Goal: Task Accomplishment & Management: Manage account settings

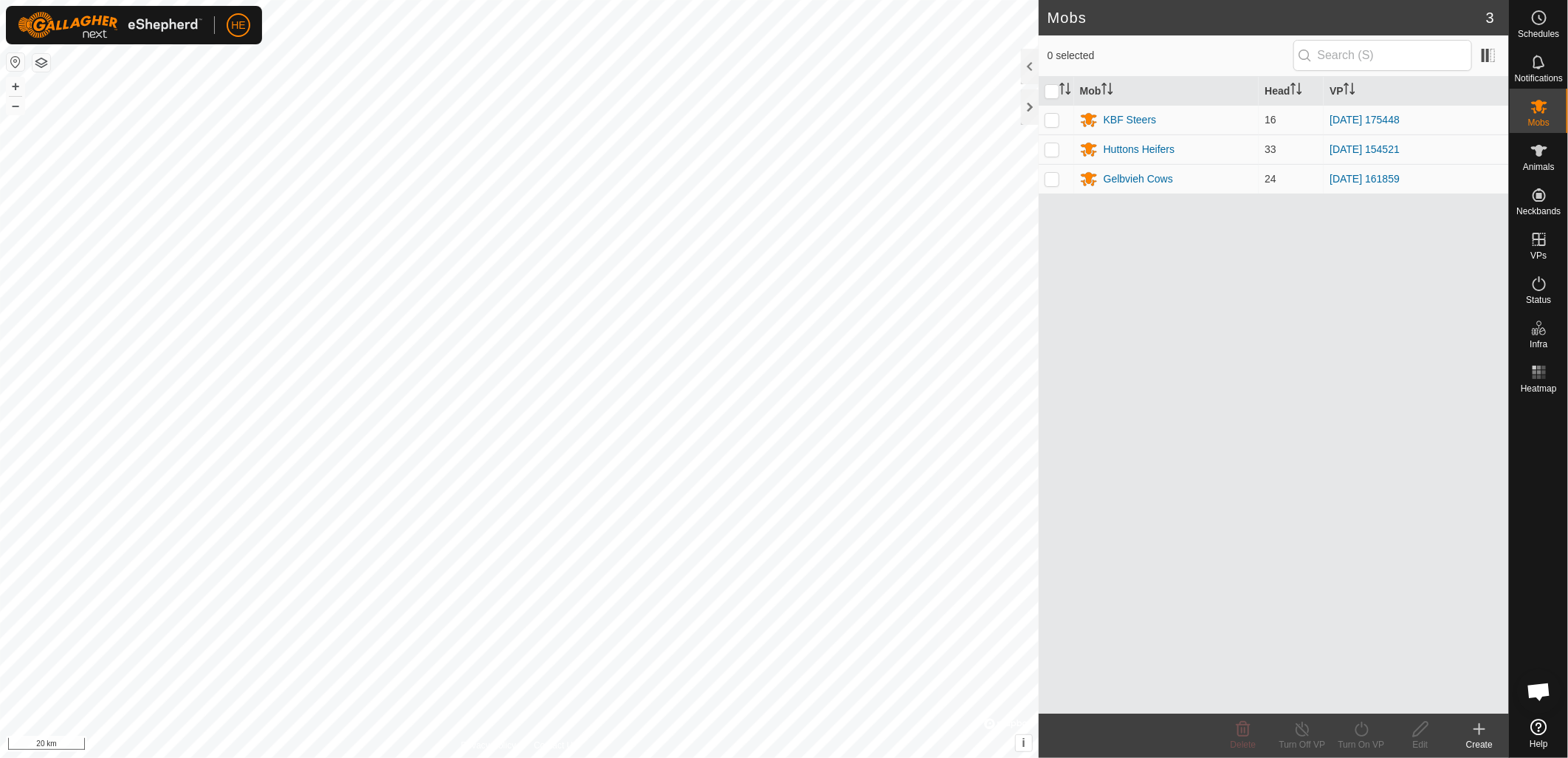
scroll to position [670, 0]
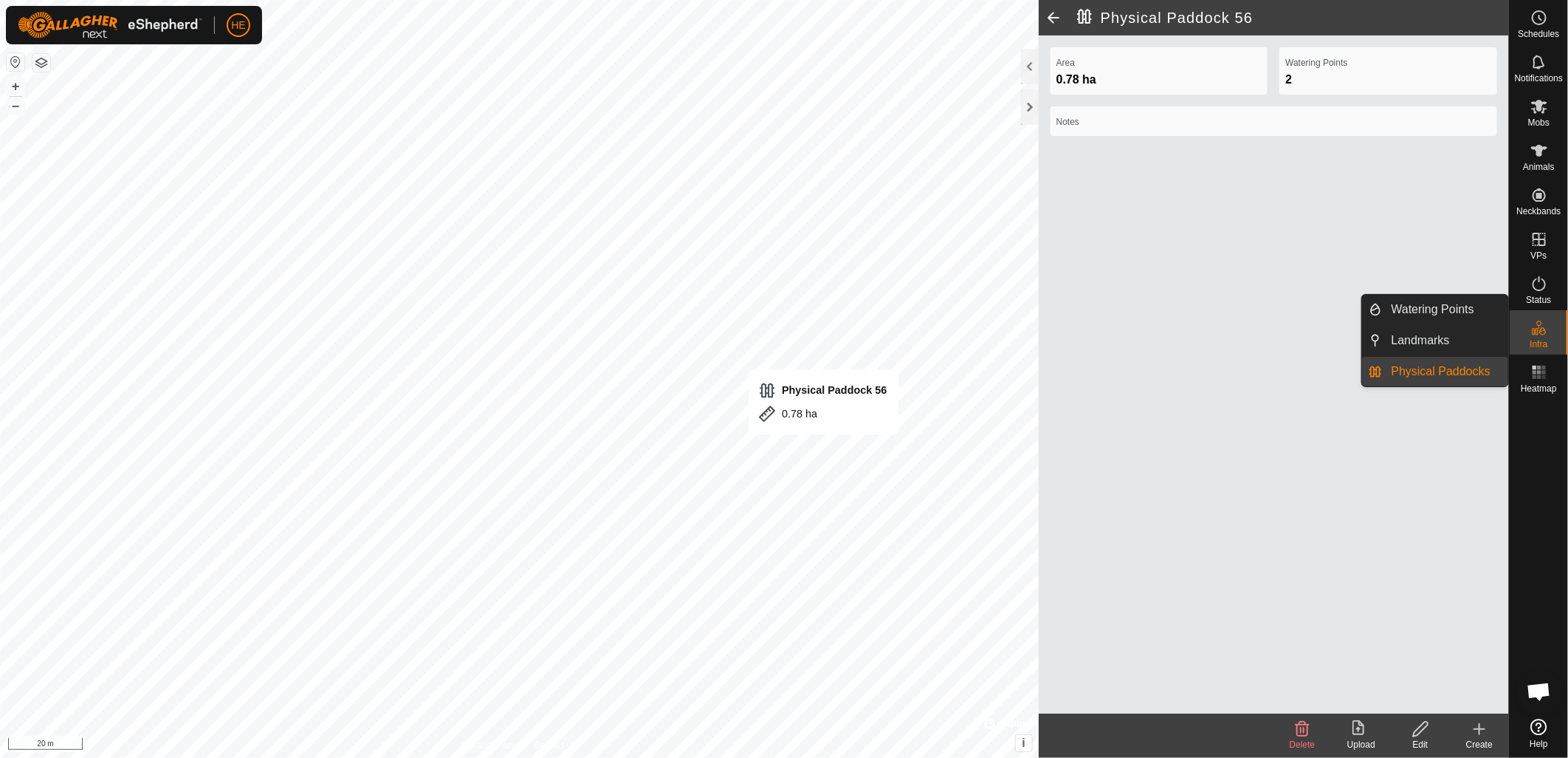
click at [1460, 369] on link "Physical Paddocks" at bounding box center [1446, 372] width 126 height 29
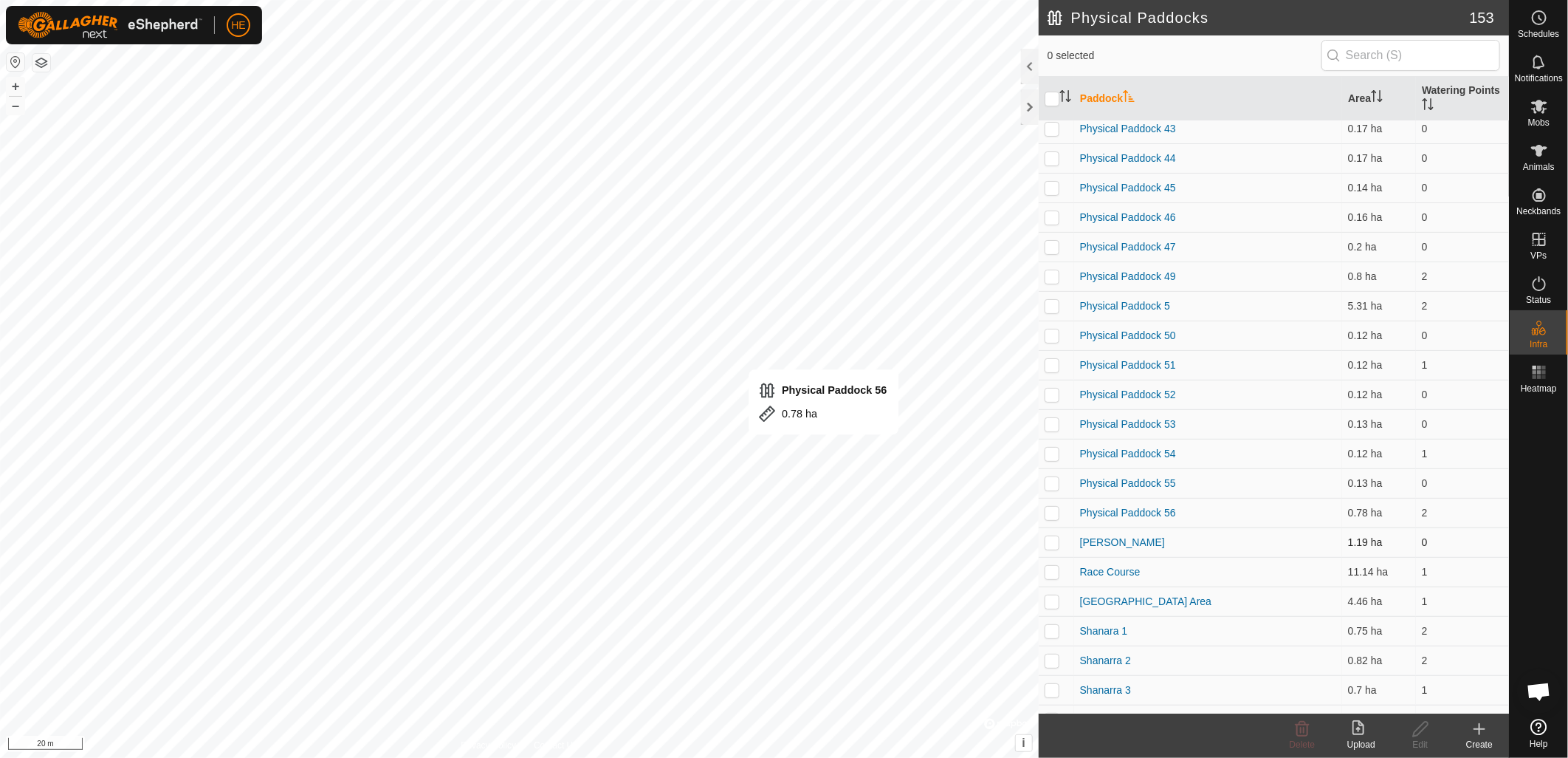
scroll to position [3529, 0]
click at [1053, 506] on p-checkbox at bounding box center [1052, 509] width 15 height 12
checkbox input "true"
click at [1053, 480] on p-checkbox at bounding box center [1052, 479] width 15 height 12
checkbox input "true"
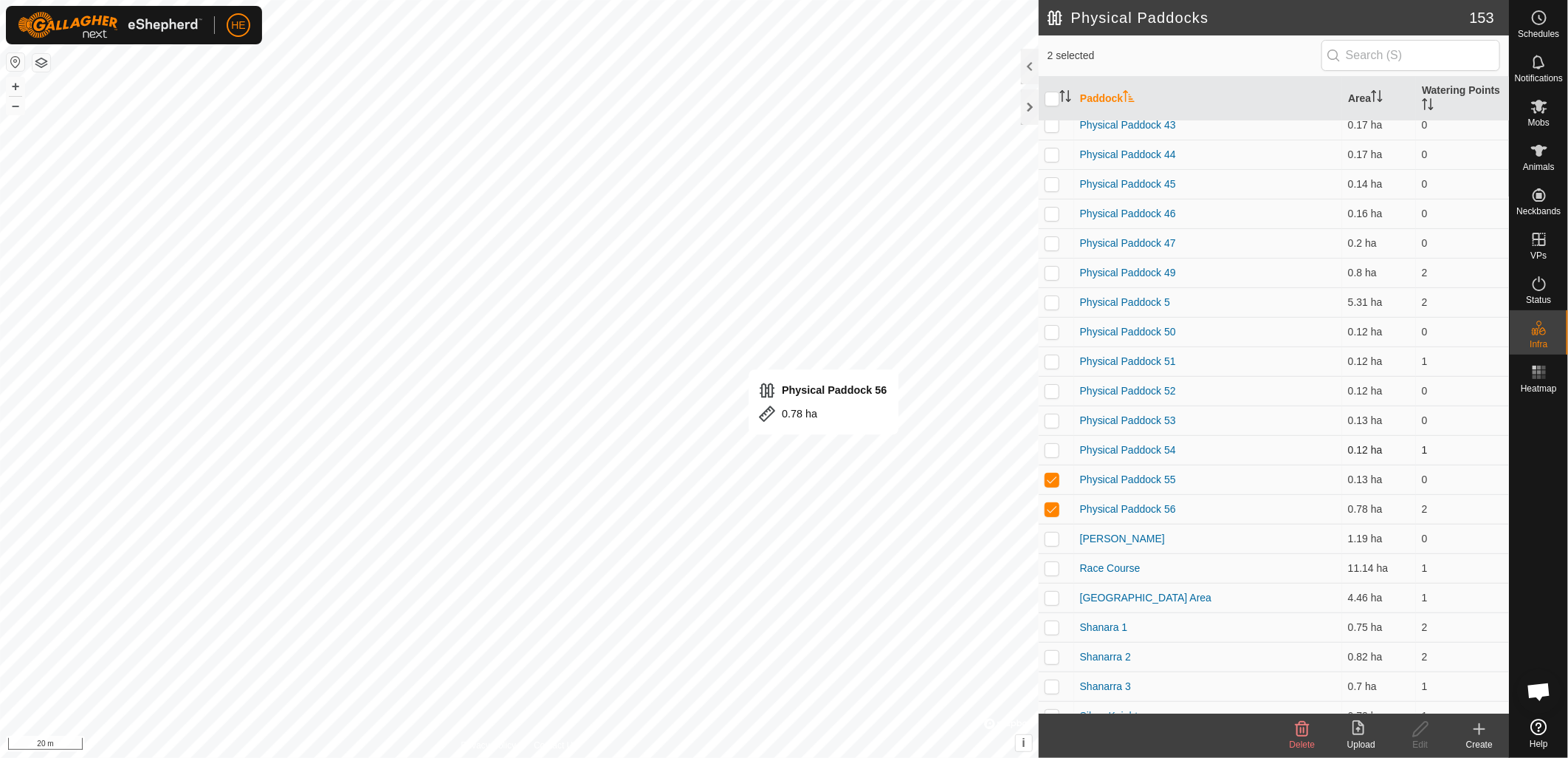
click at [1052, 448] on p-checkbox at bounding box center [1052, 449] width 15 height 12
checkbox input "true"
click at [1053, 415] on p-checkbox at bounding box center [1052, 420] width 15 height 12
checkbox input "true"
click at [1053, 385] on p-checkbox at bounding box center [1052, 390] width 15 height 12
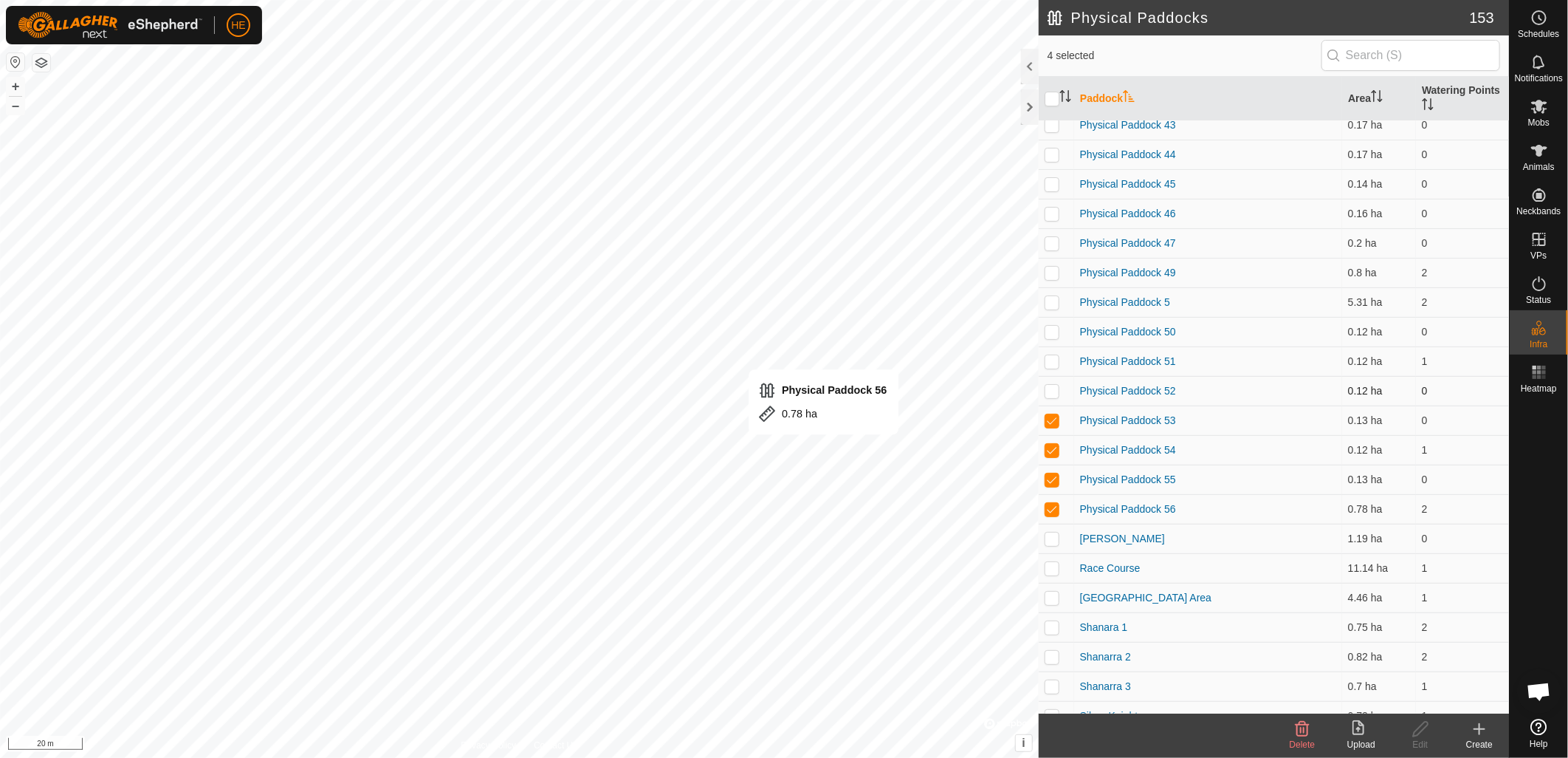
checkbox input "true"
click at [1053, 362] on p-checkbox at bounding box center [1052, 361] width 15 height 12
checkbox input "true"
click at [1054, 331] on p-checkbox at bounding box center [1052, 331] width 15 height 12
checkbox input "true"
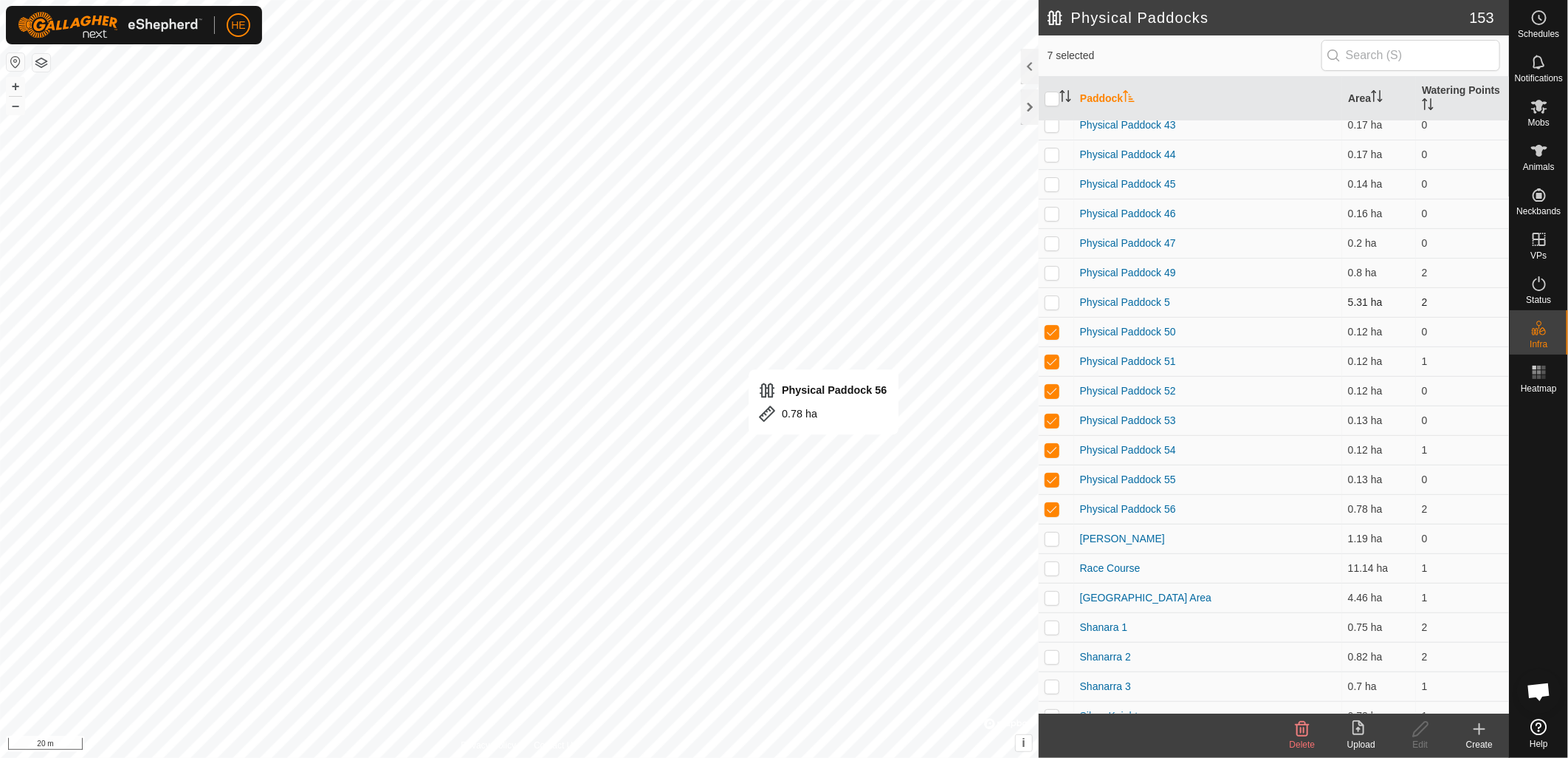
click at [1053, 300] on p-checkbox at bounding box center [1052, 302] width 15 height 12
click at [1053, 299] on p-checkbox at bounding box center [1052, 302] width 15 height 12
checkbox input "false"
click at [1303, 741] on span "Delete" at bounding box center [1303, 744] width 26 height 10
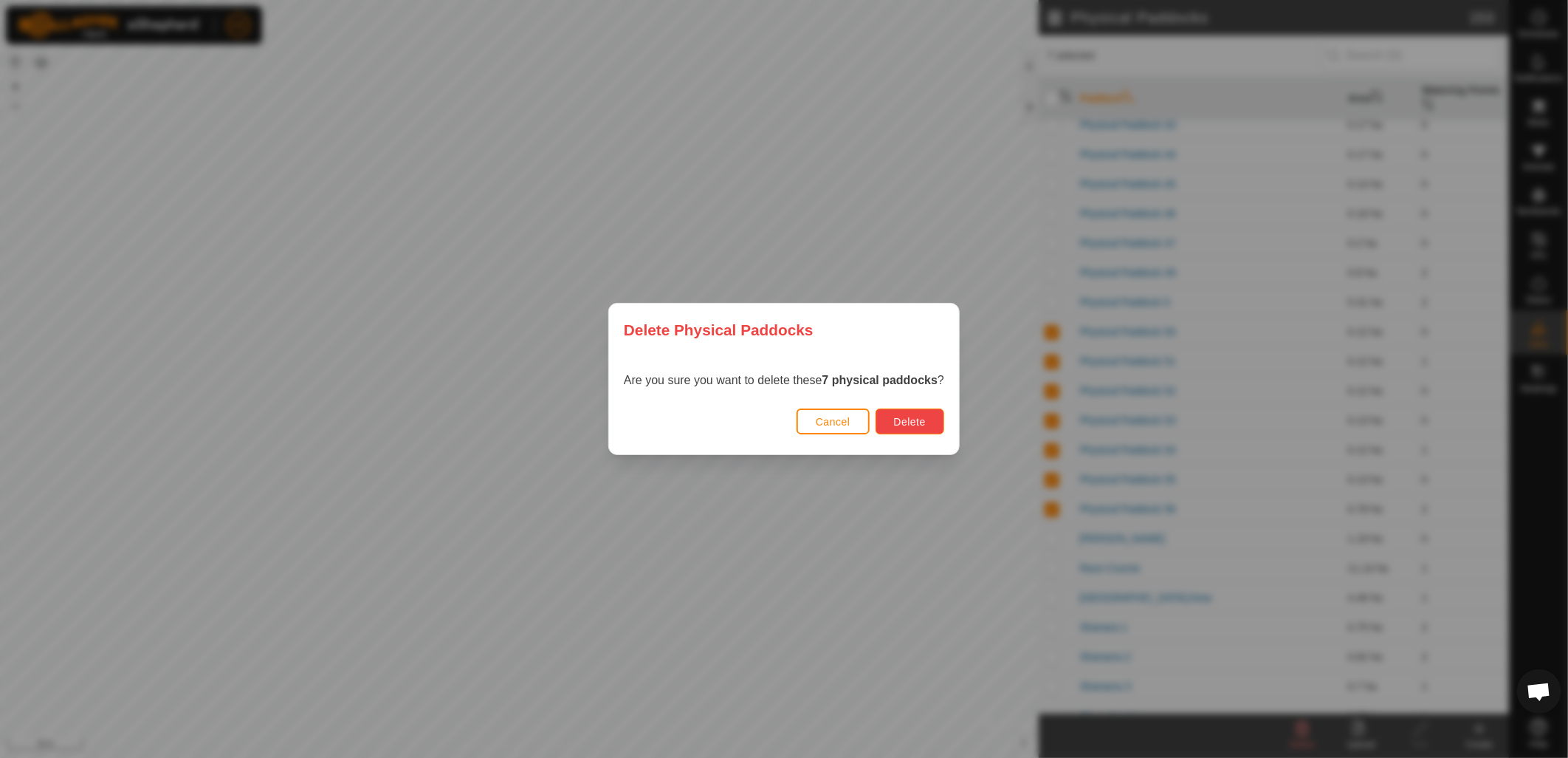
click at [913, 417] on span "Delete" at bounding box center [909, 421] width 32 height 12
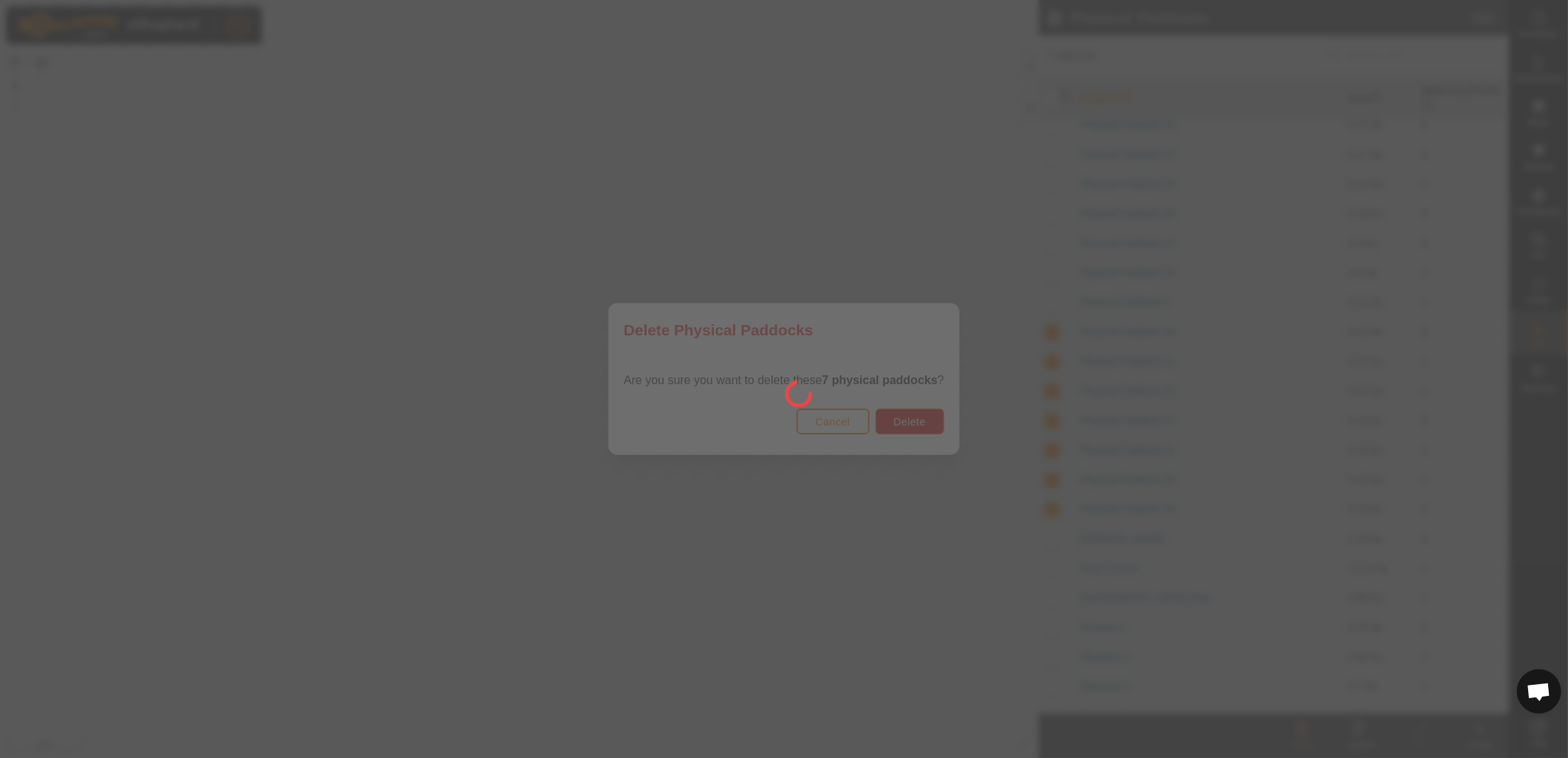
checkbox input "false"
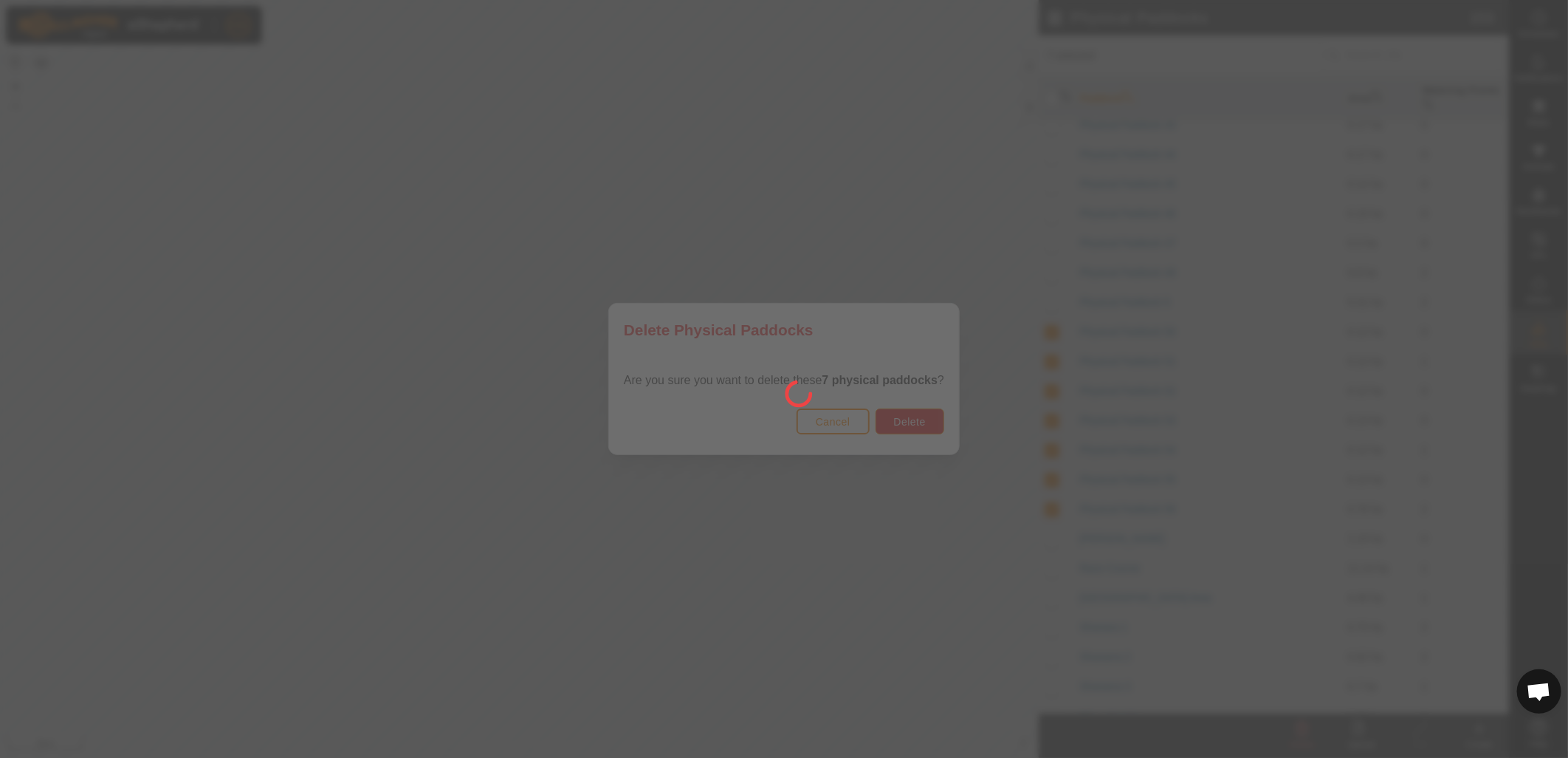
checkbox input "false"
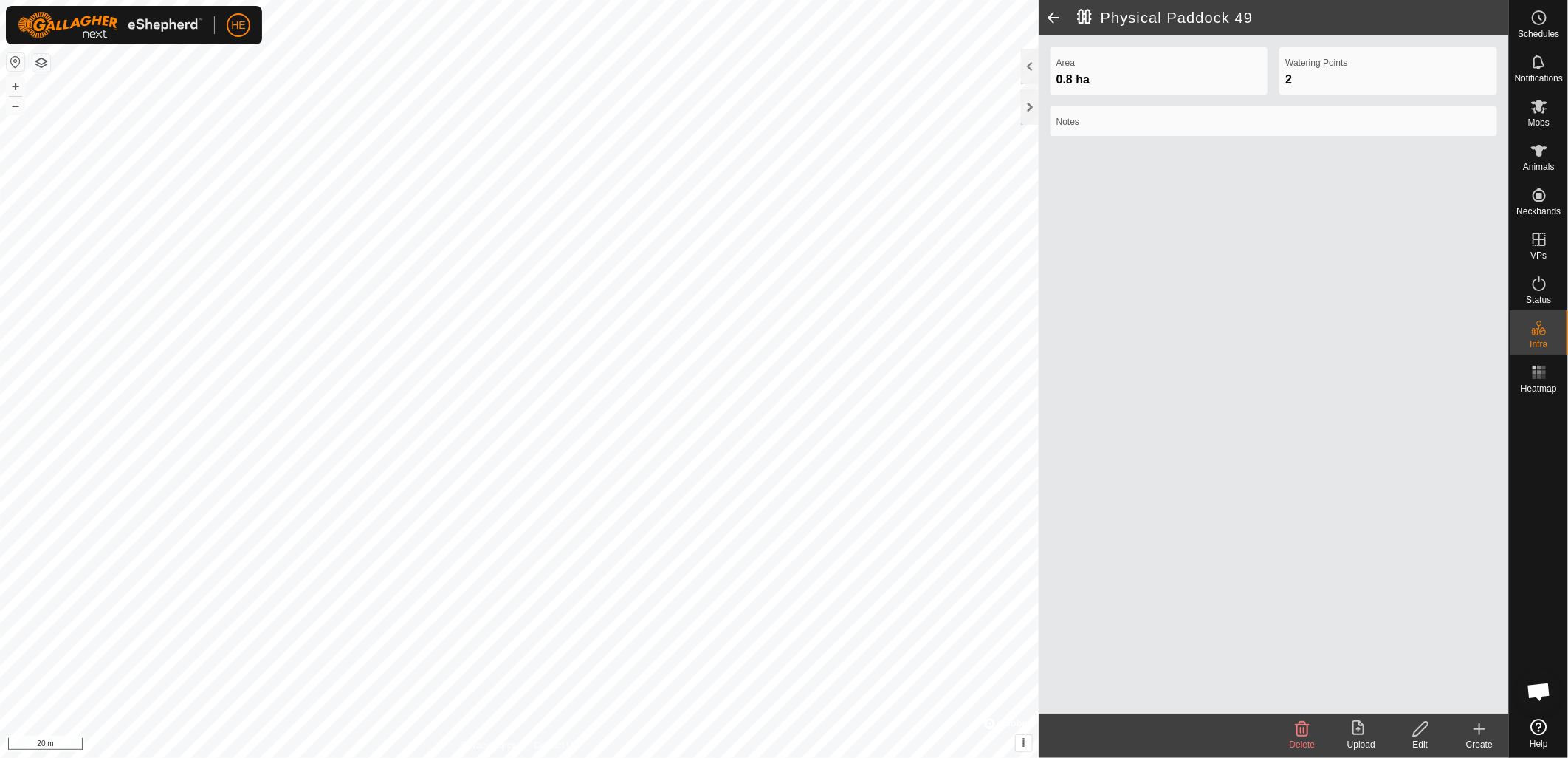
click at [1303, 736] on icon at bounding box center [1303, 729] width 18 height 18
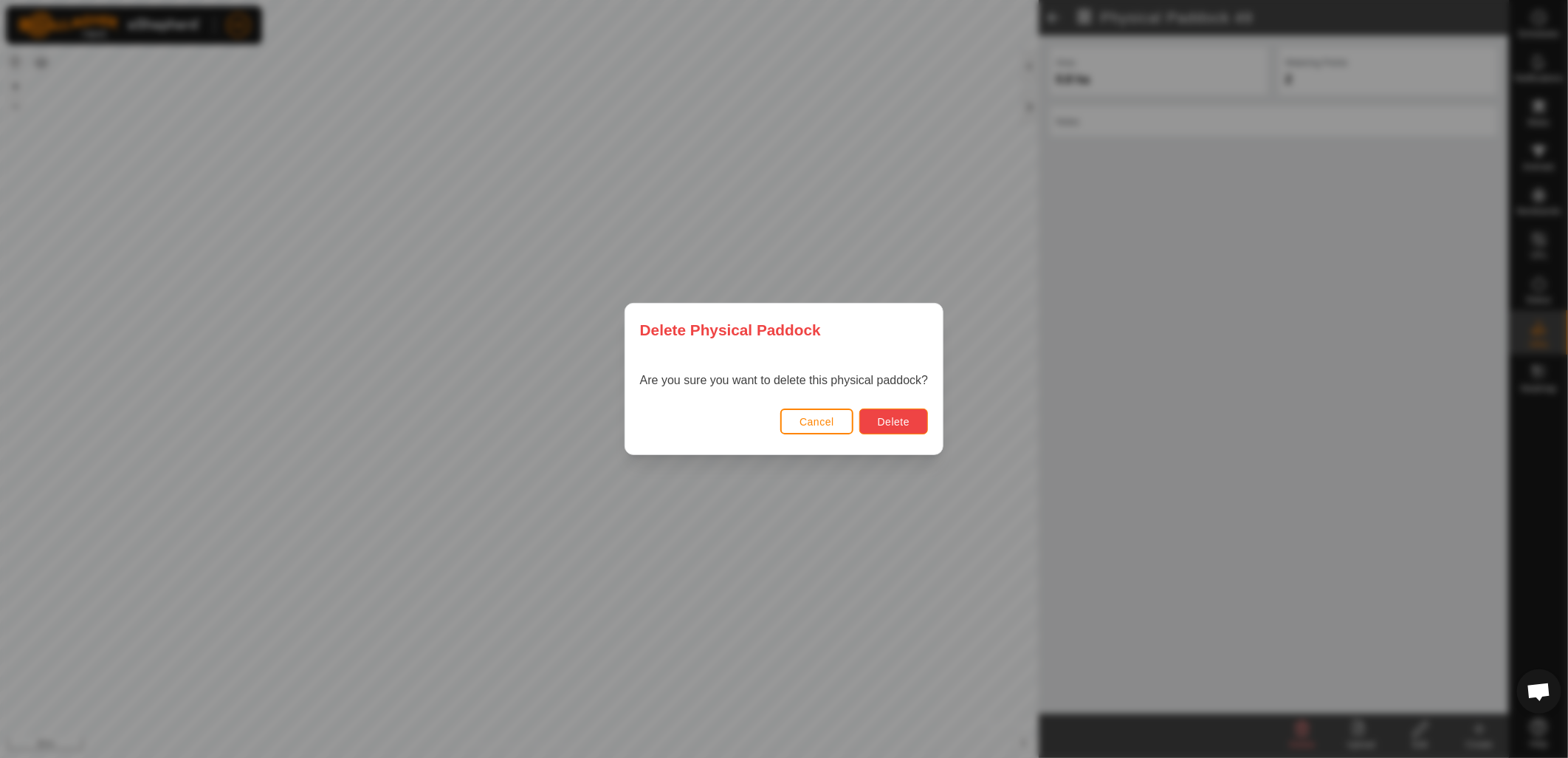
click at [875, 421] on button "Delete" at bounding box center [894, 421] width 69 height 26
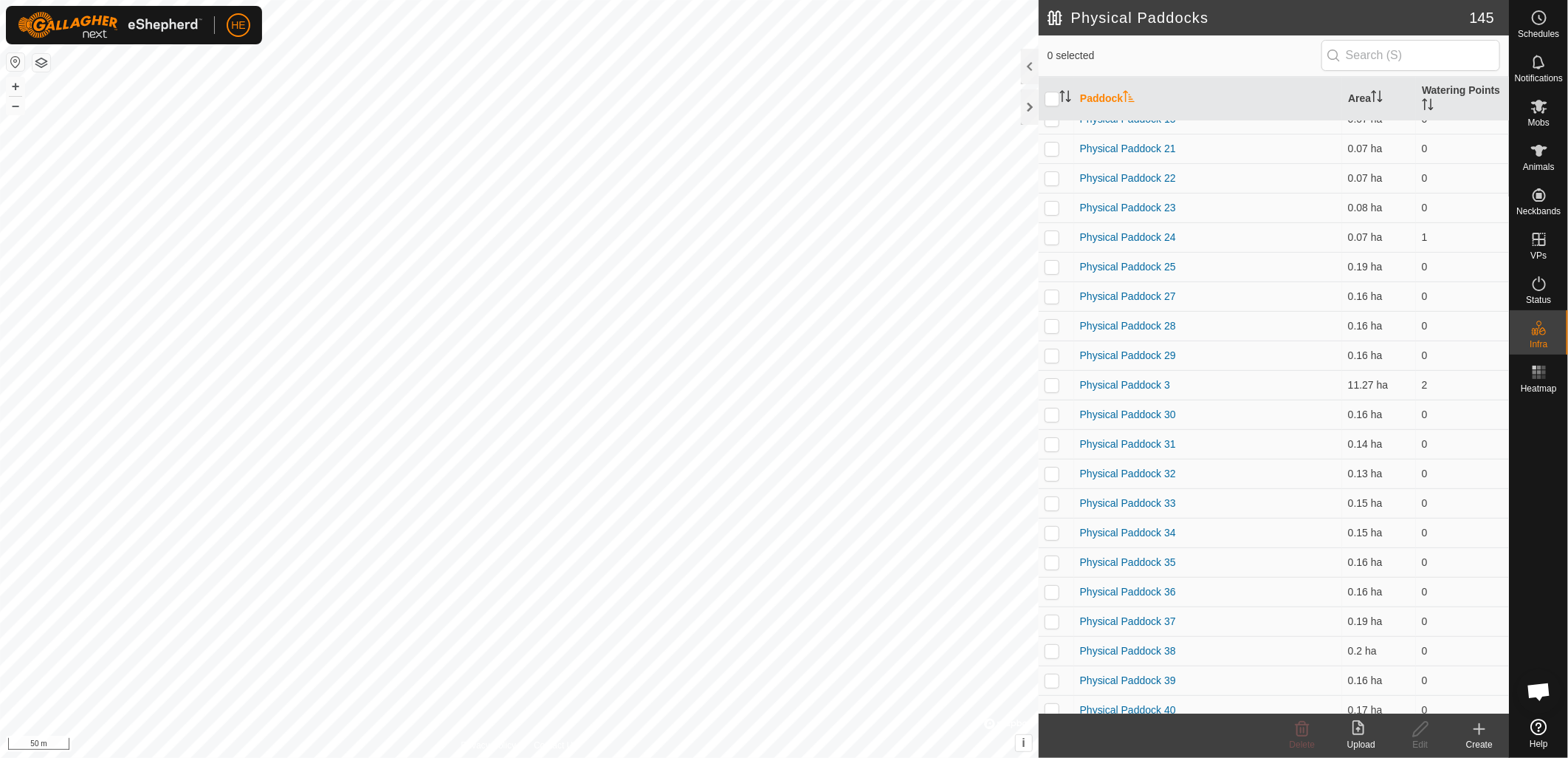
scroll to position [2955, 0]
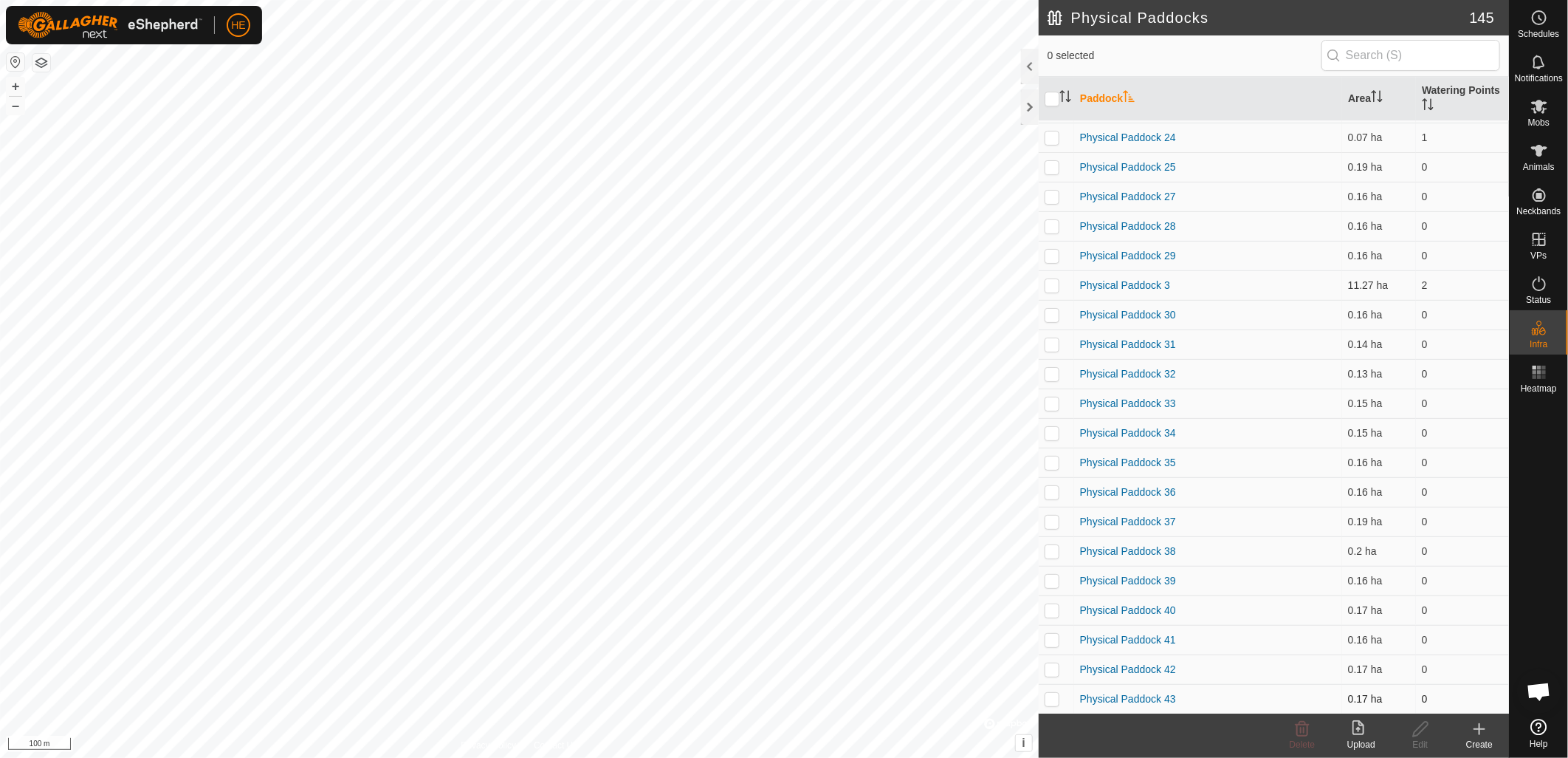
click at [1059, 698] on p-checkbox at bounding box center [1052, 698] width 15 height 12
checkbox input "true"
click at [1050, 664] on p-checkbox at bounding box center [1052, 669] width 15 height 12
checkbox input "true"
click at [1057, 640] on p-checkbox at bounding box center [1052, 640] width 15 height 12
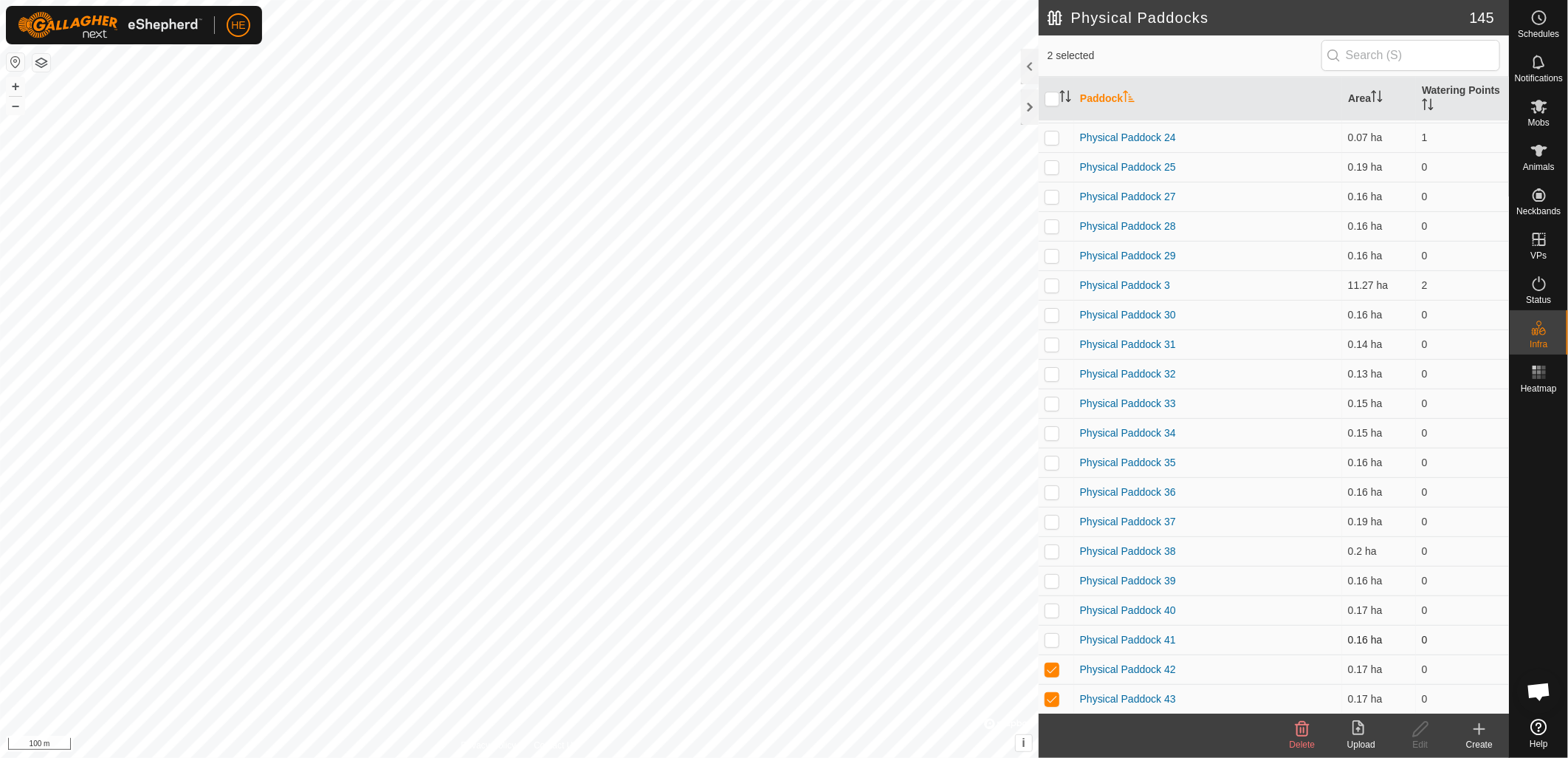
checkbox input "true"
click at [1056, 606] on p-checkbox at bounding box center [1052, 609] width 15 height 12
checkbox input "true"
click at [1052, 575] on p-checkbox at bounding box center [1052, 580] width 15 height 12
checkbox input "true"
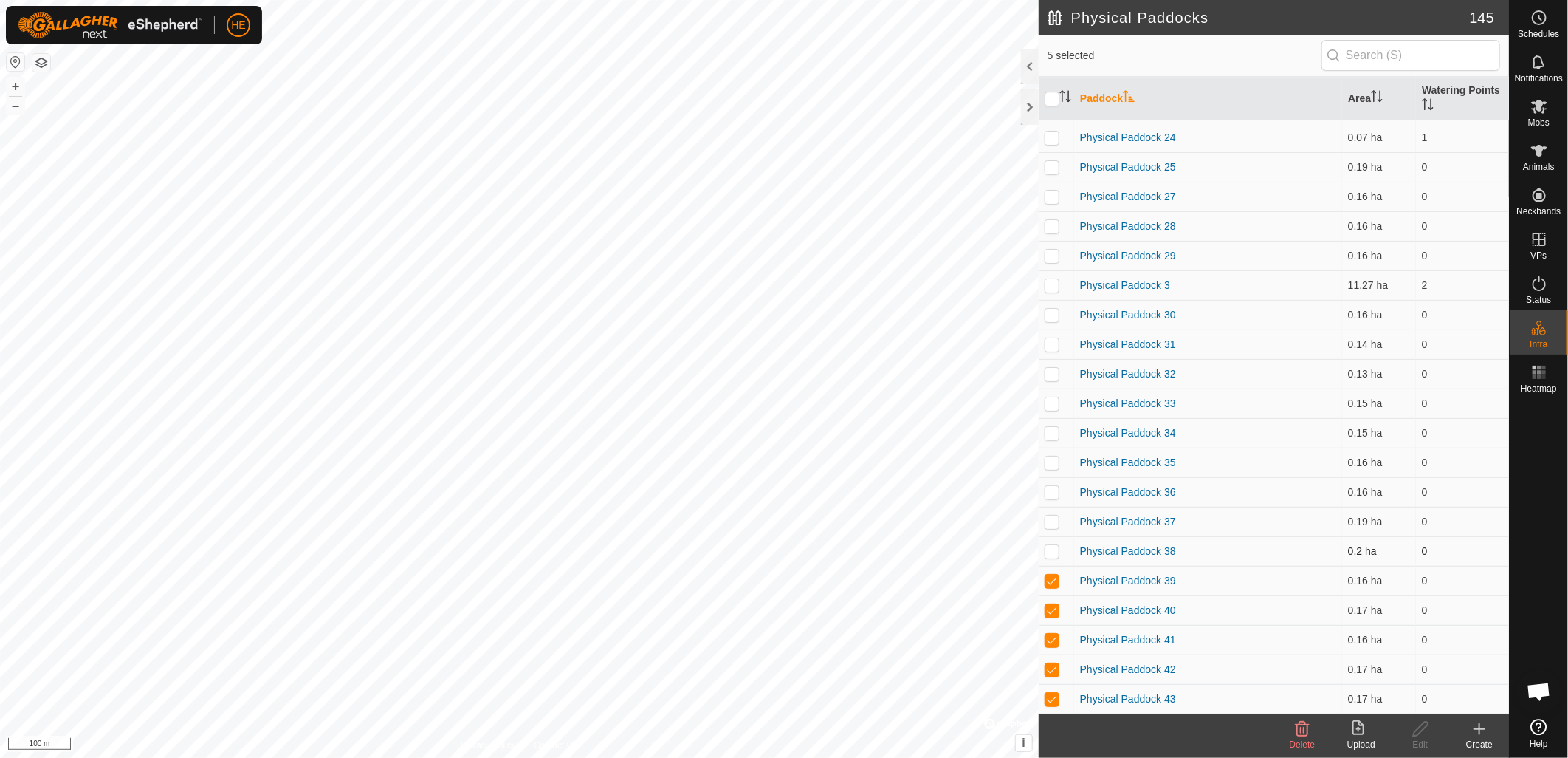
click at [1049, 547] on p-checkbox at bounding box center [1052, 550] width 15 height 12
checkbox input "true"
click at [1053, 513] on td at bounding box center [1056, 522] width 36 height 29
checkbox input "true"
click at [1059, 486] on p-checkbox at bounding box center [1052, 492] width 15 height 12
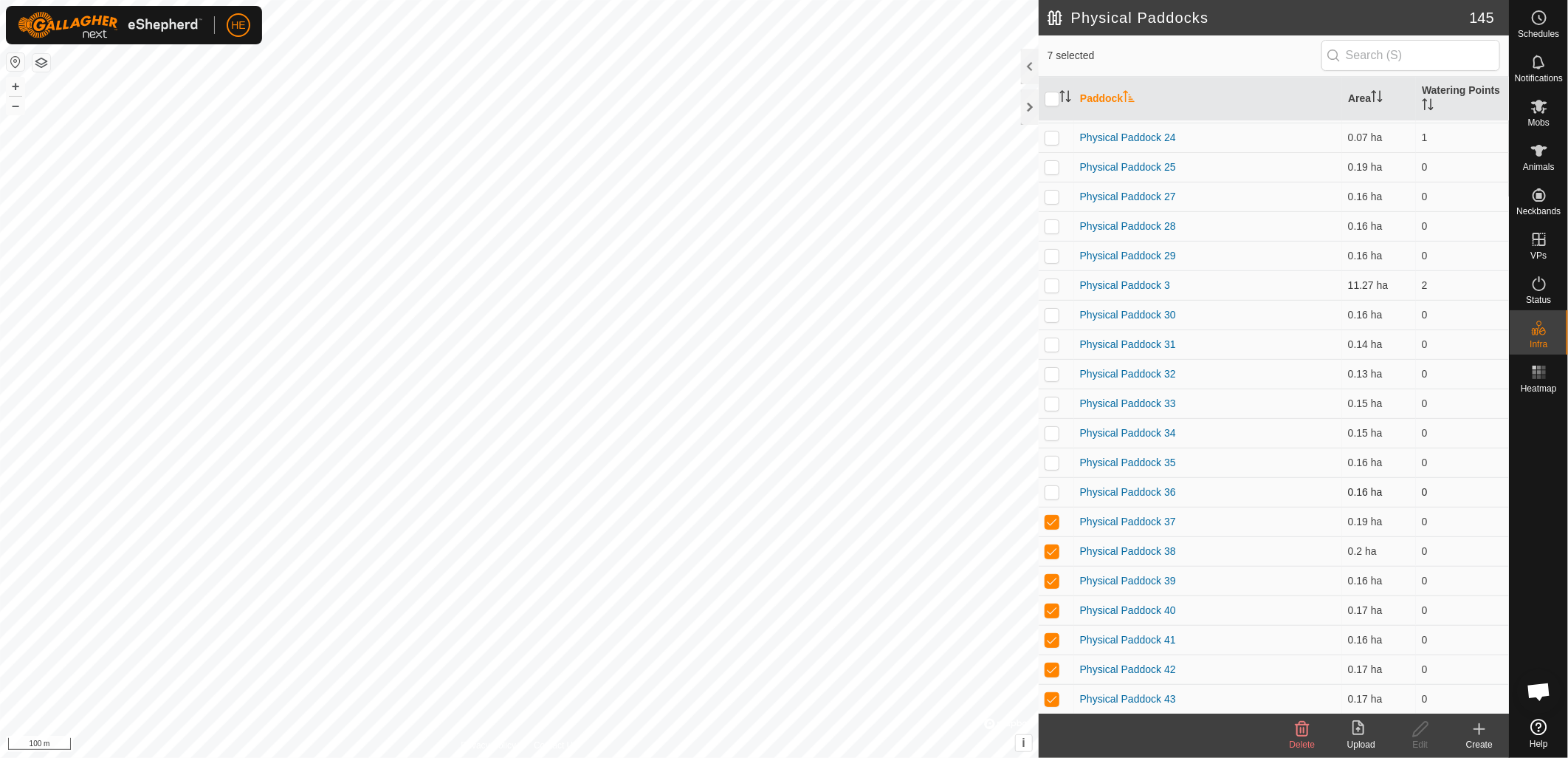
checkbox input "true"
click at [1049, 452] on td at bounding box center [1056, 462] width 36 height 29
checkbox input "true"
click at [1051, 431] on p-checkbox at bounding box center [1052, 432] width 15 height 12
checkbox input "true"
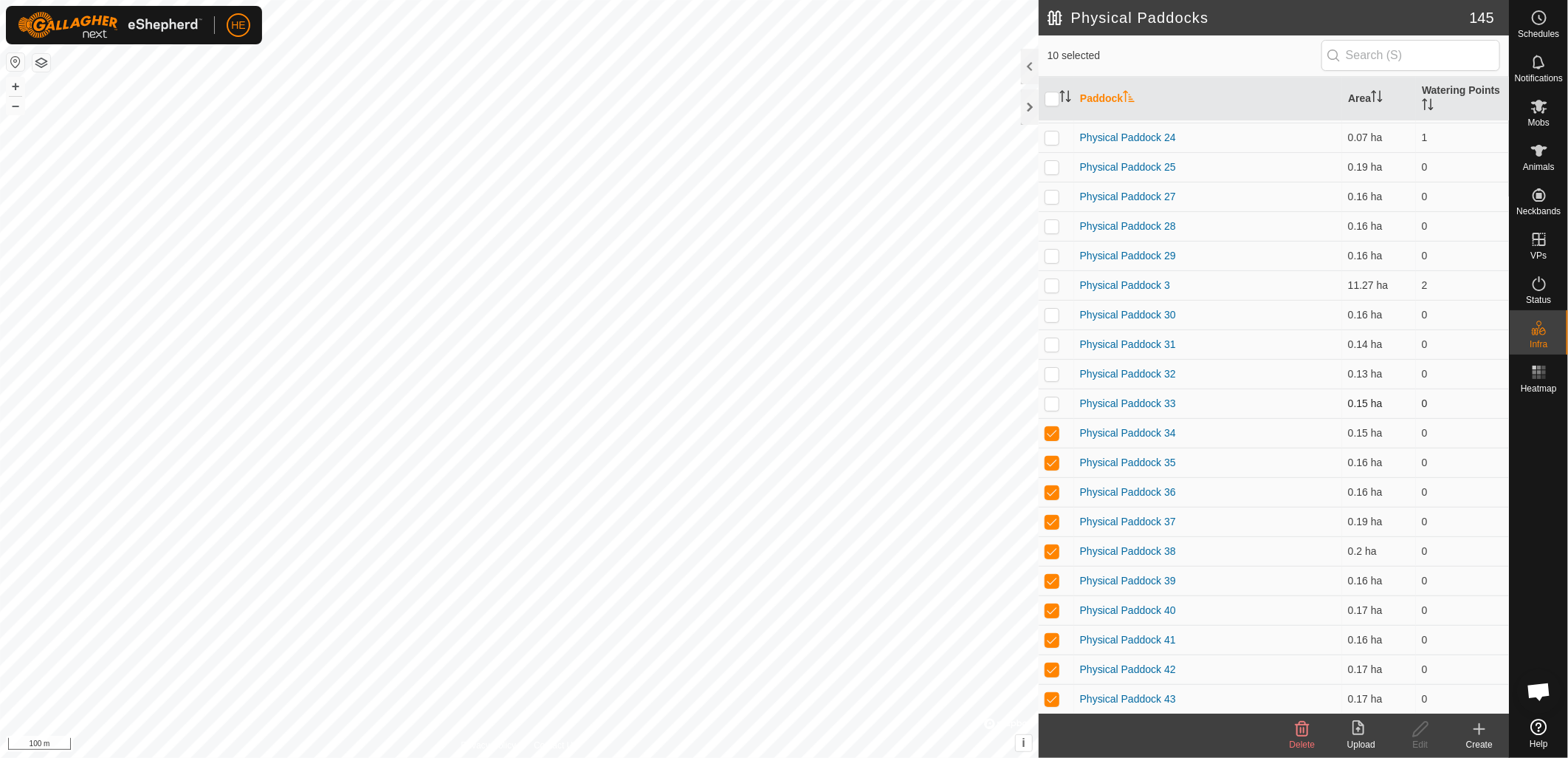
click at [1053, 409] on td at bounding box center [1056, 403] width 36 height 29
checkbox input "true"
click at [1053, 105] on input "checkbox" at bounding box center [1052, 98] width 15 height 15
checkbox input "true"
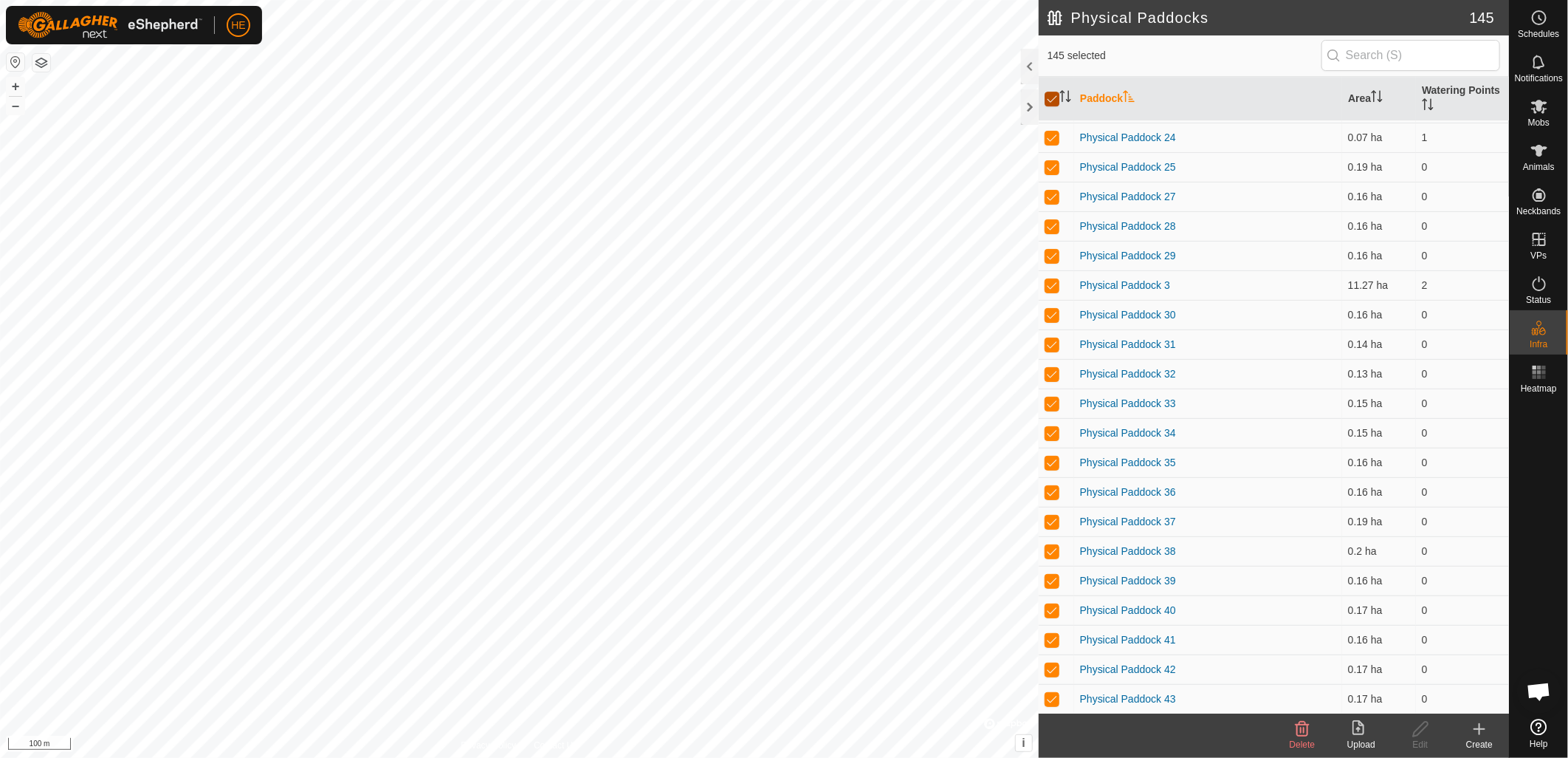
checkbox input "true"
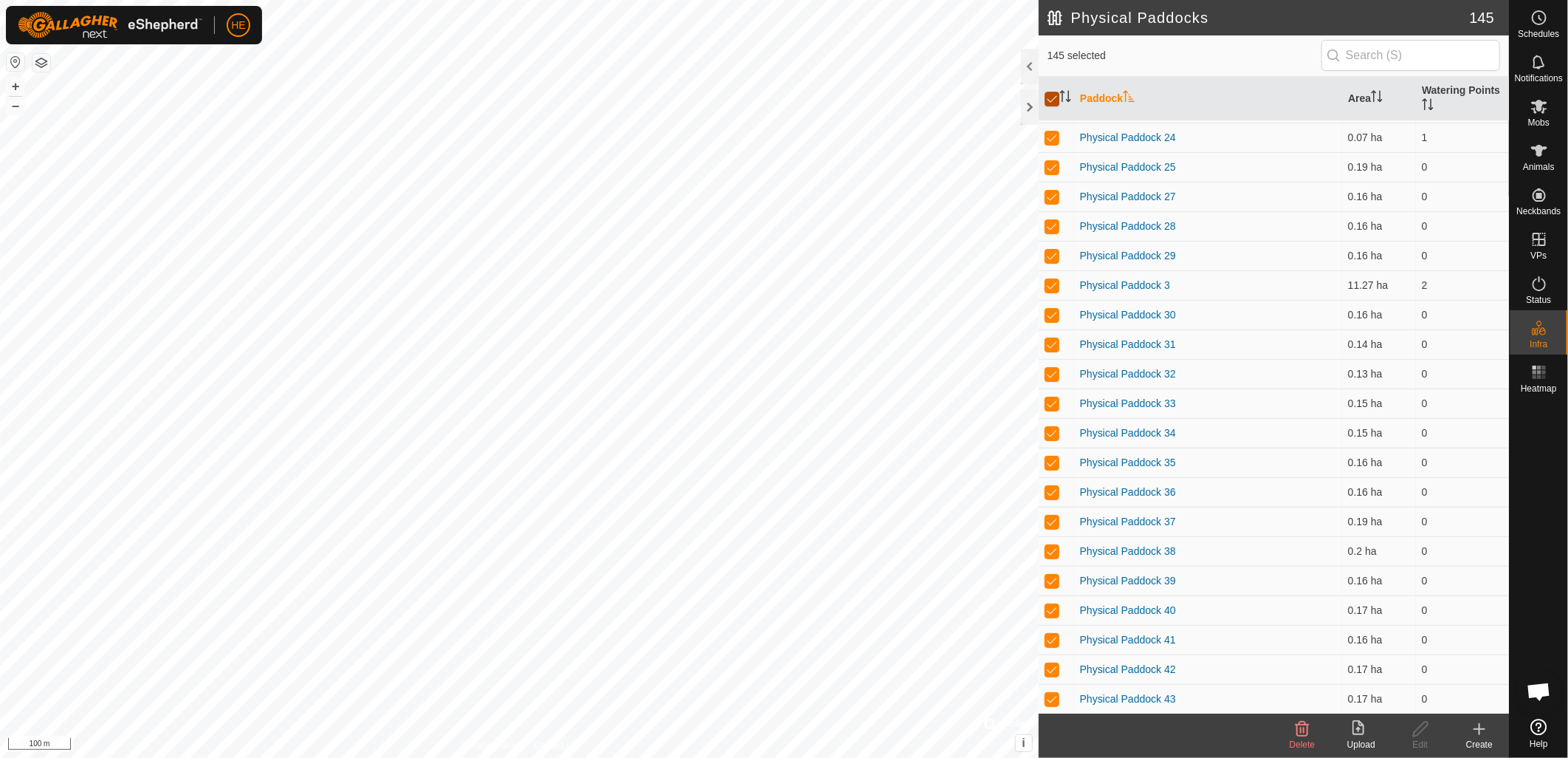
checkbox input "true"
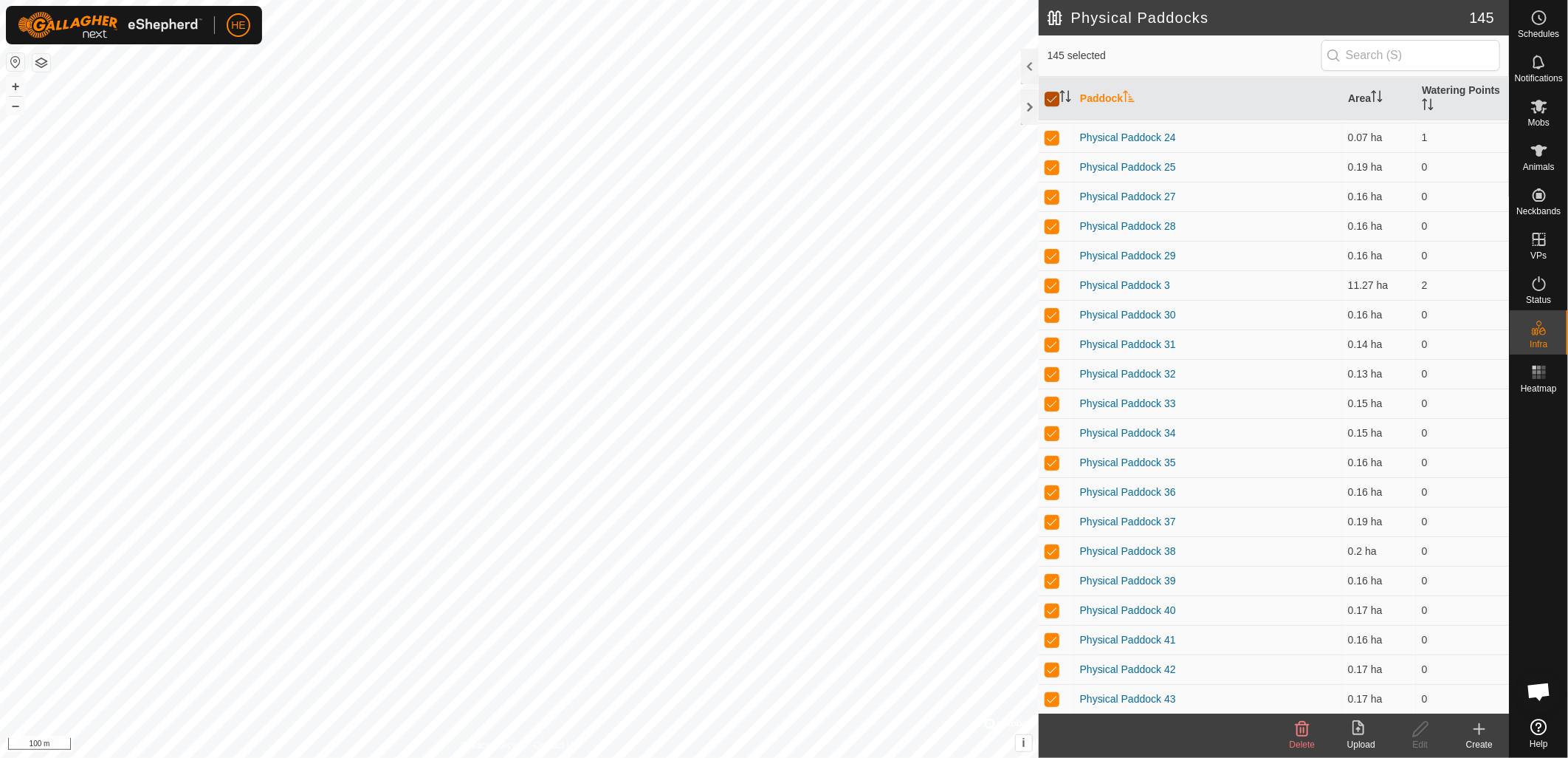
checkbox input "true"
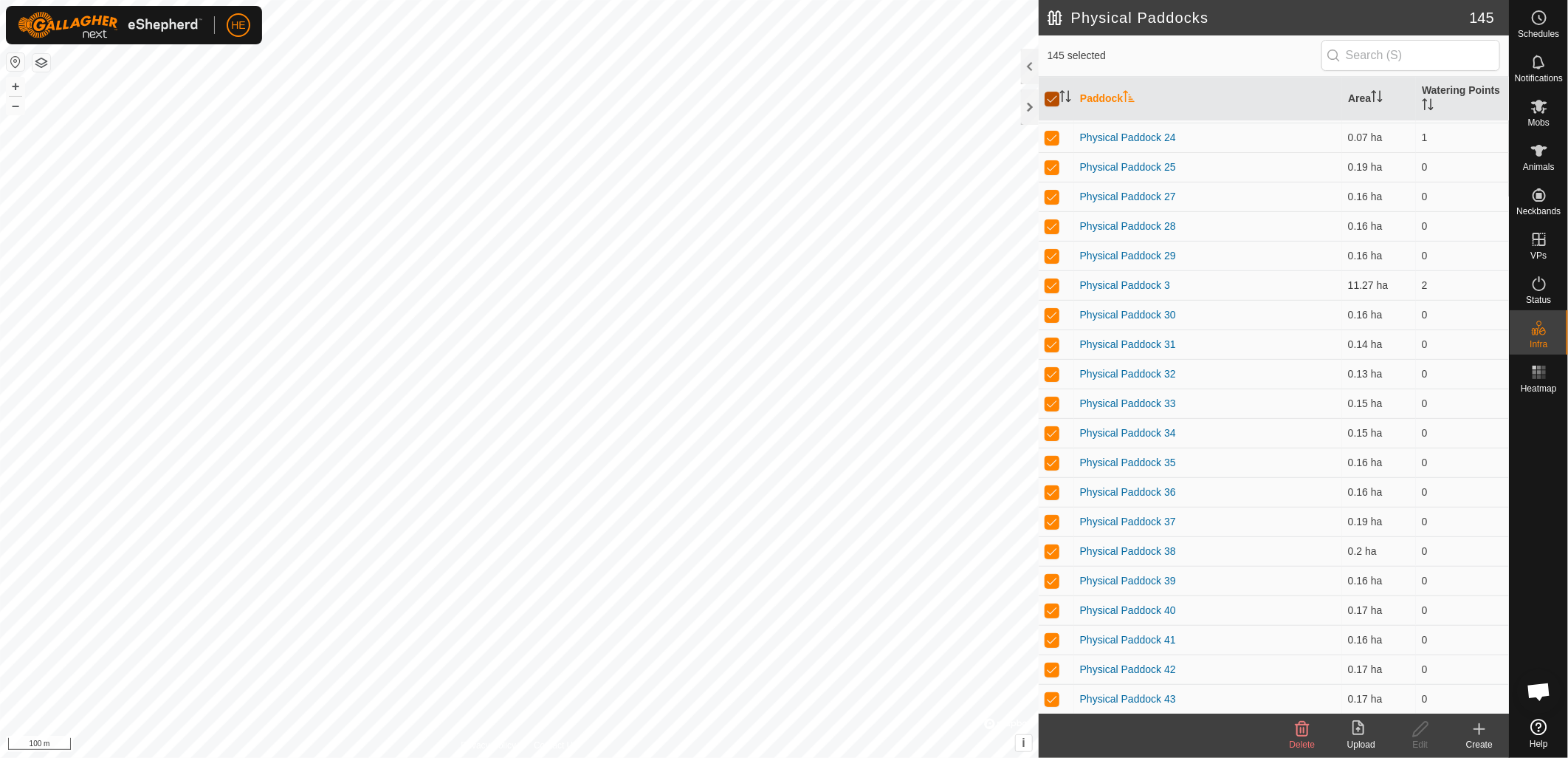
checkbox input "true"
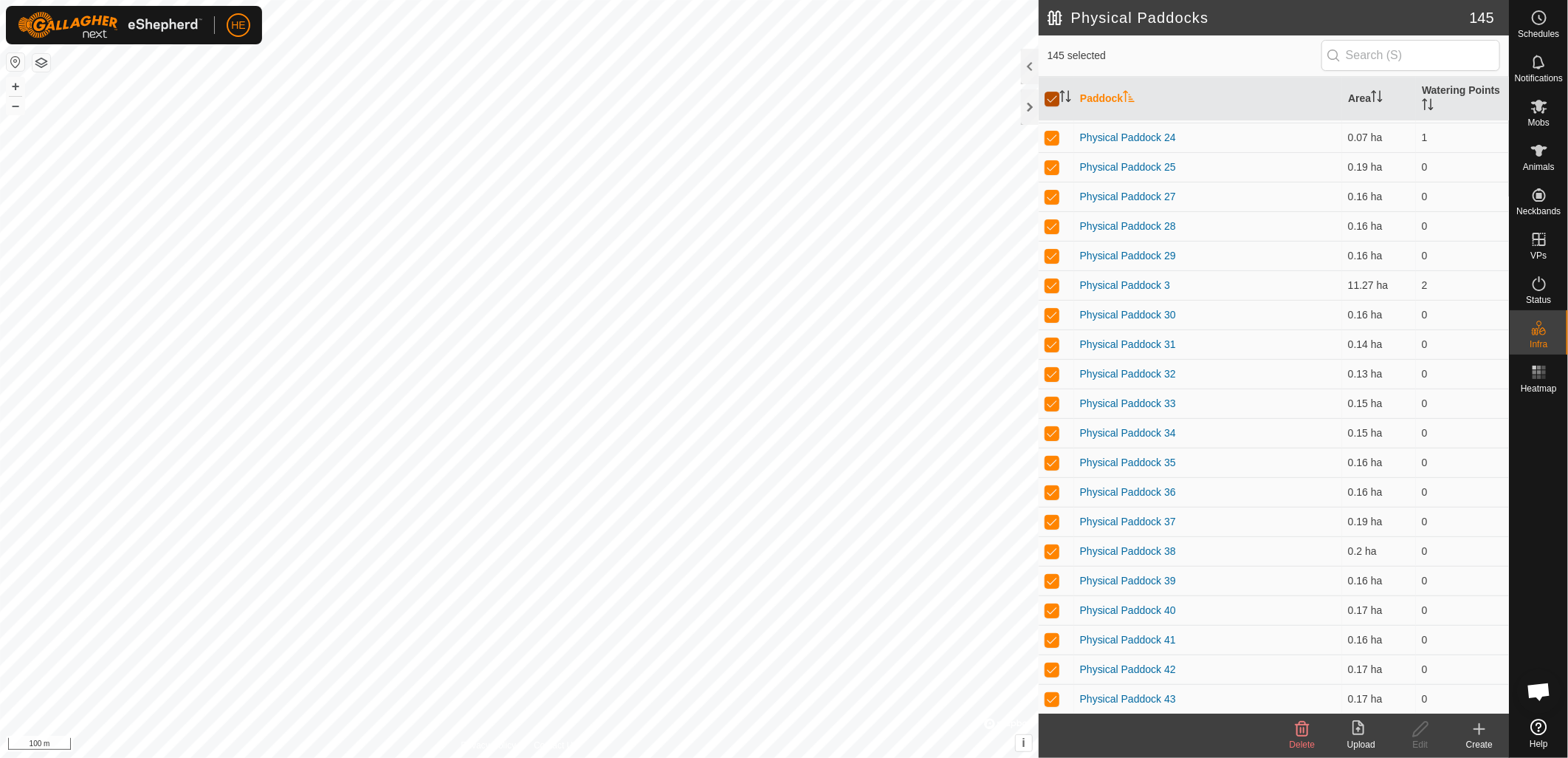
checkbox input "true"
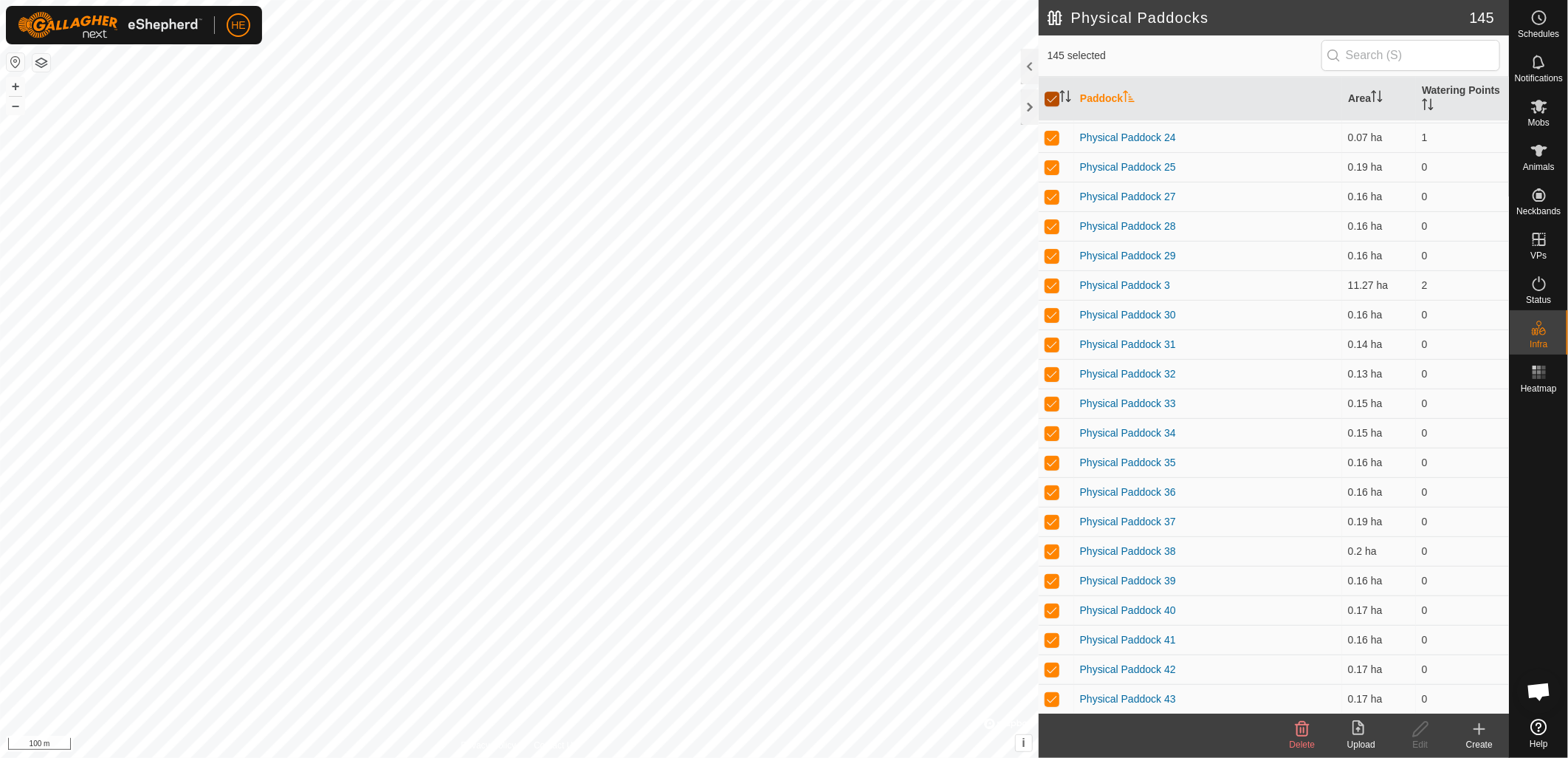
checkbox input "true"
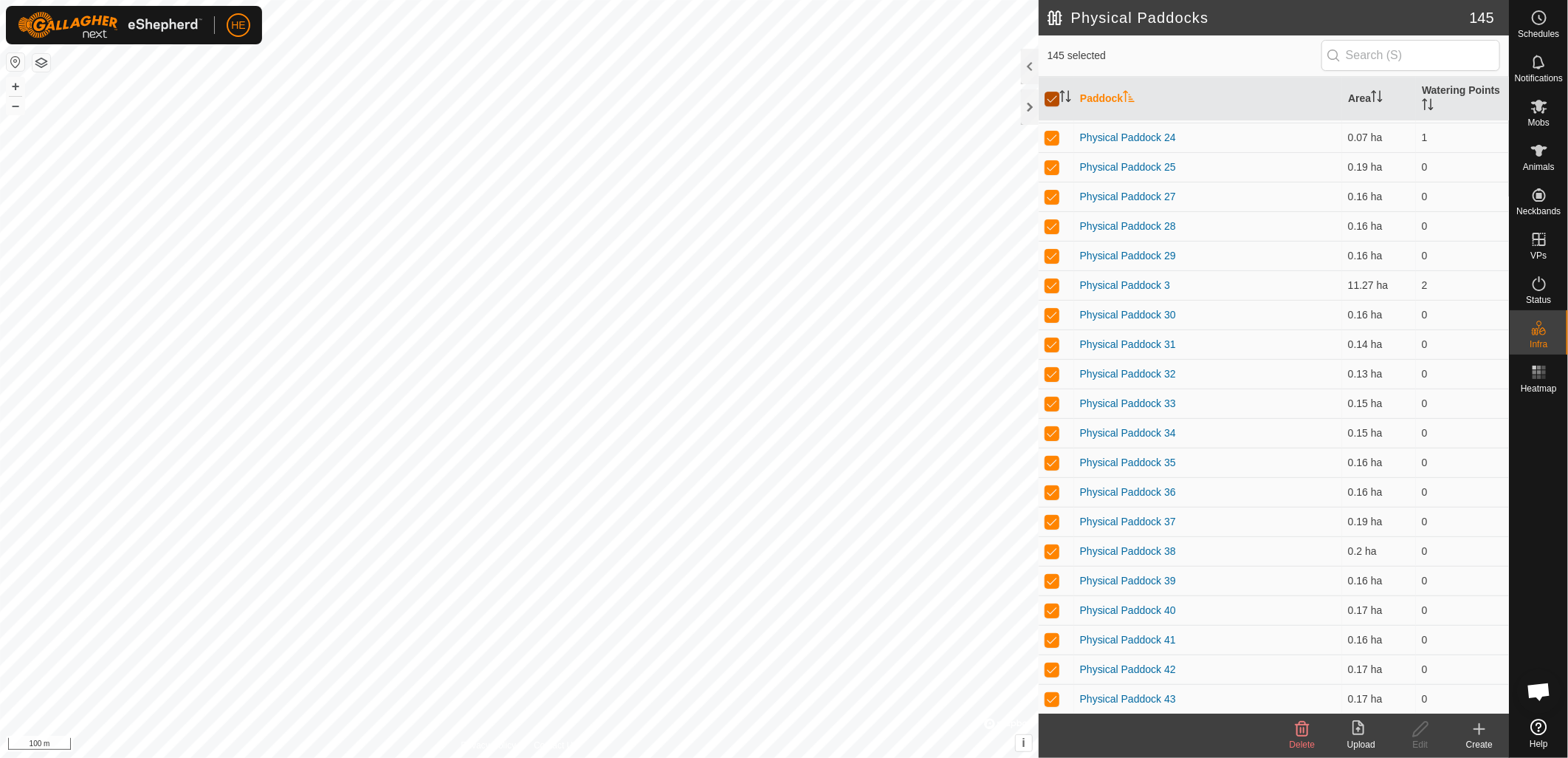
checkbox input "true"
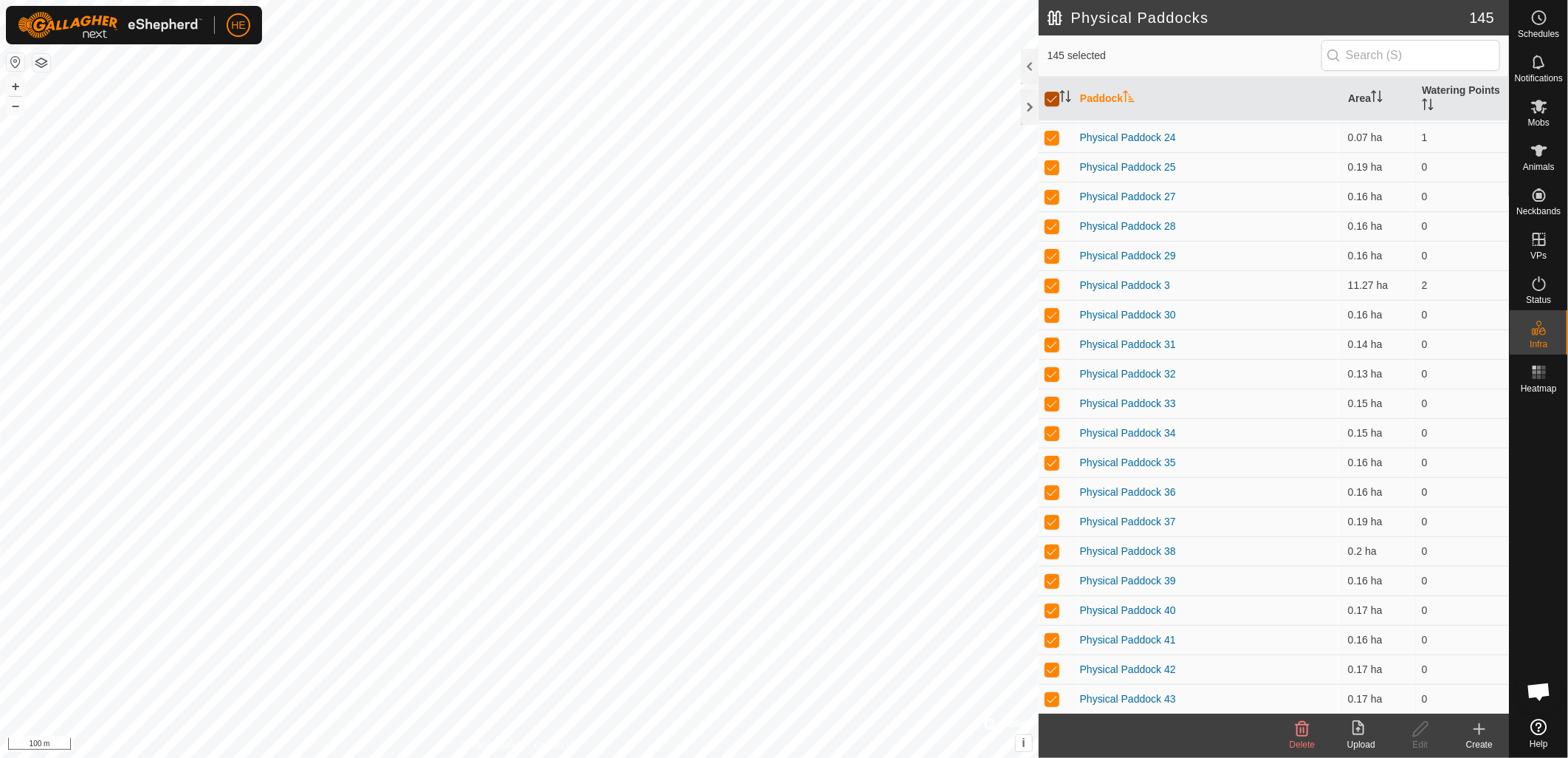
checkbox input "true"
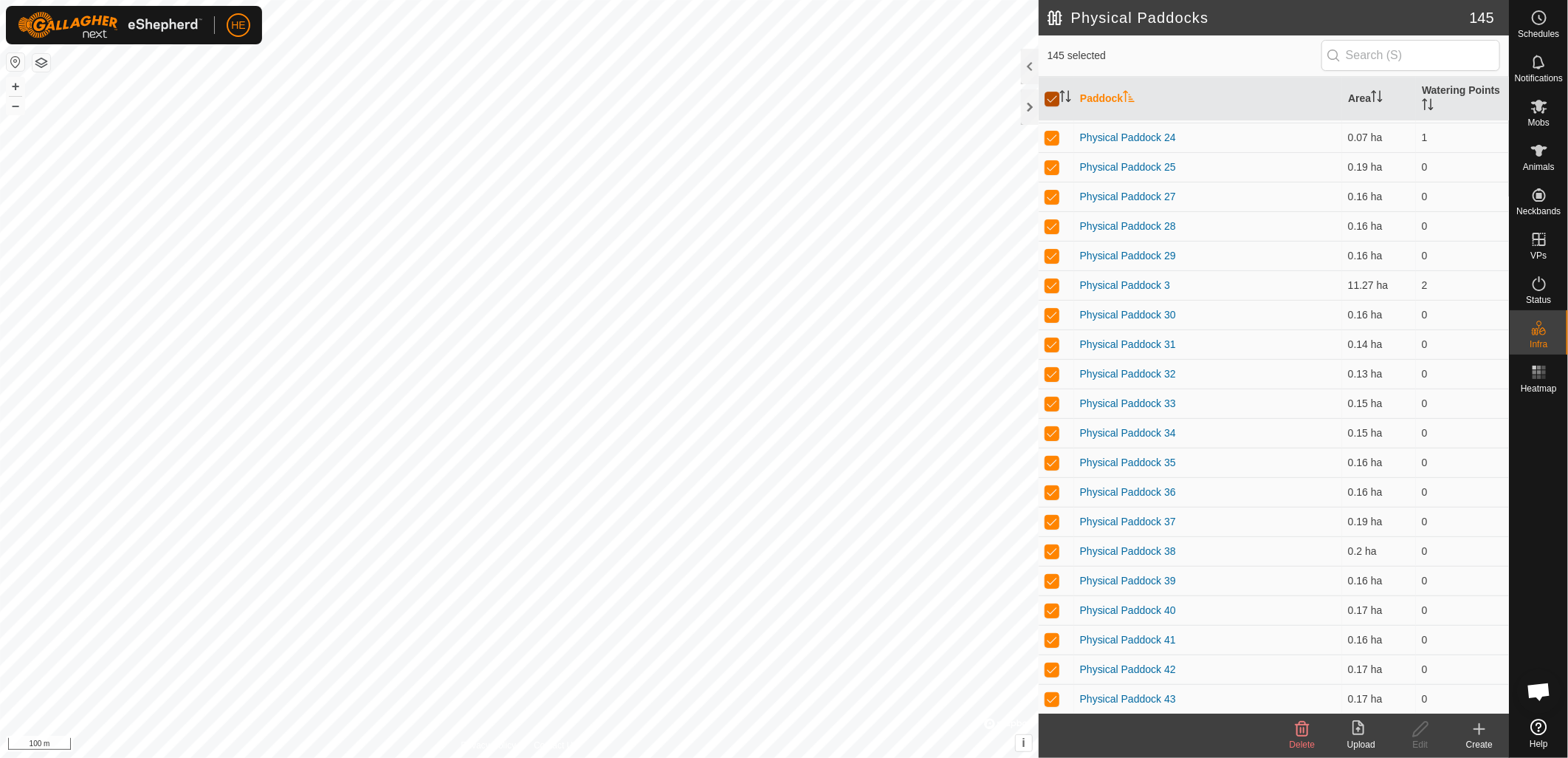
checkbox input "true"
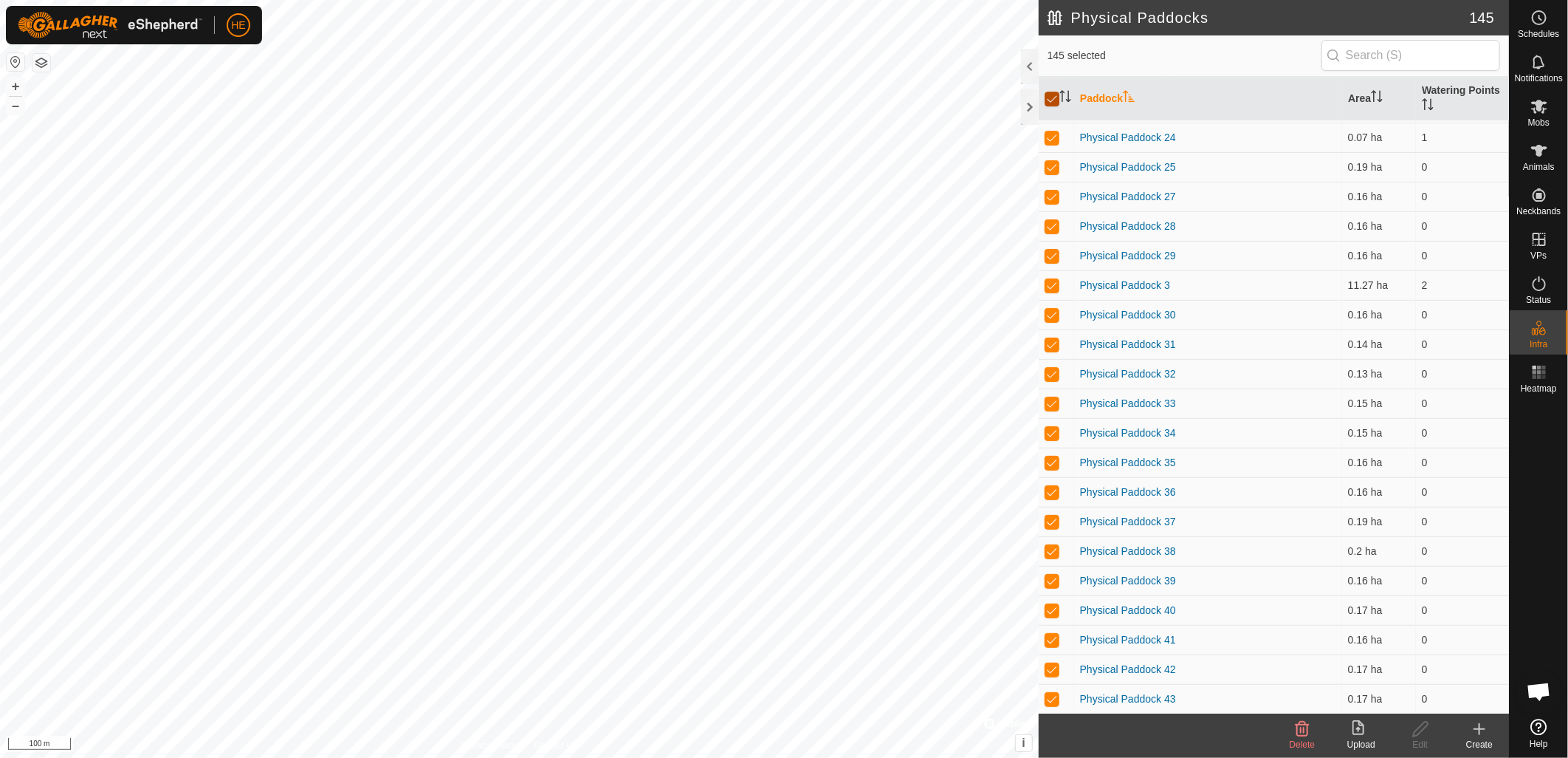
checkbox input "true"
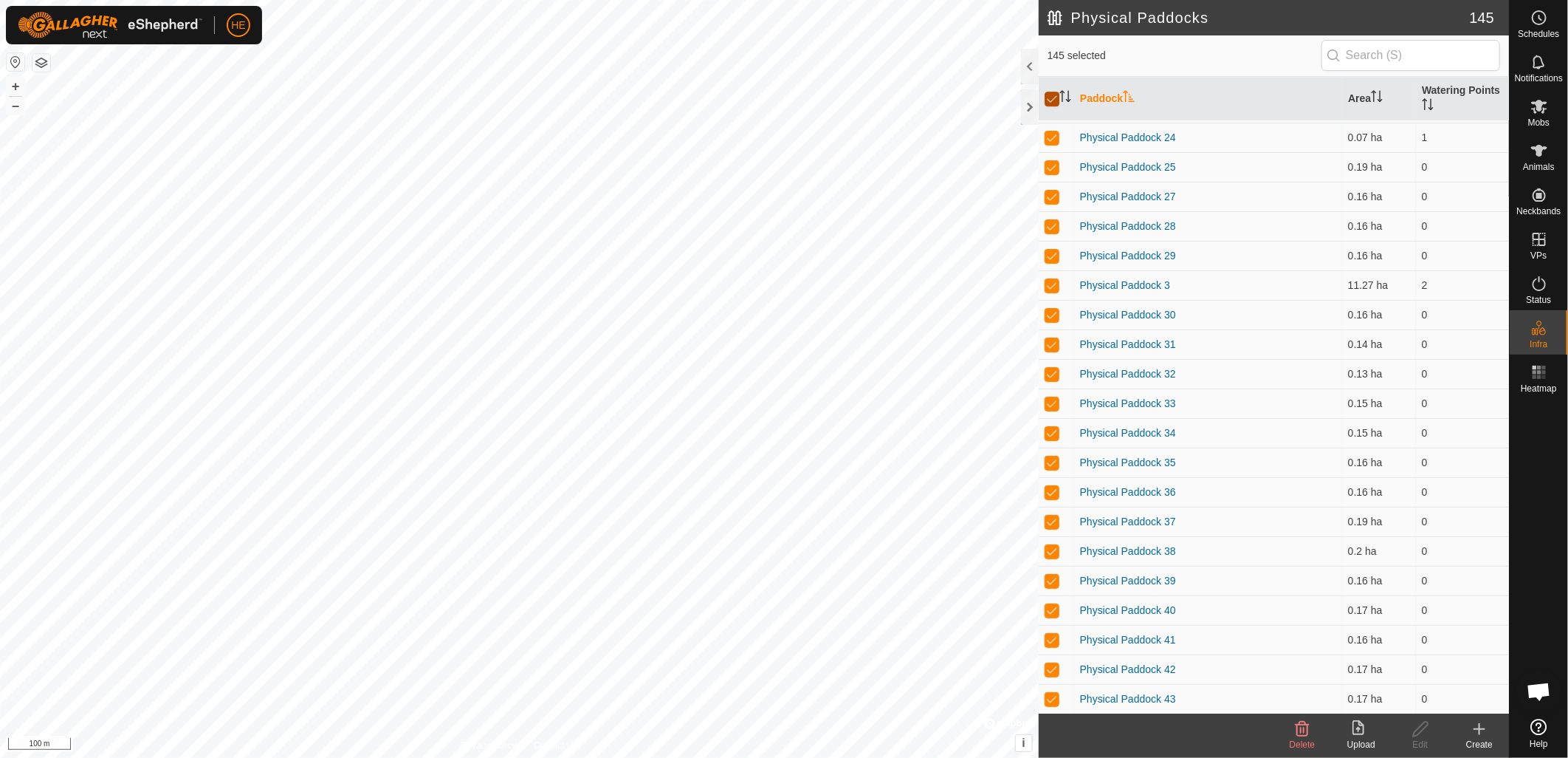
checkbox input "true"
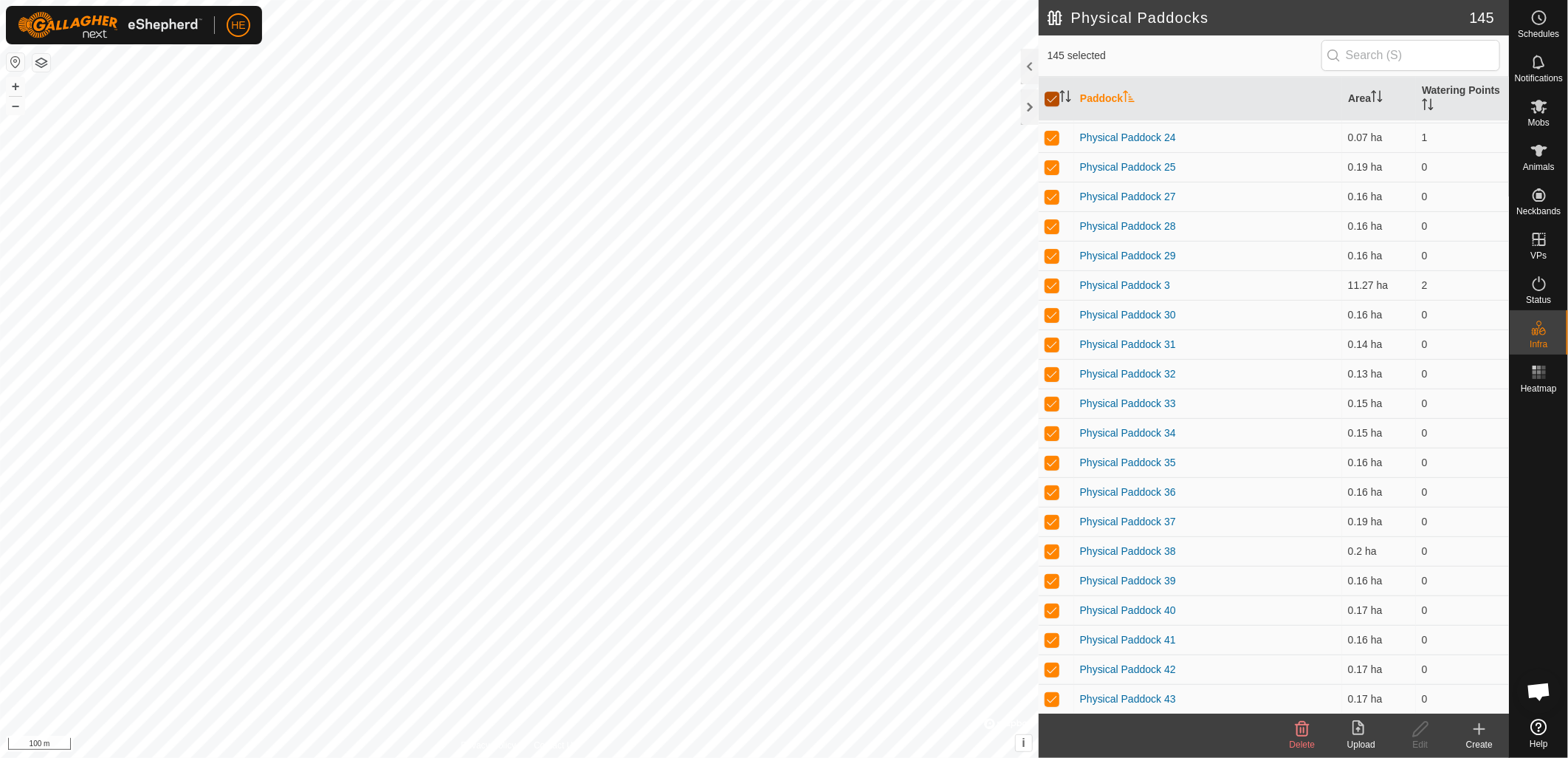
checkbox input "true"
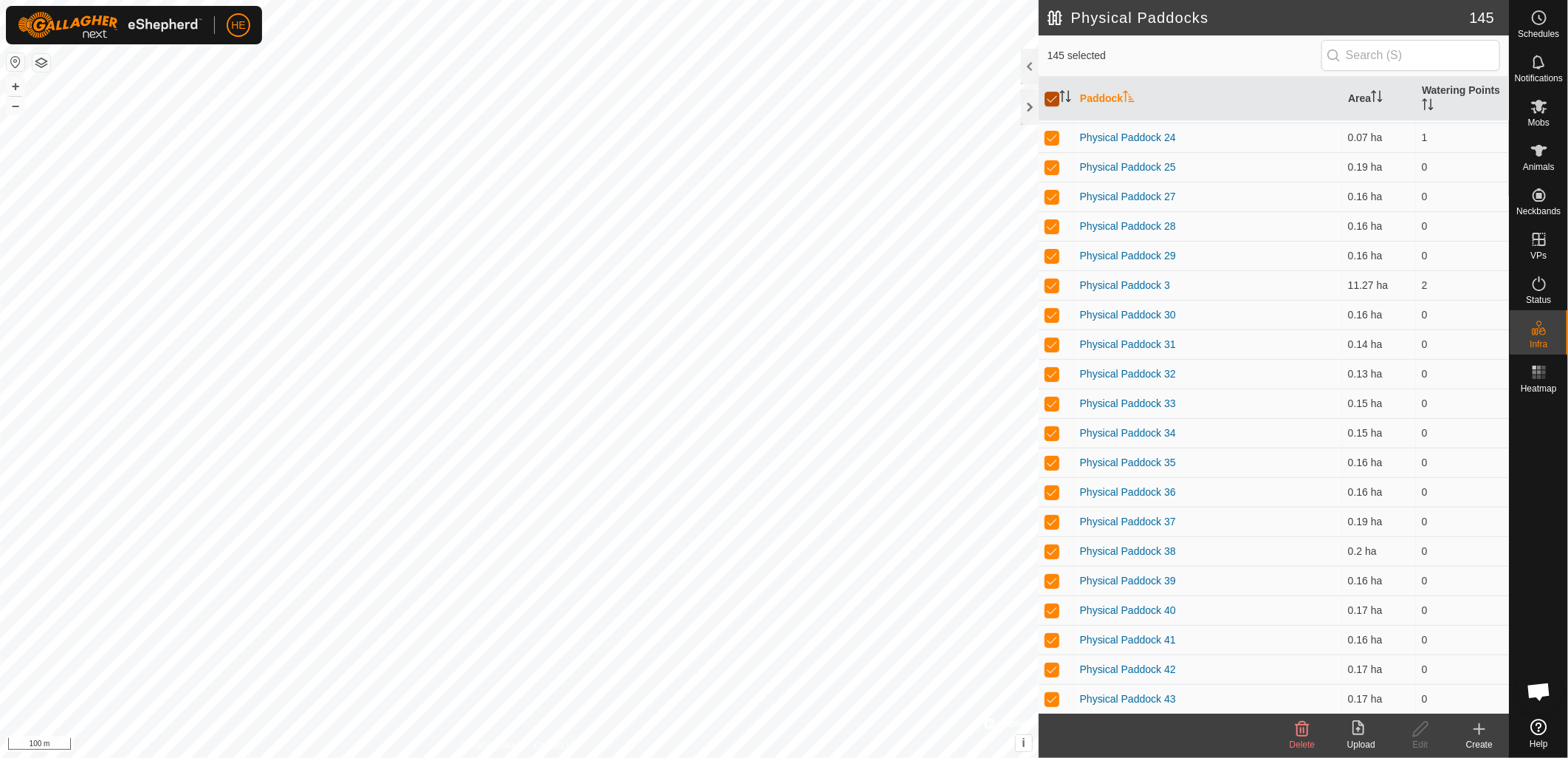
checkbox input "true"
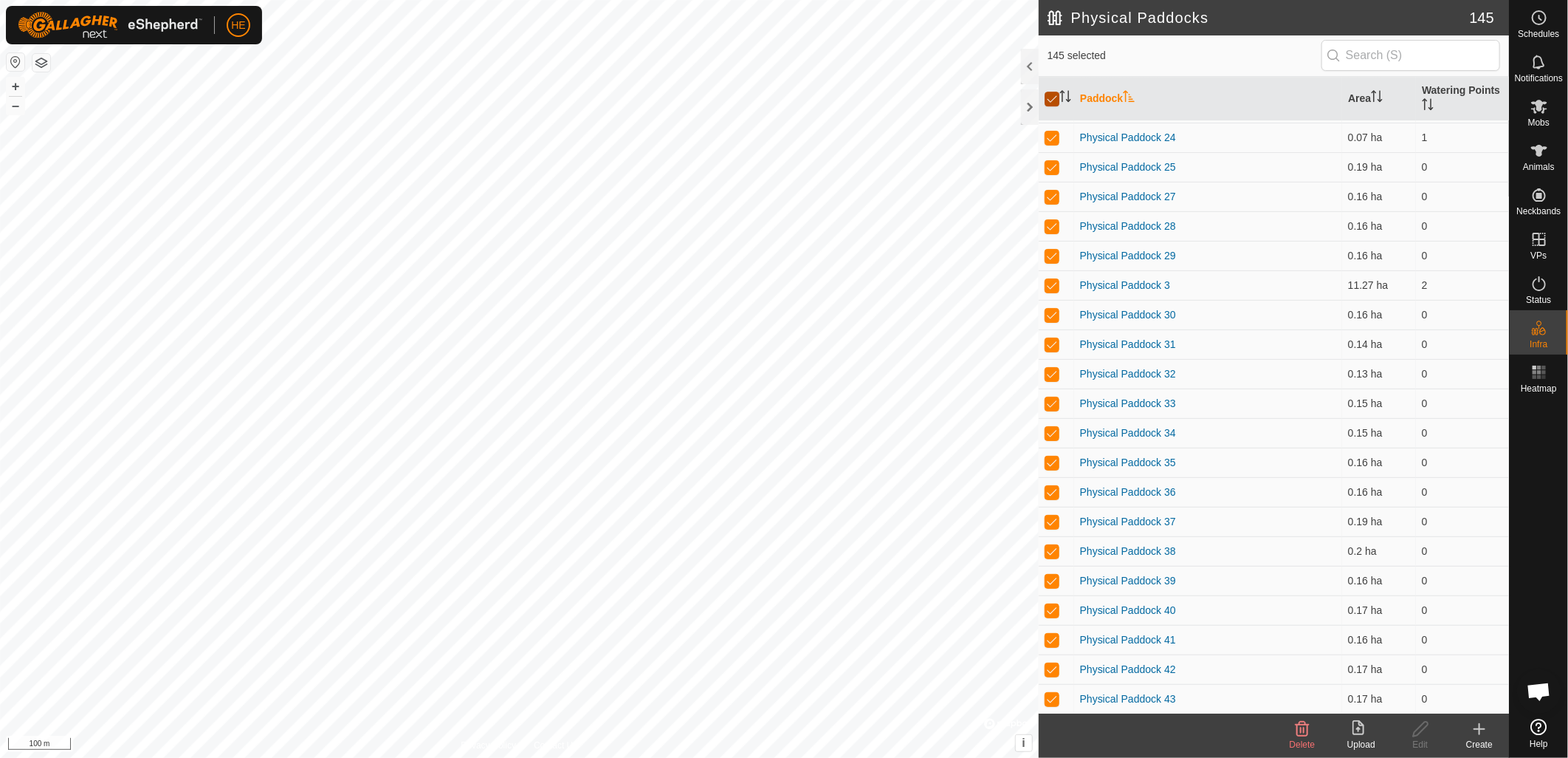
checkbox input "true"
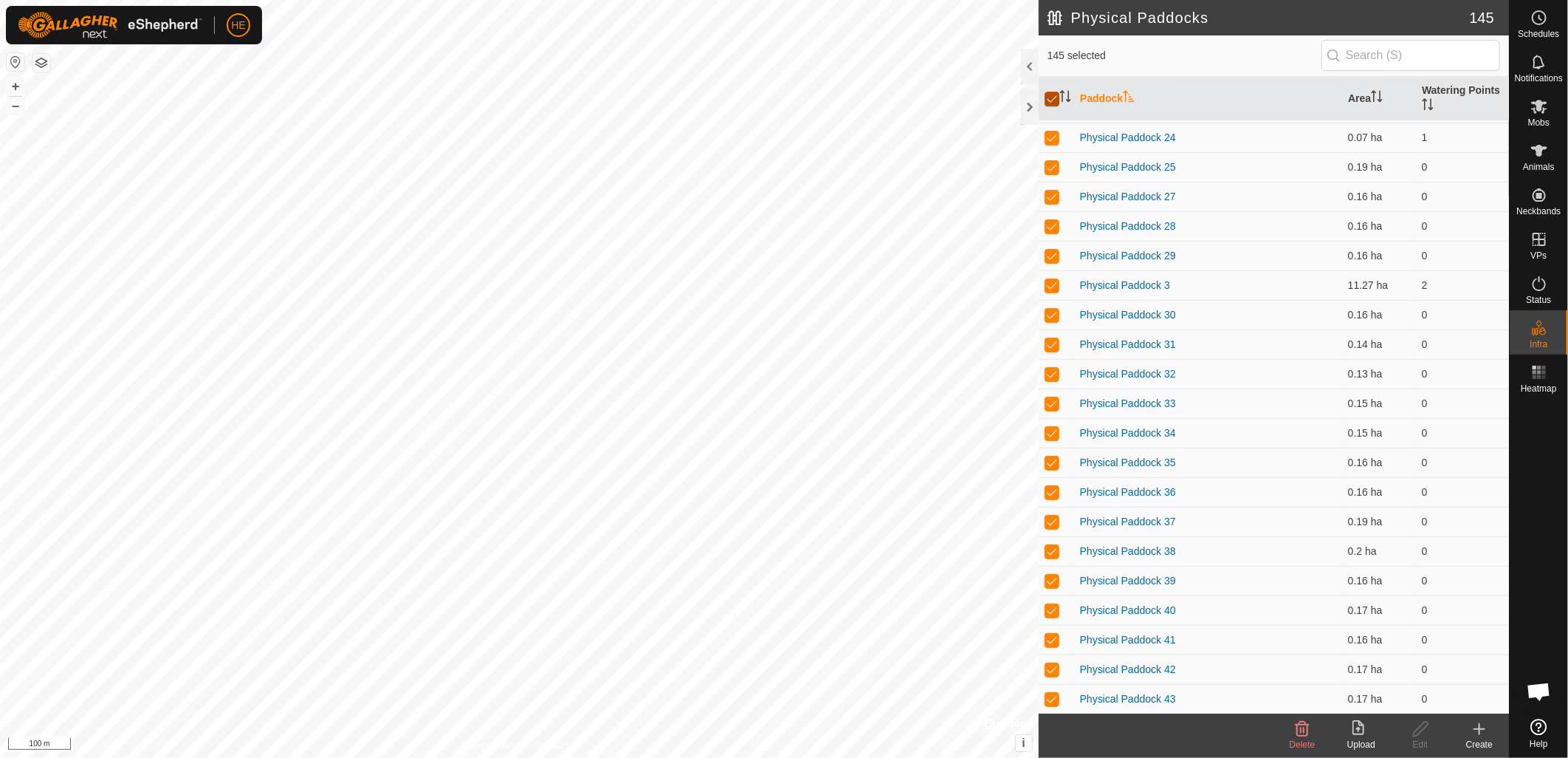
checkbox input "true"
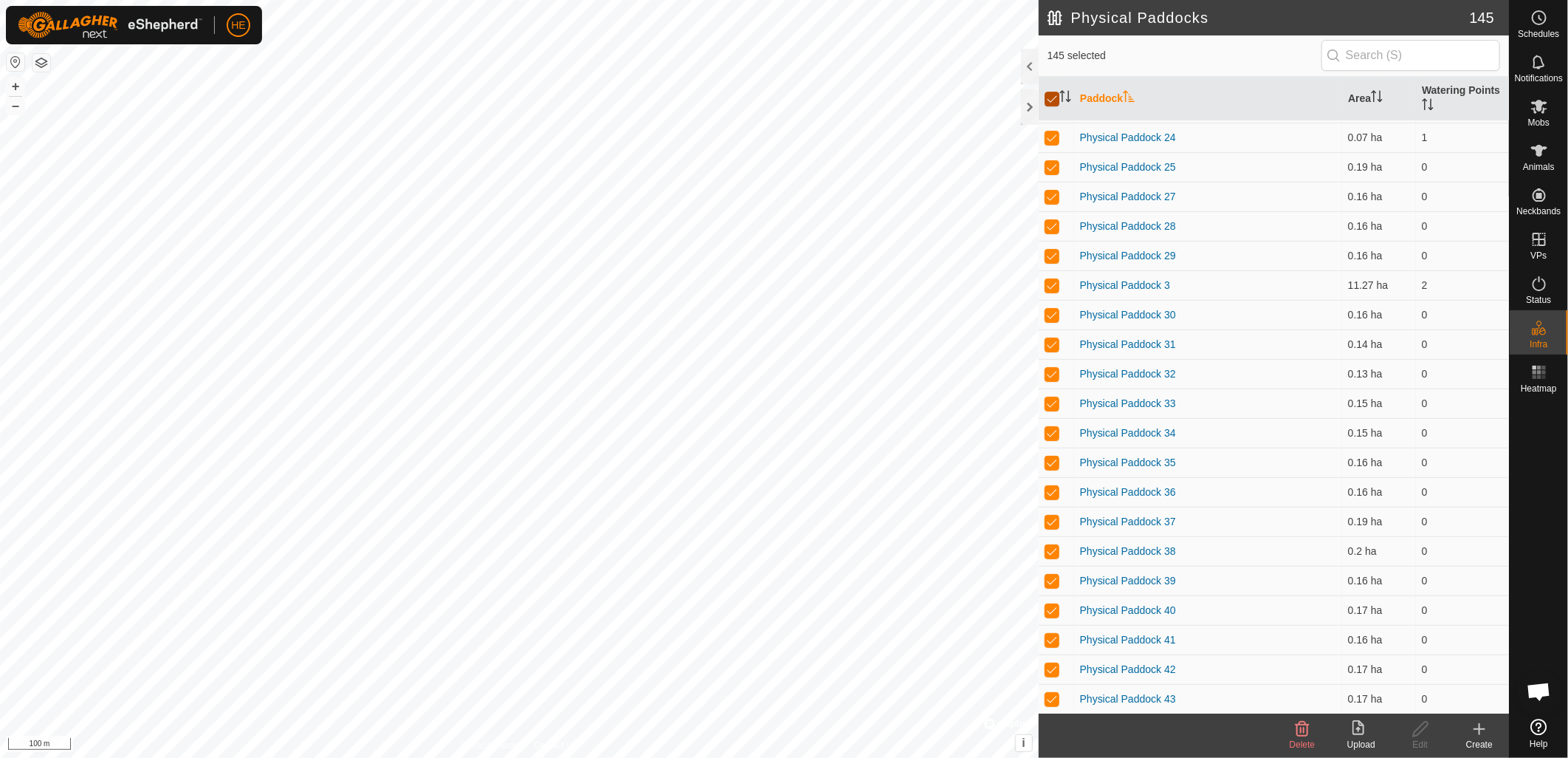
checkbox input "true"
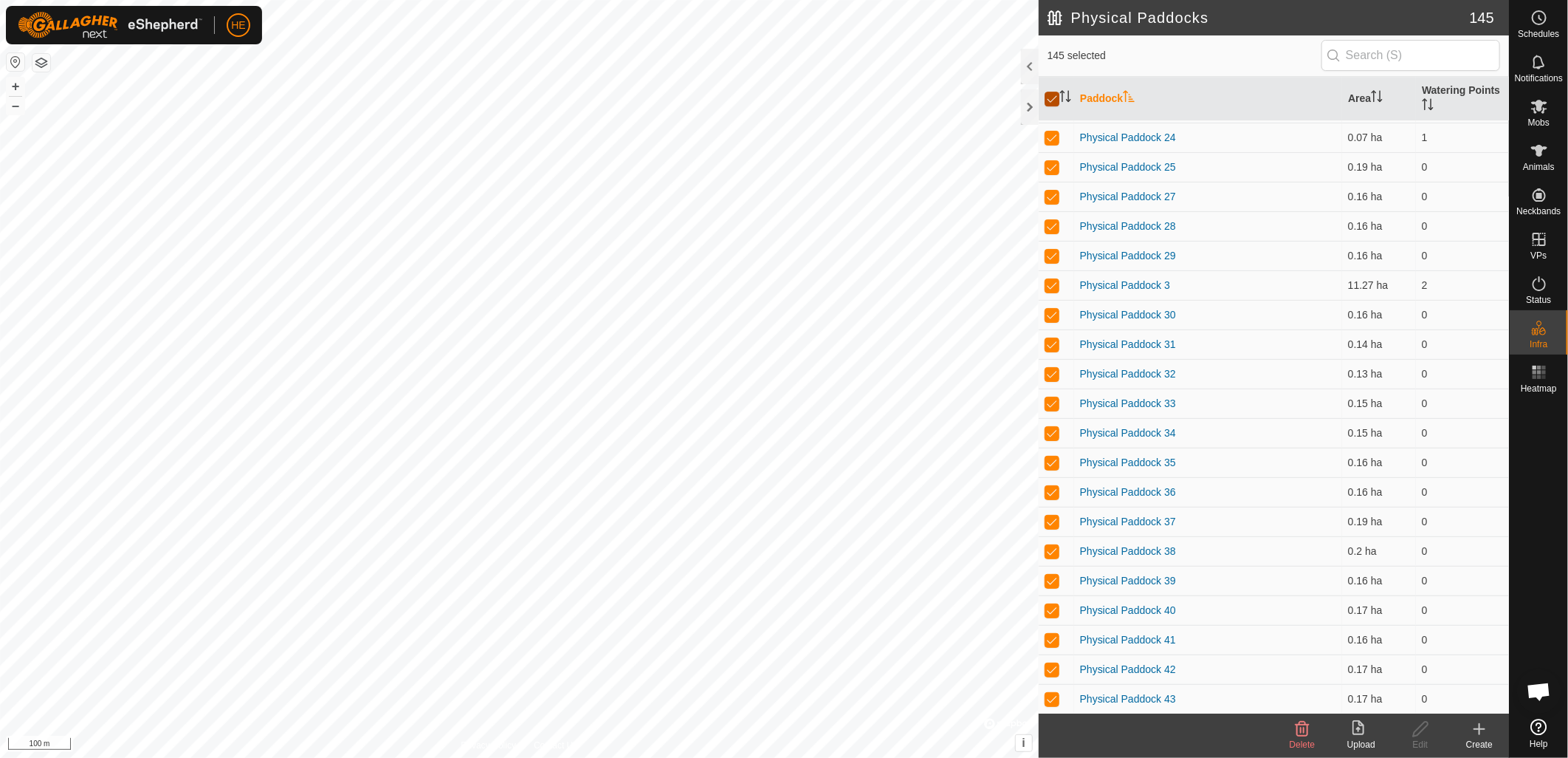
checkbox input "true"
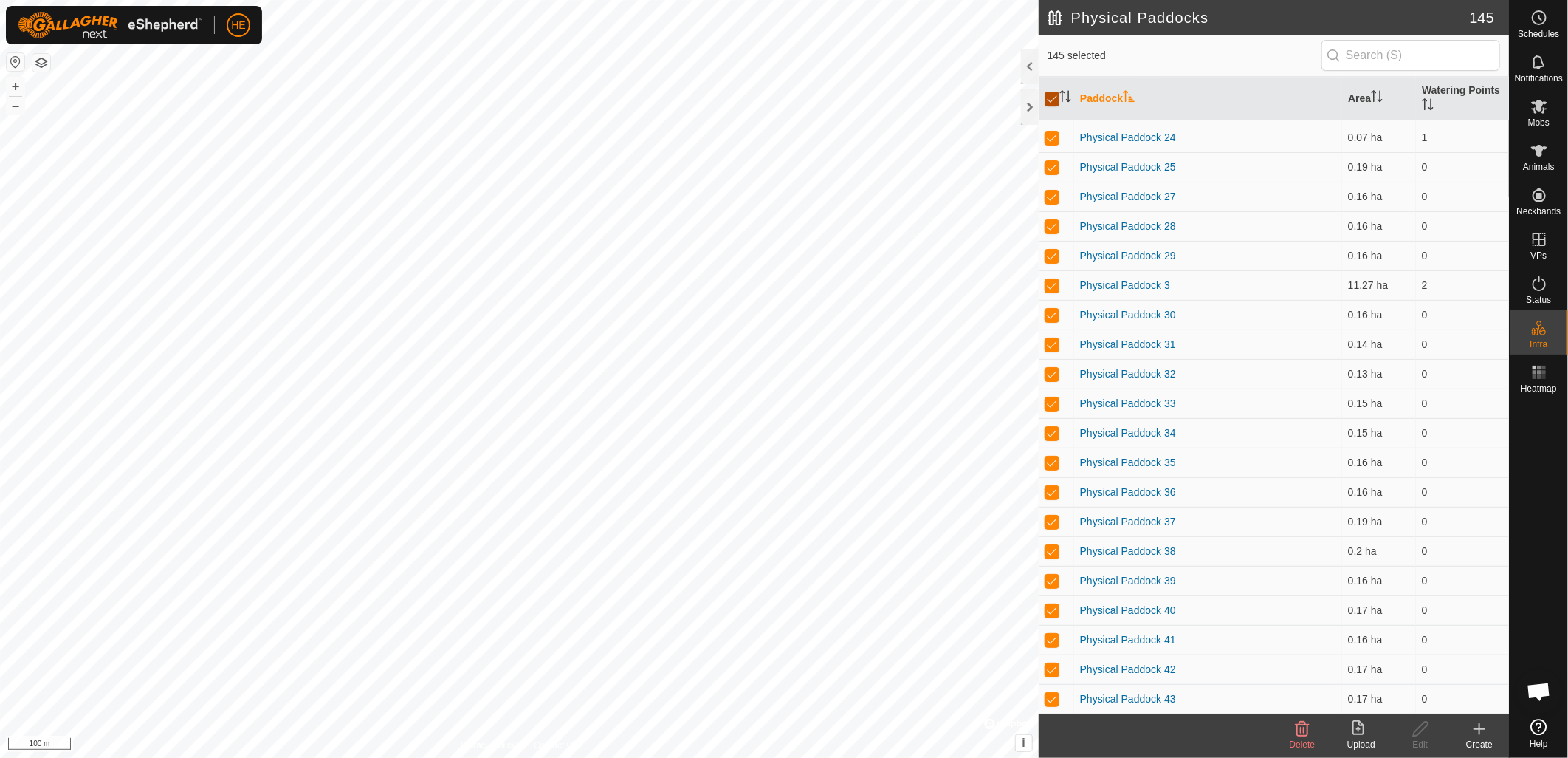
checkbox input "true"
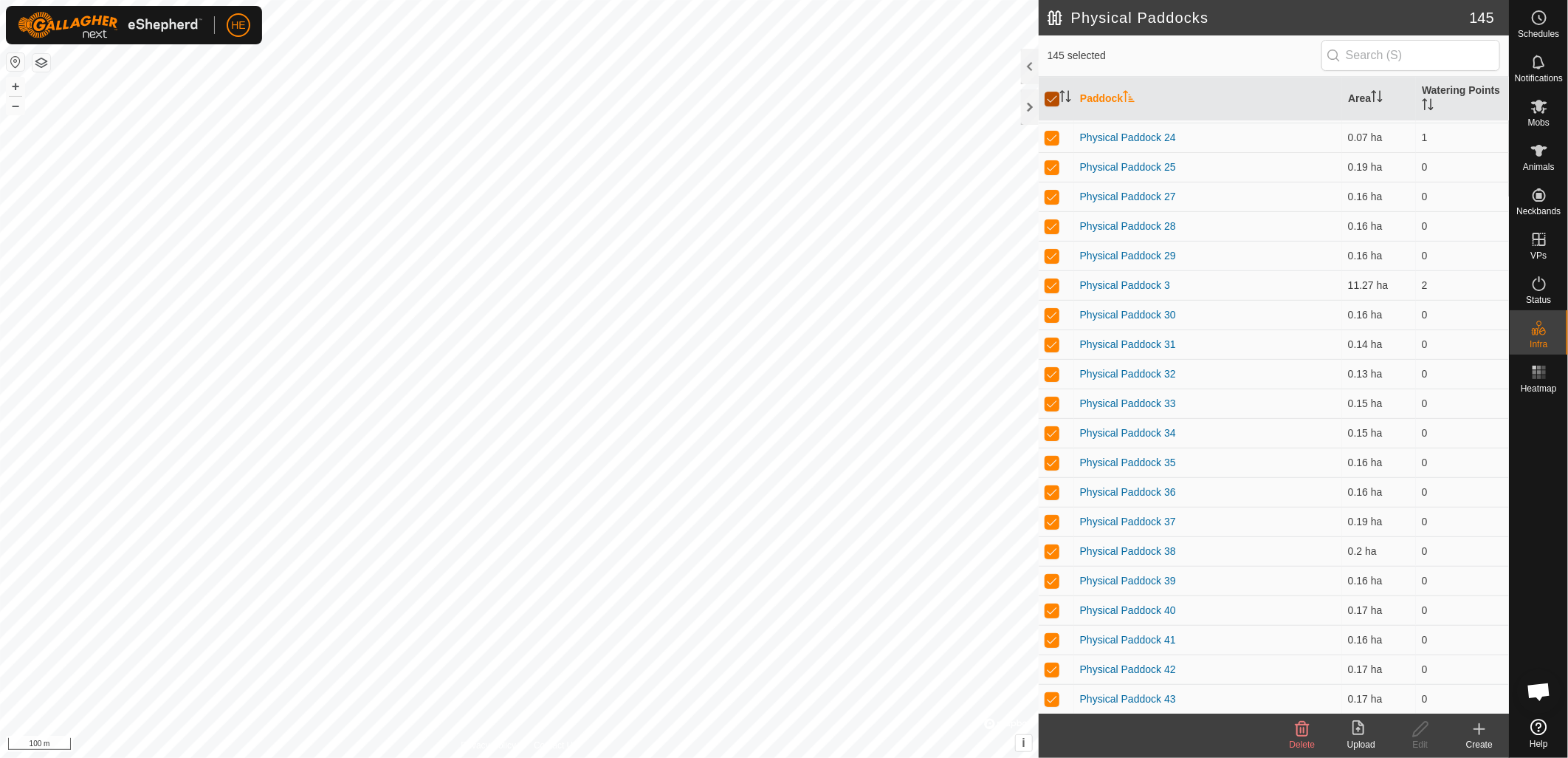
checkbox input "true"
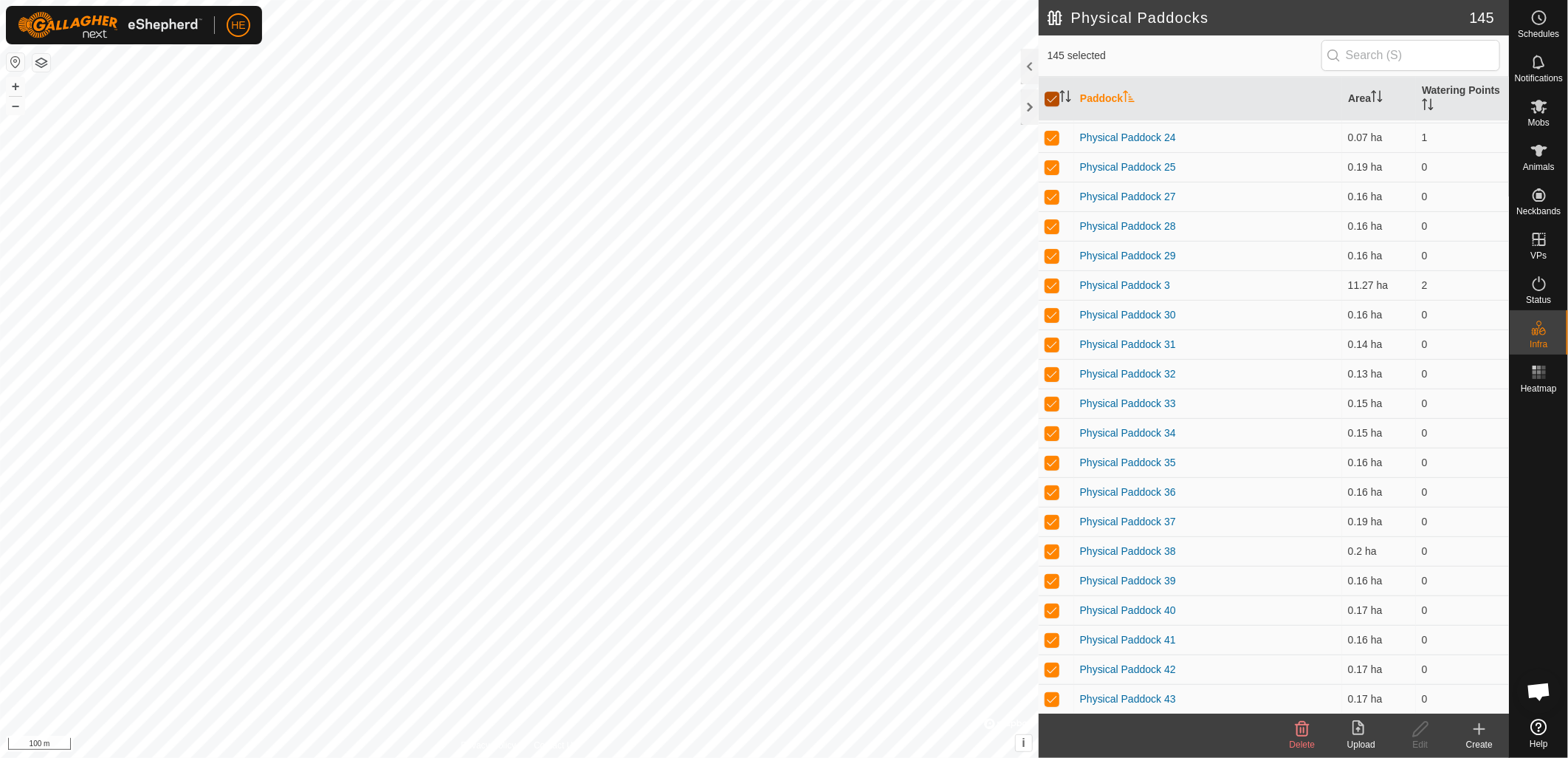
checkbox input "true"
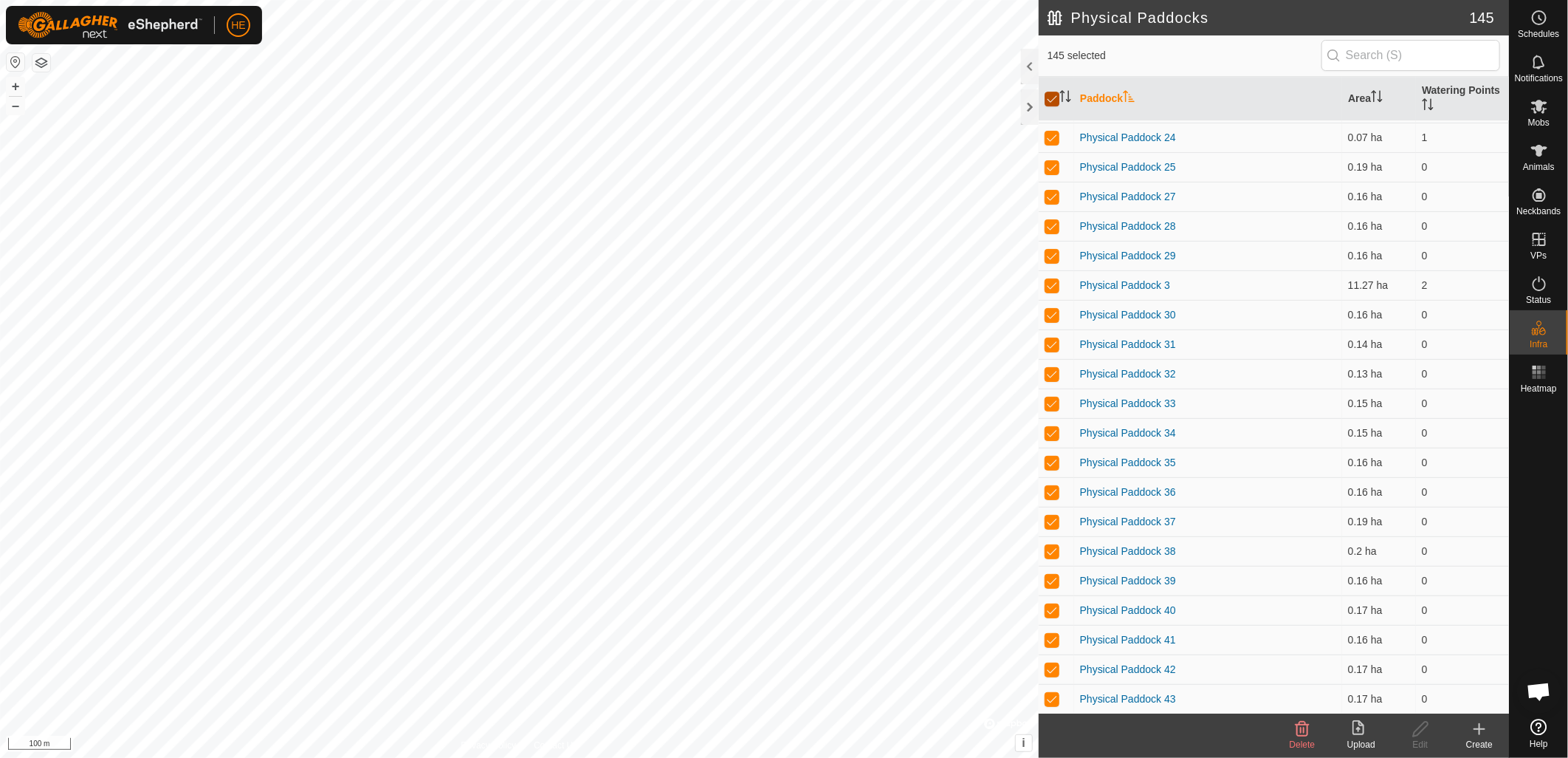
checkbox input "true"
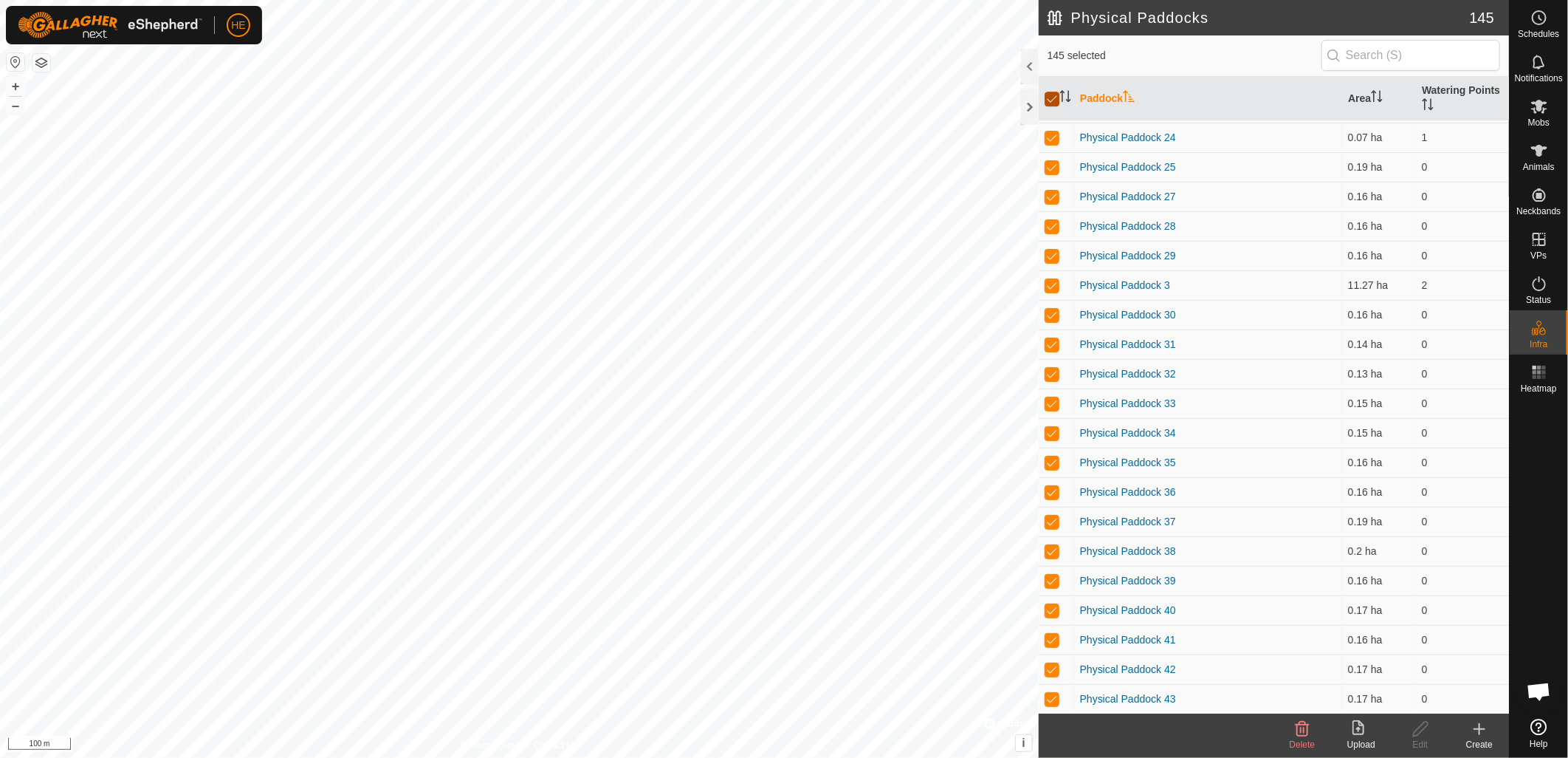
checkbox input "true"
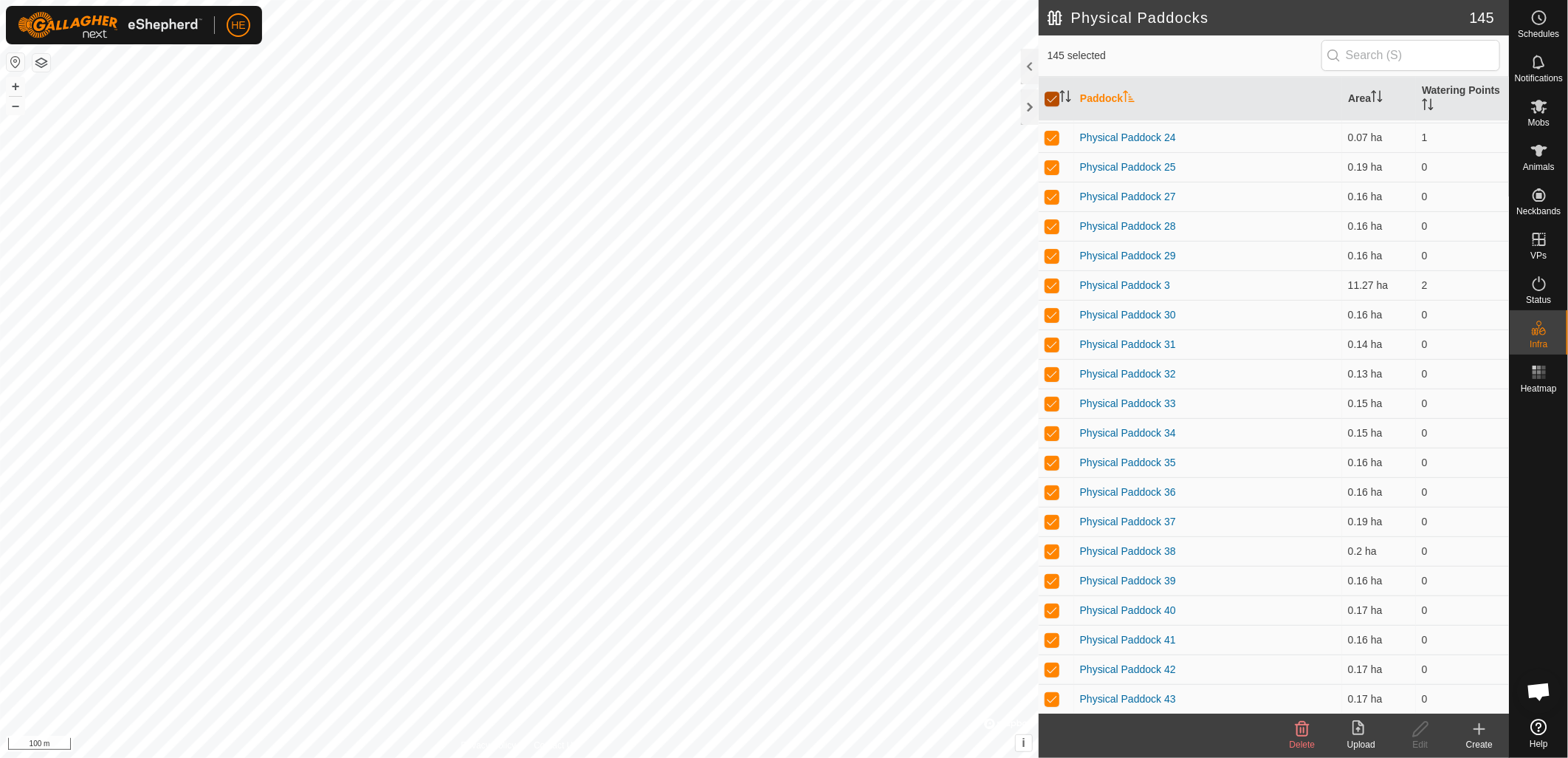
checkbox input "true"
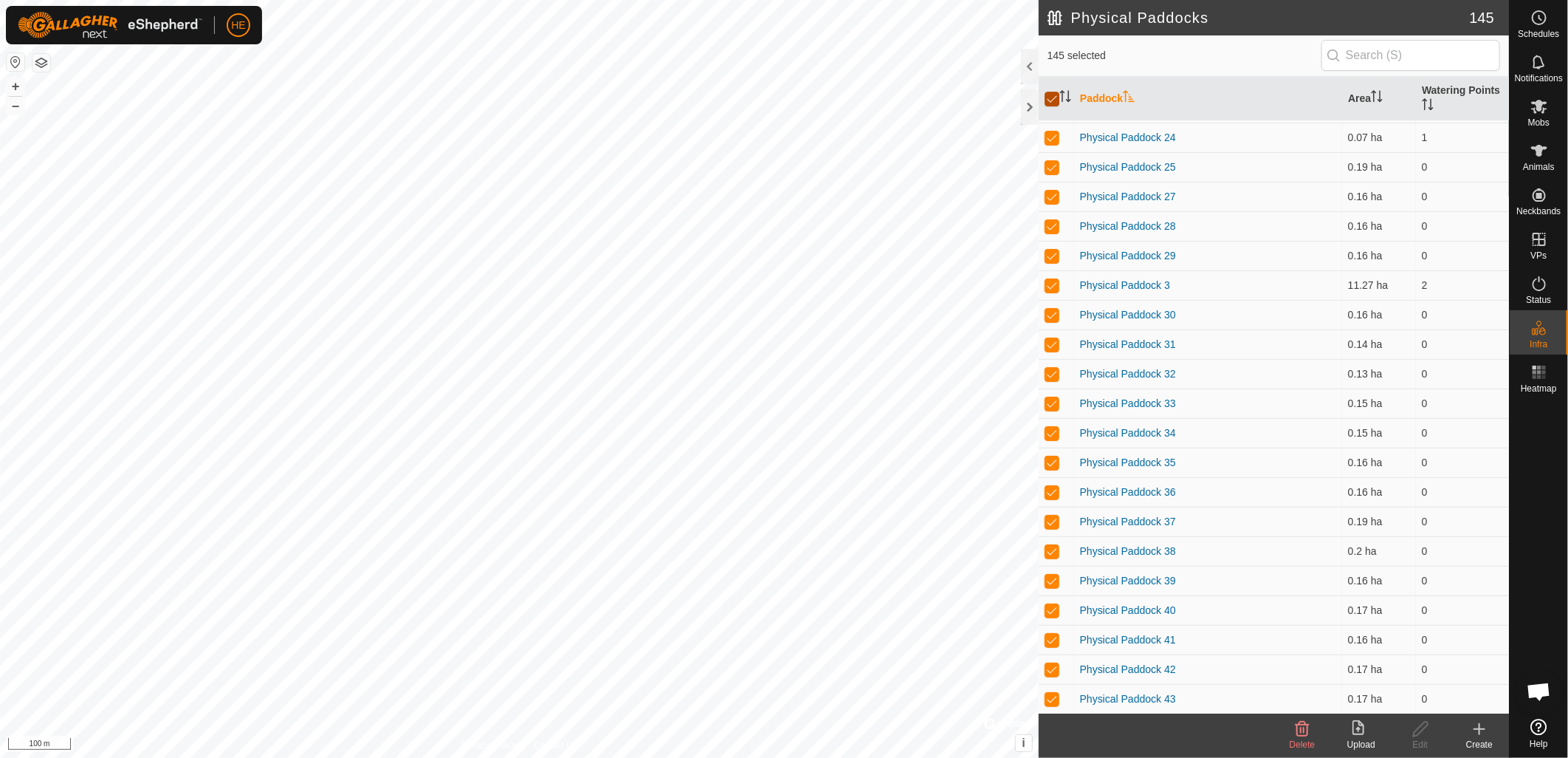
checkbox input "true"
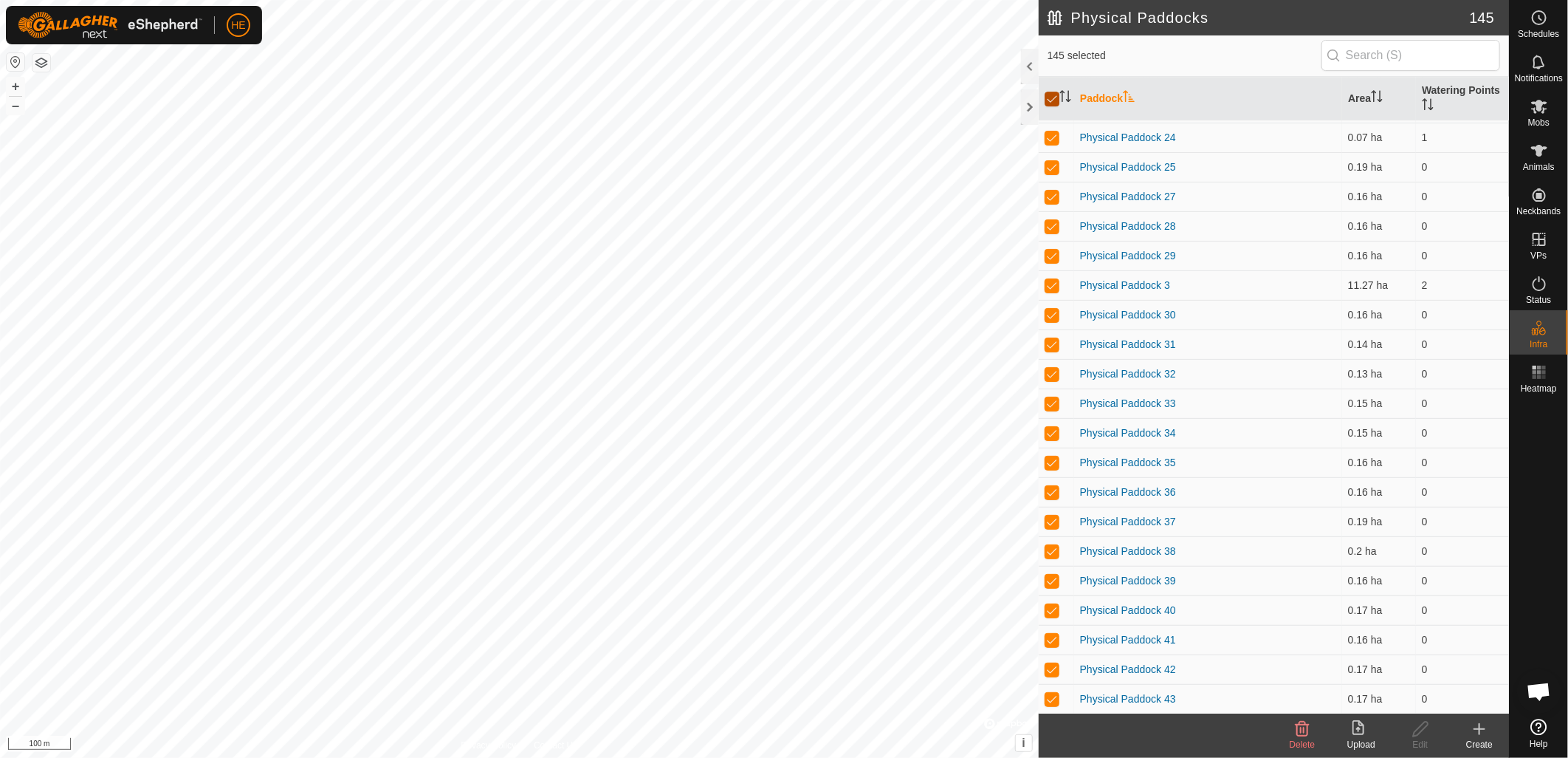
checkbox input "true"
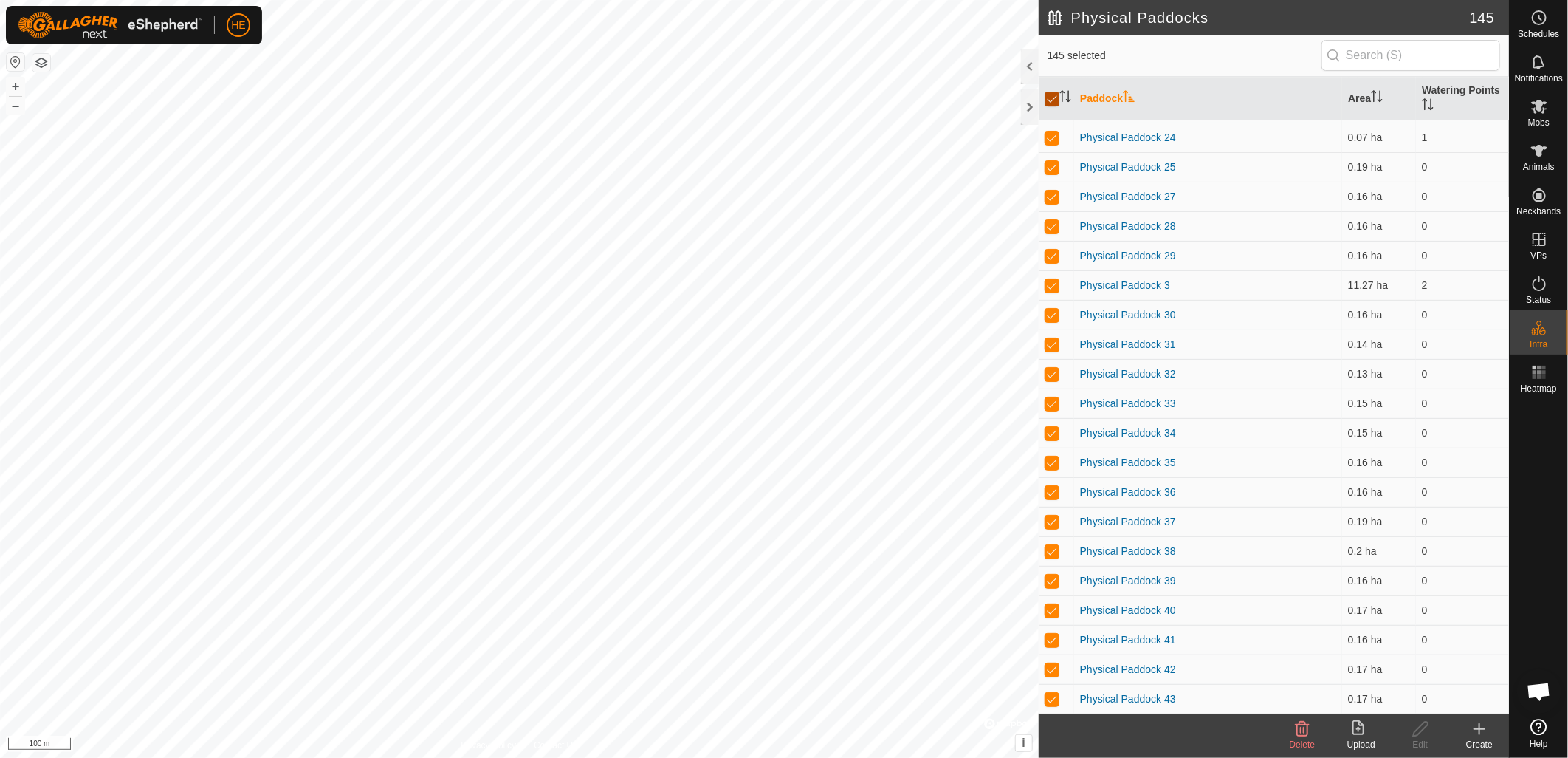
checkbox input "true"
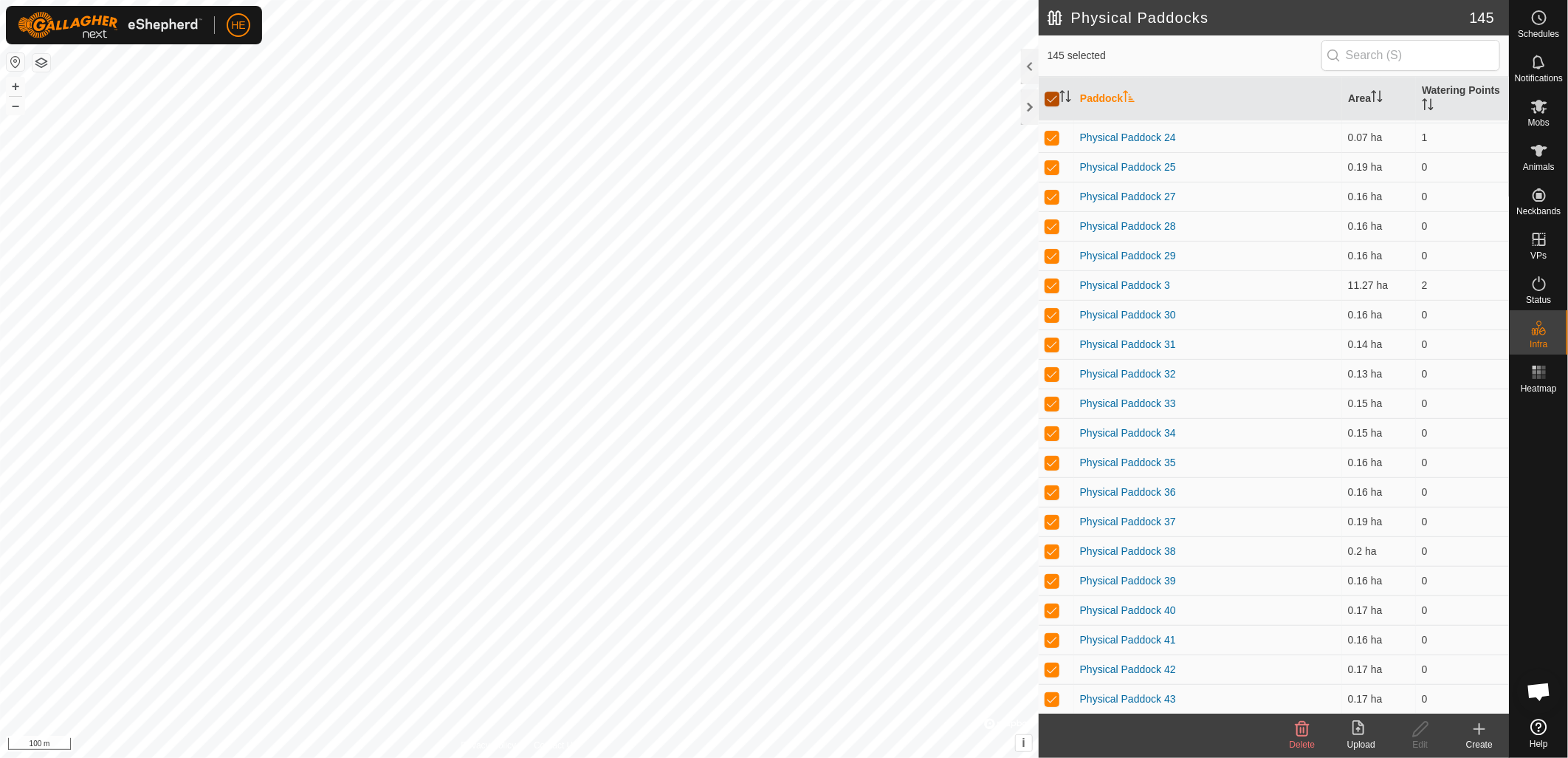
checkbox input "true"
click at [1053, 97] on input "checkbox" at bounding box center [1052, 98] width 15 height 15
checkbox input "false"
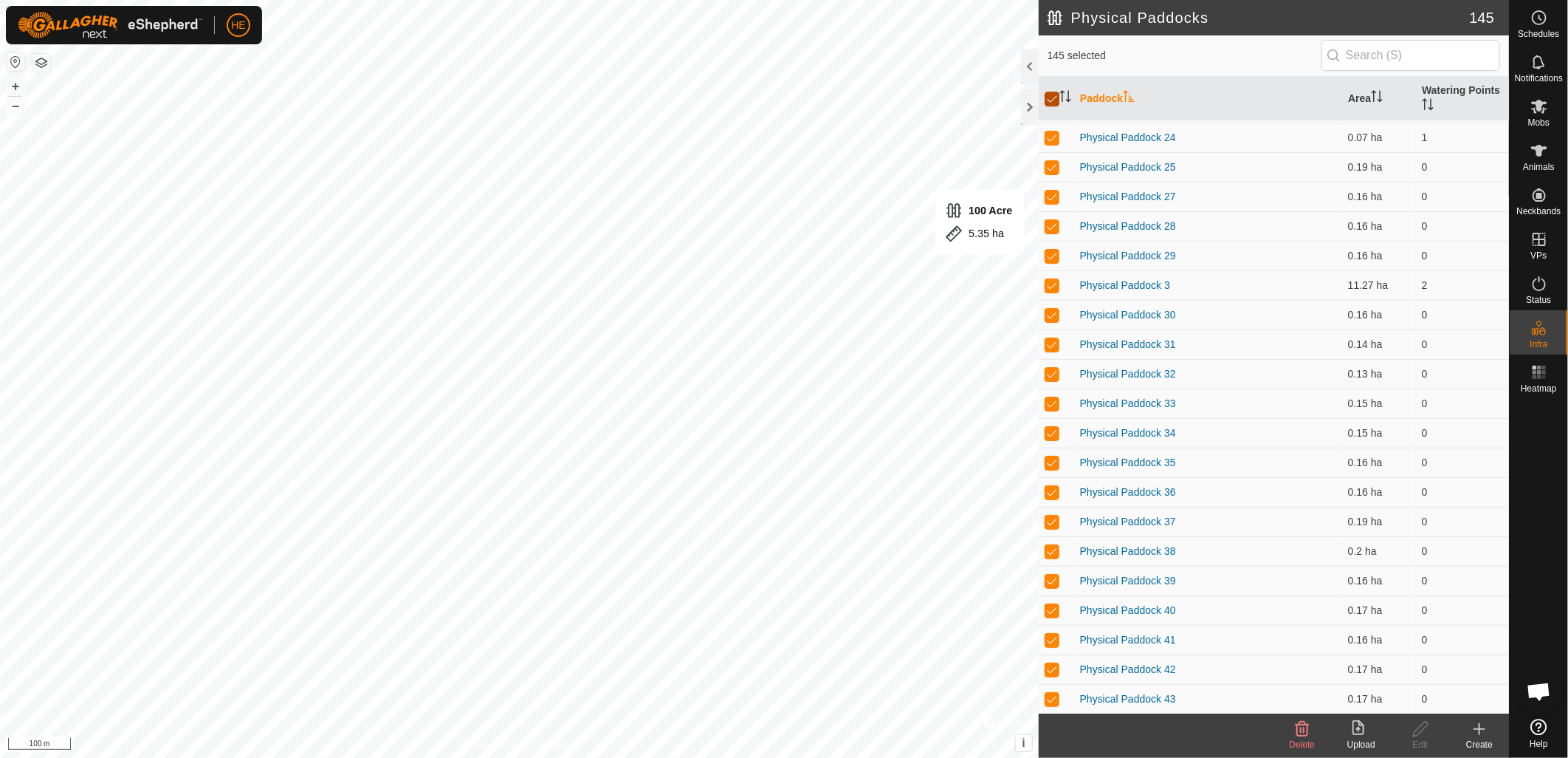
checkbox input "false"
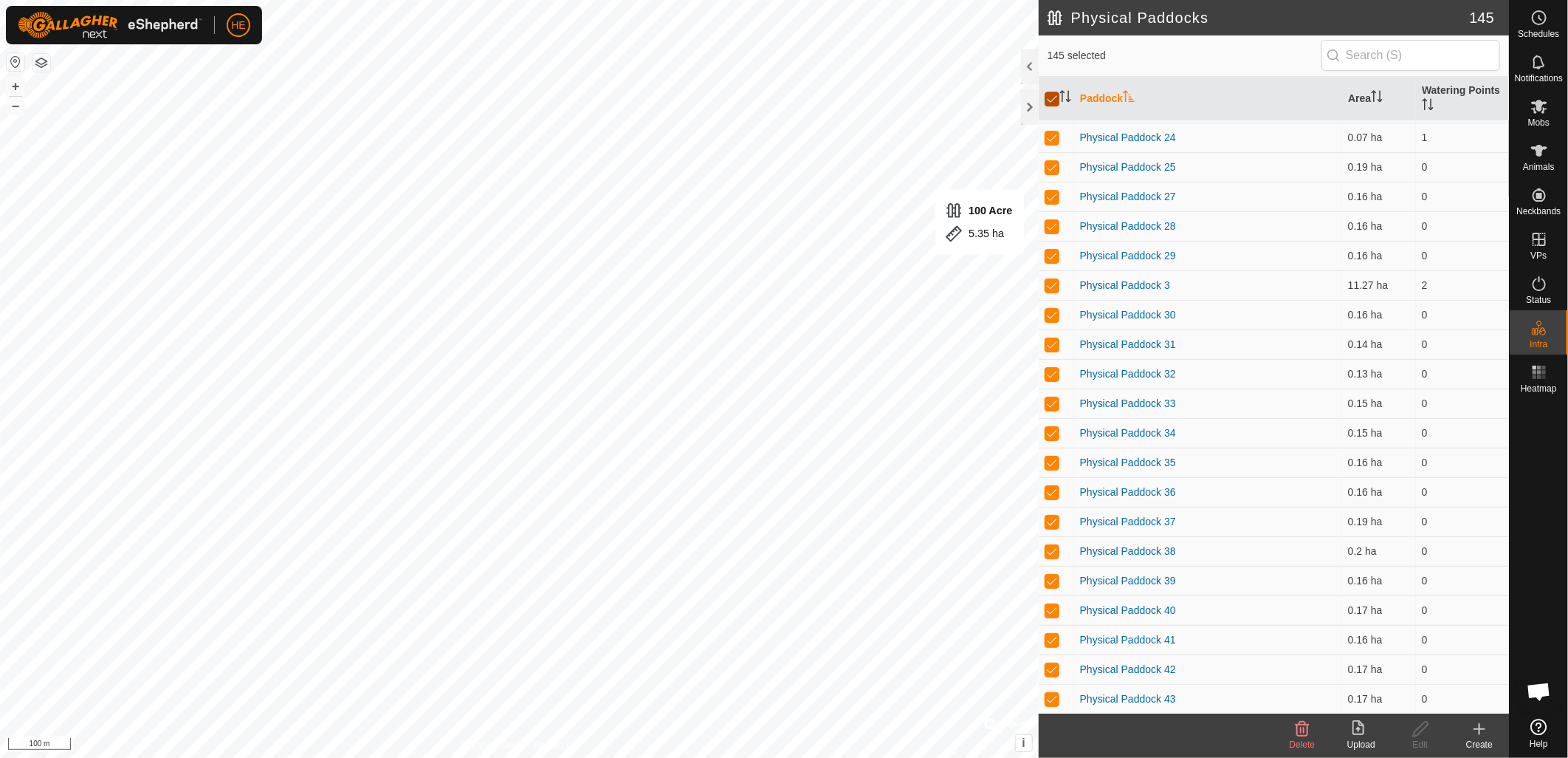
checkbox input "false"
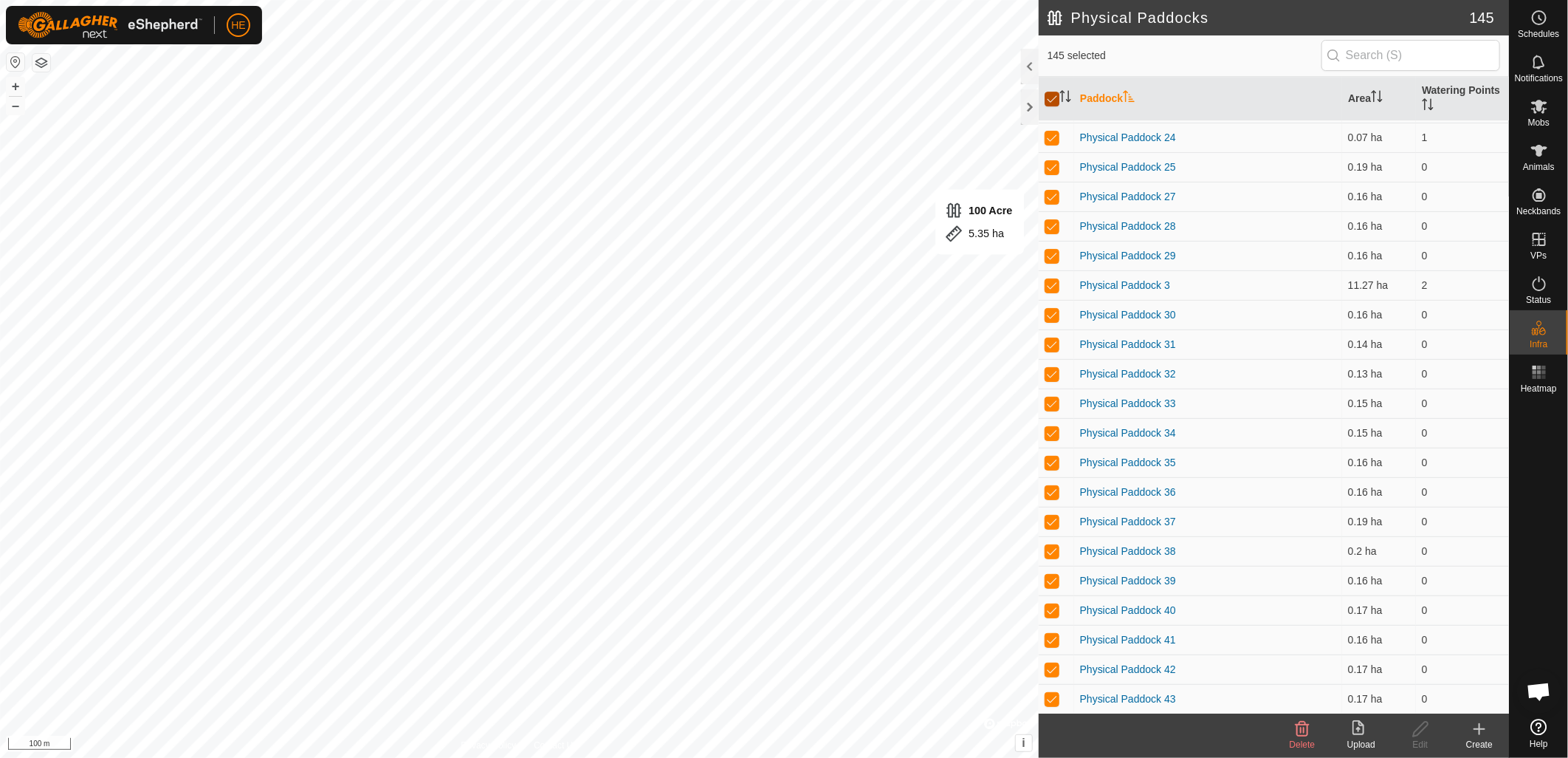
checkbox input "false"
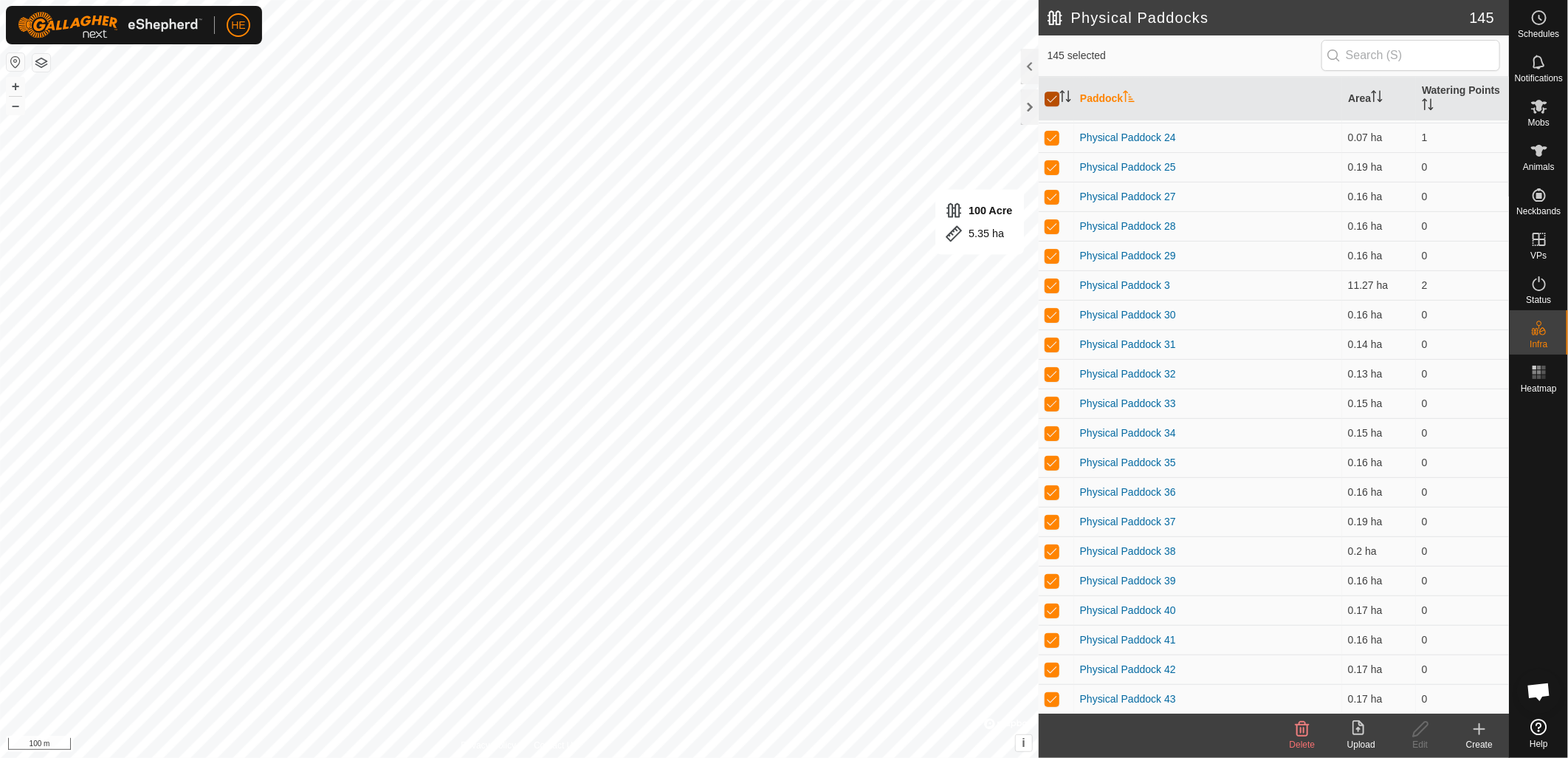
checkbox input "false"
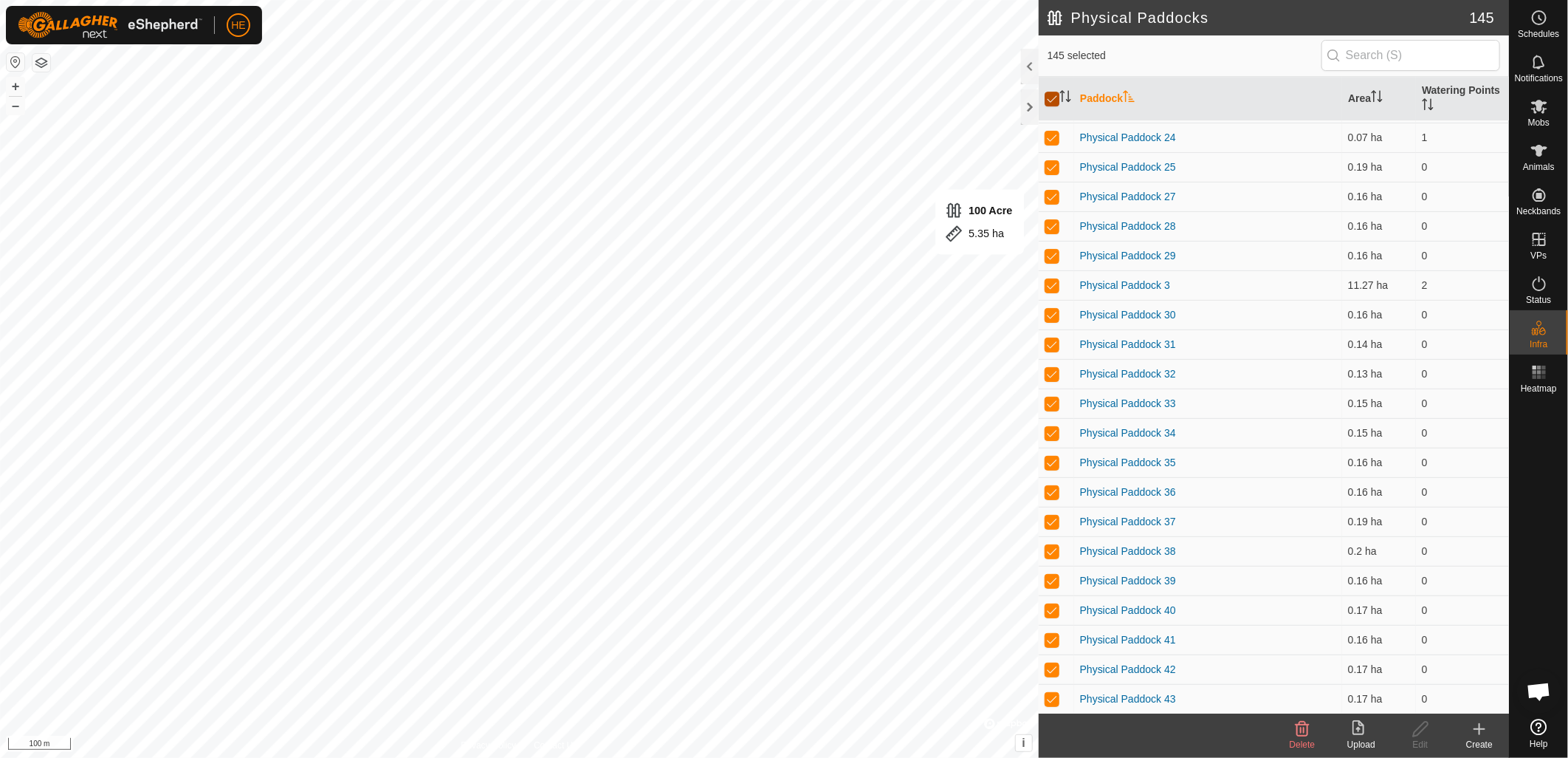
checkbox input "false"
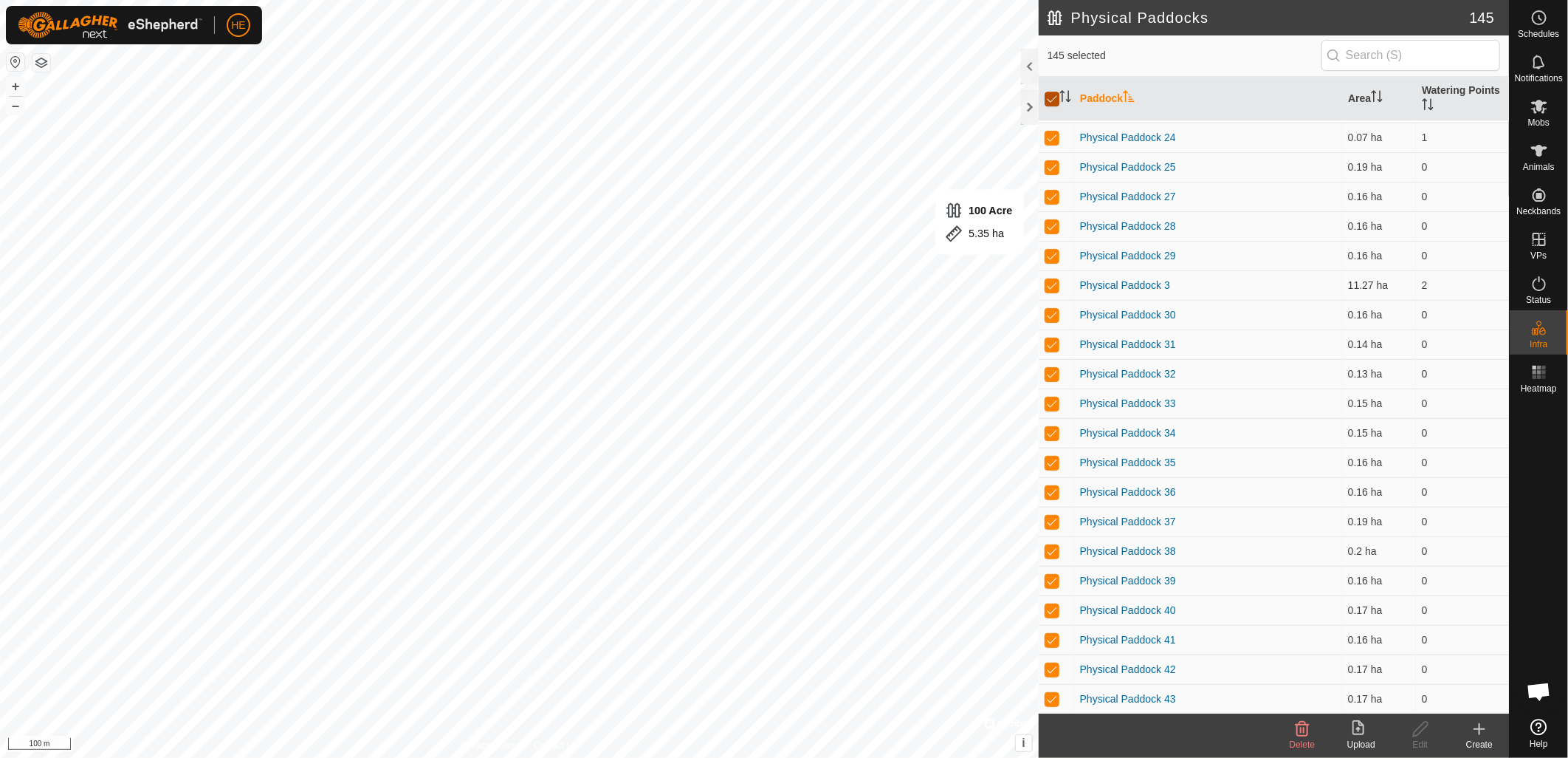
checkbox input "false"
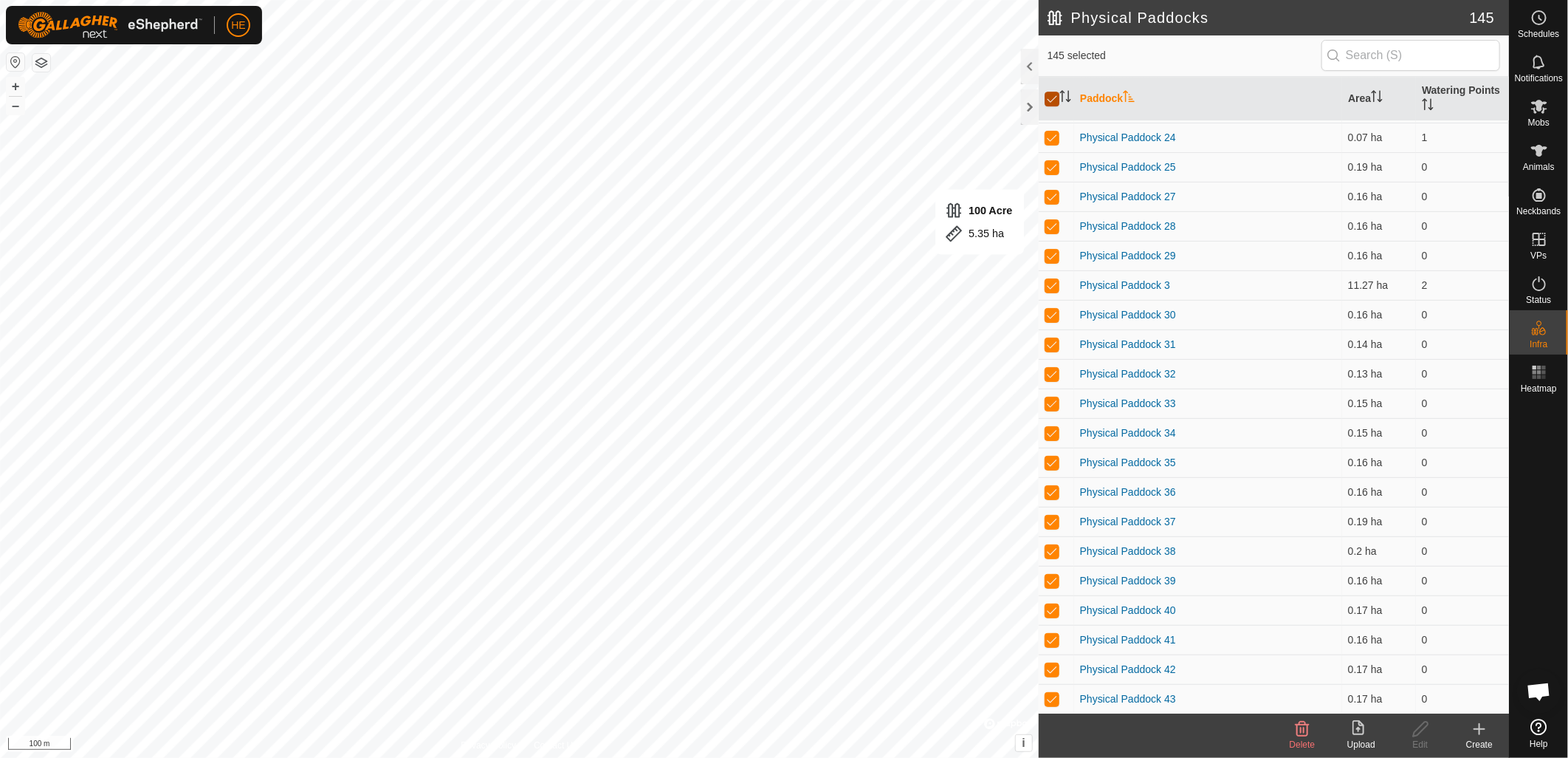
checkbox input "false"
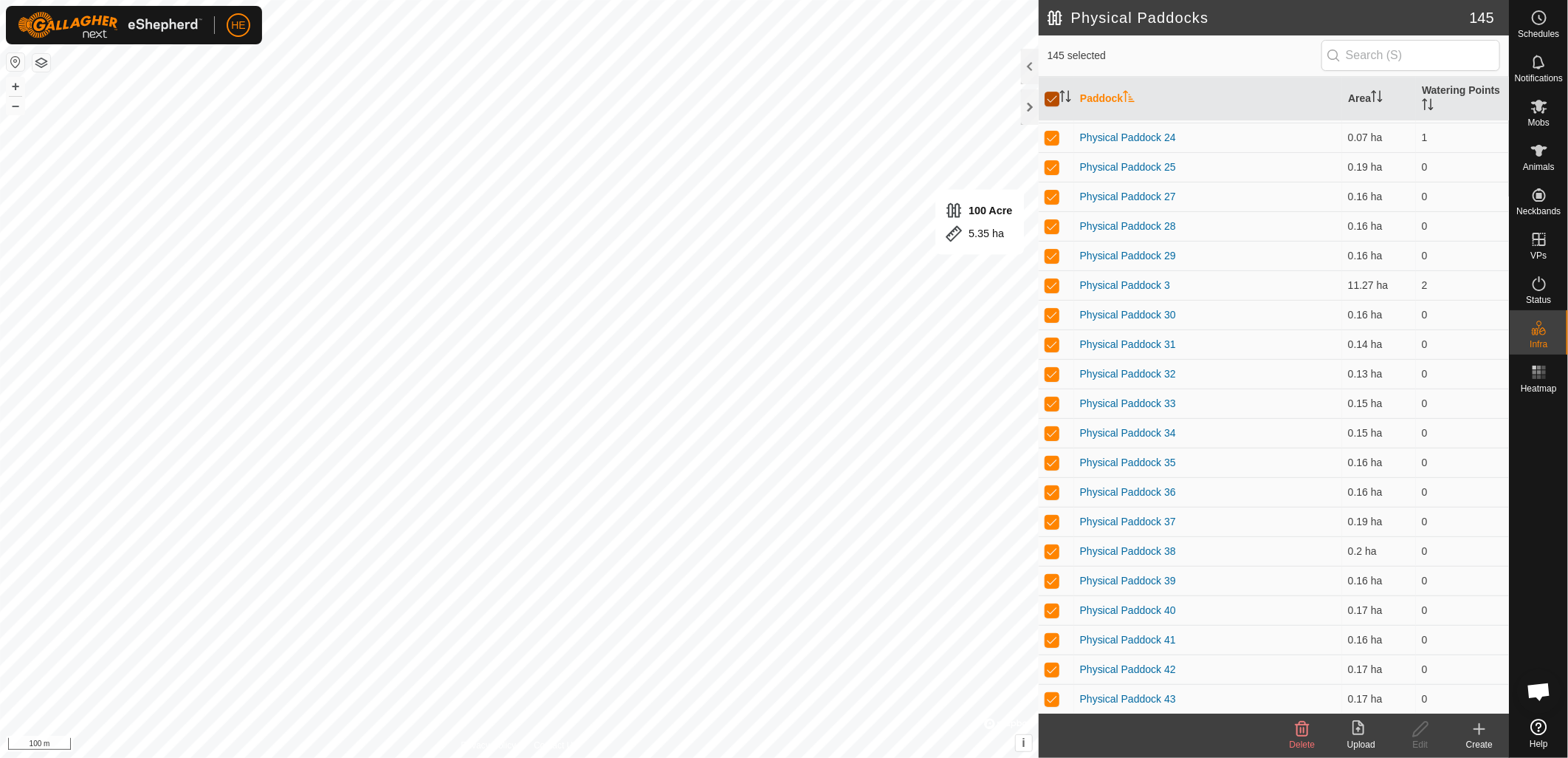
checkbox input "false"
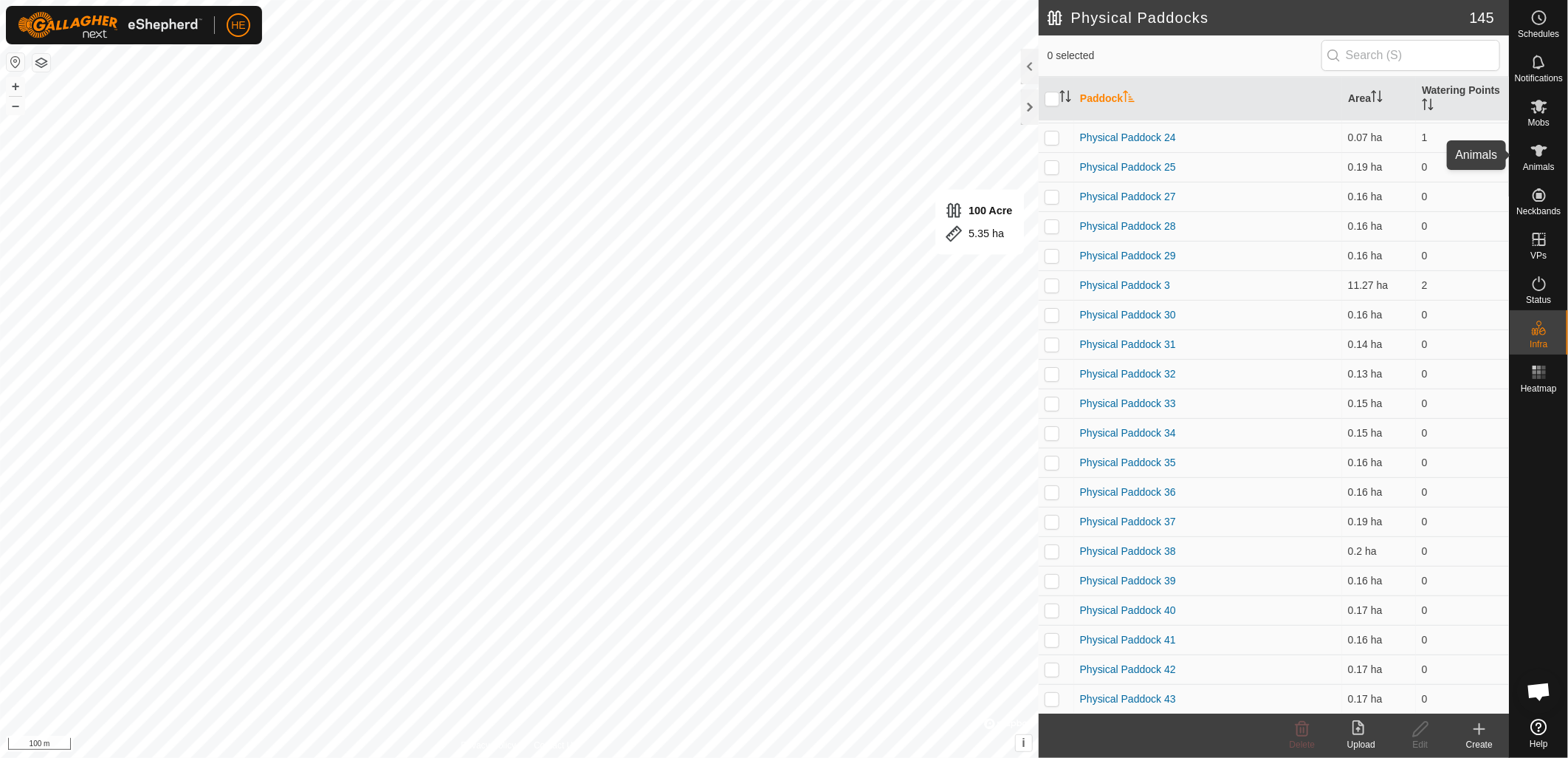
click at [1551, 156] on es-animals-svg-icon at bounding box center [1539, 150] width 26 height 24
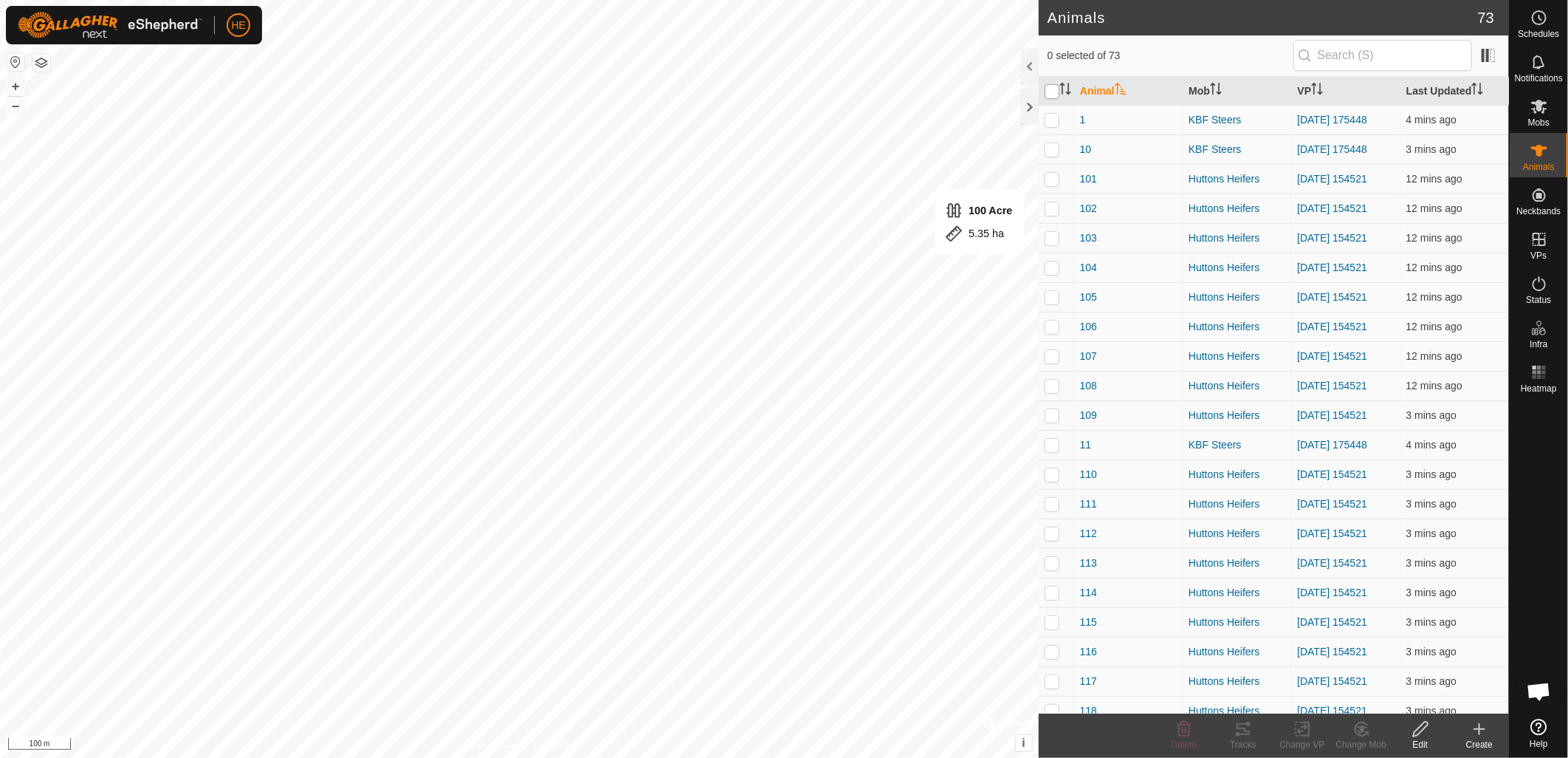
click at [1049, 94] on input "checkbox" at bounding box center [1052, 91] width 15 height 15
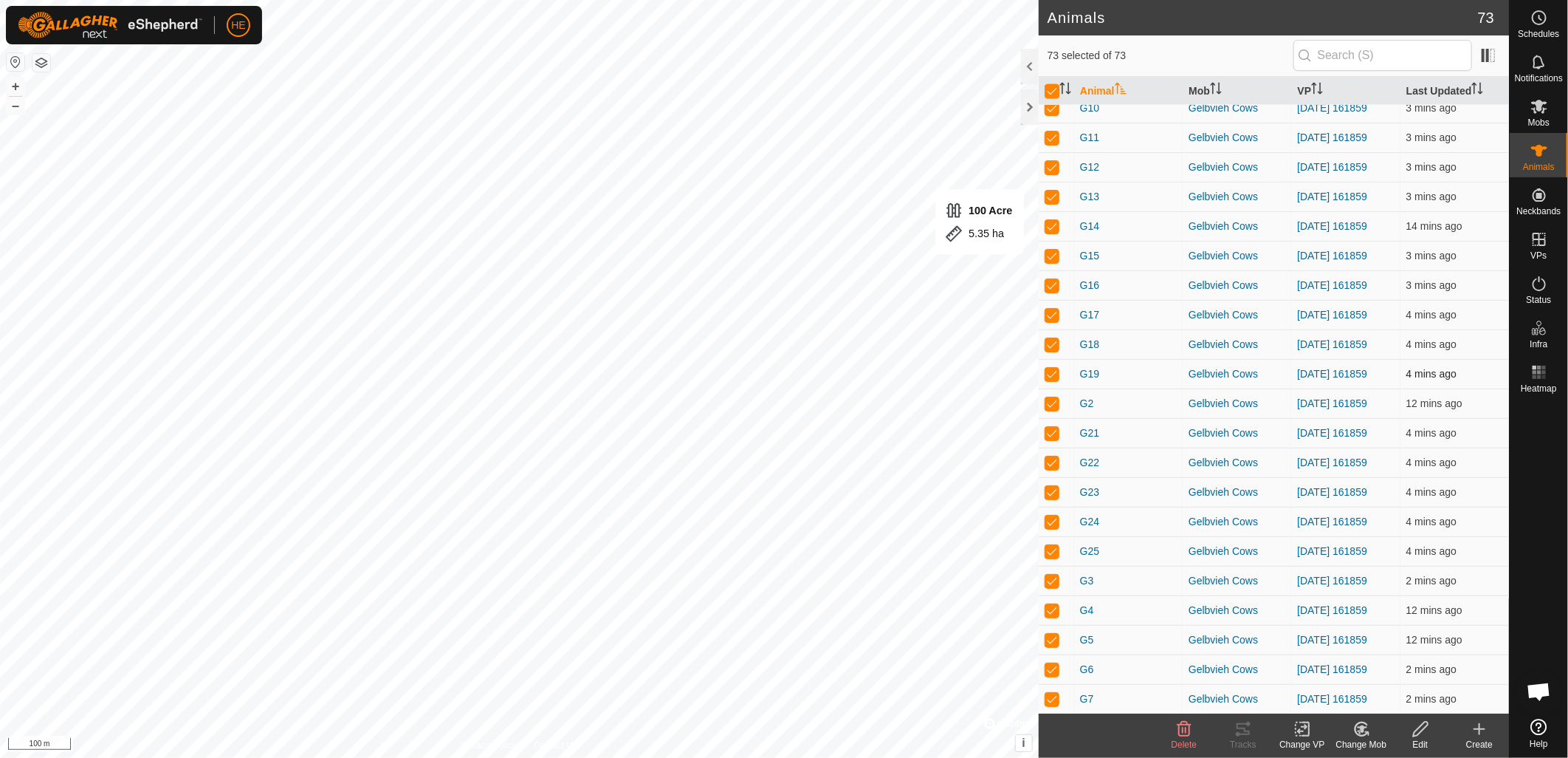
scroll to position [1549, 0]
click at [1540, 78] on span "Notifications" at bounding box center [1539, 77] width 48 height 9
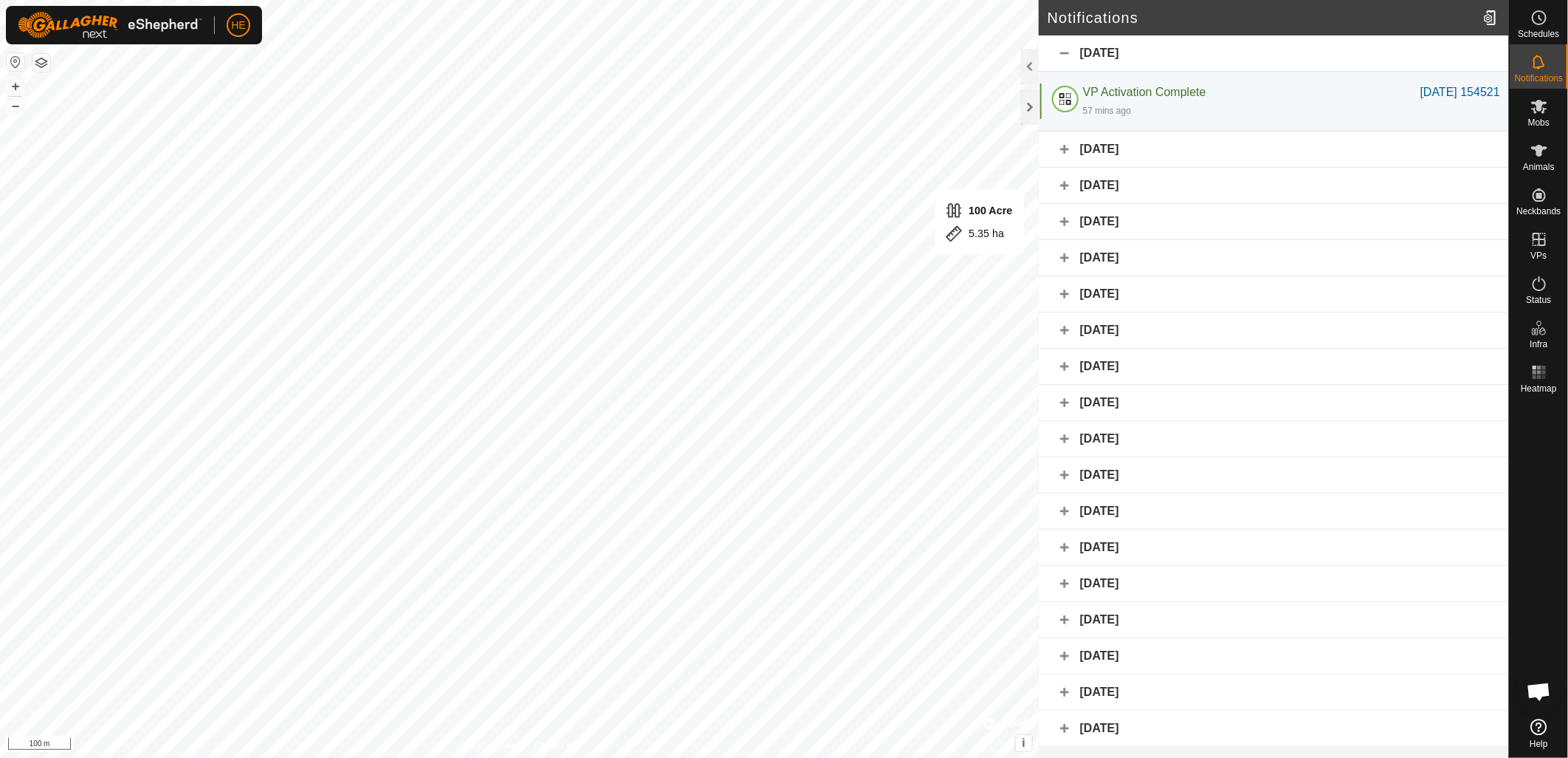
click at [1066, 150] on div "[DATE]" at bounding box center [1274, 149] width 471 height 36
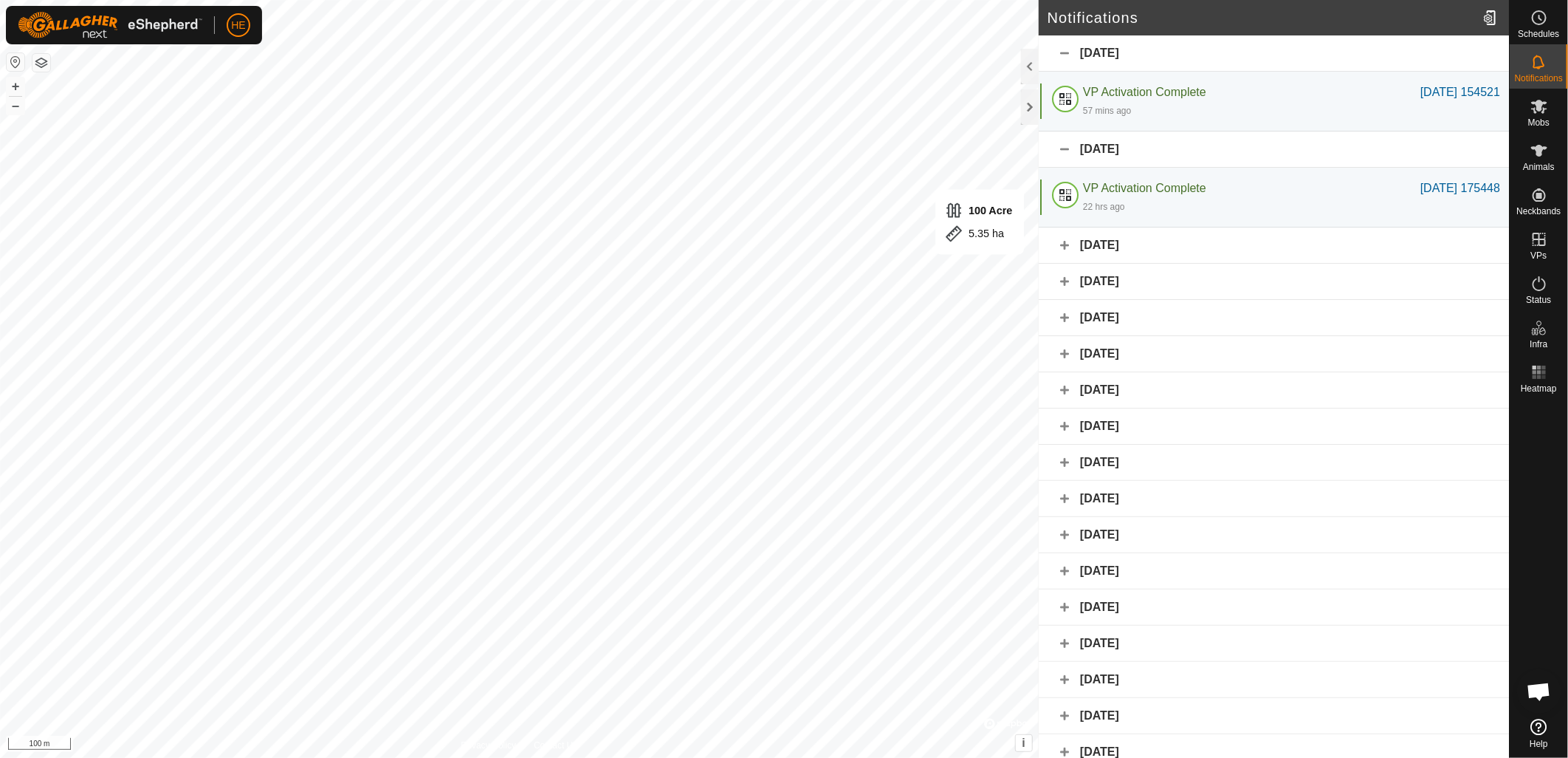
click at [1066, 149] on div "[DATE]" at bounding box center [1274, 149] width 471 height 36
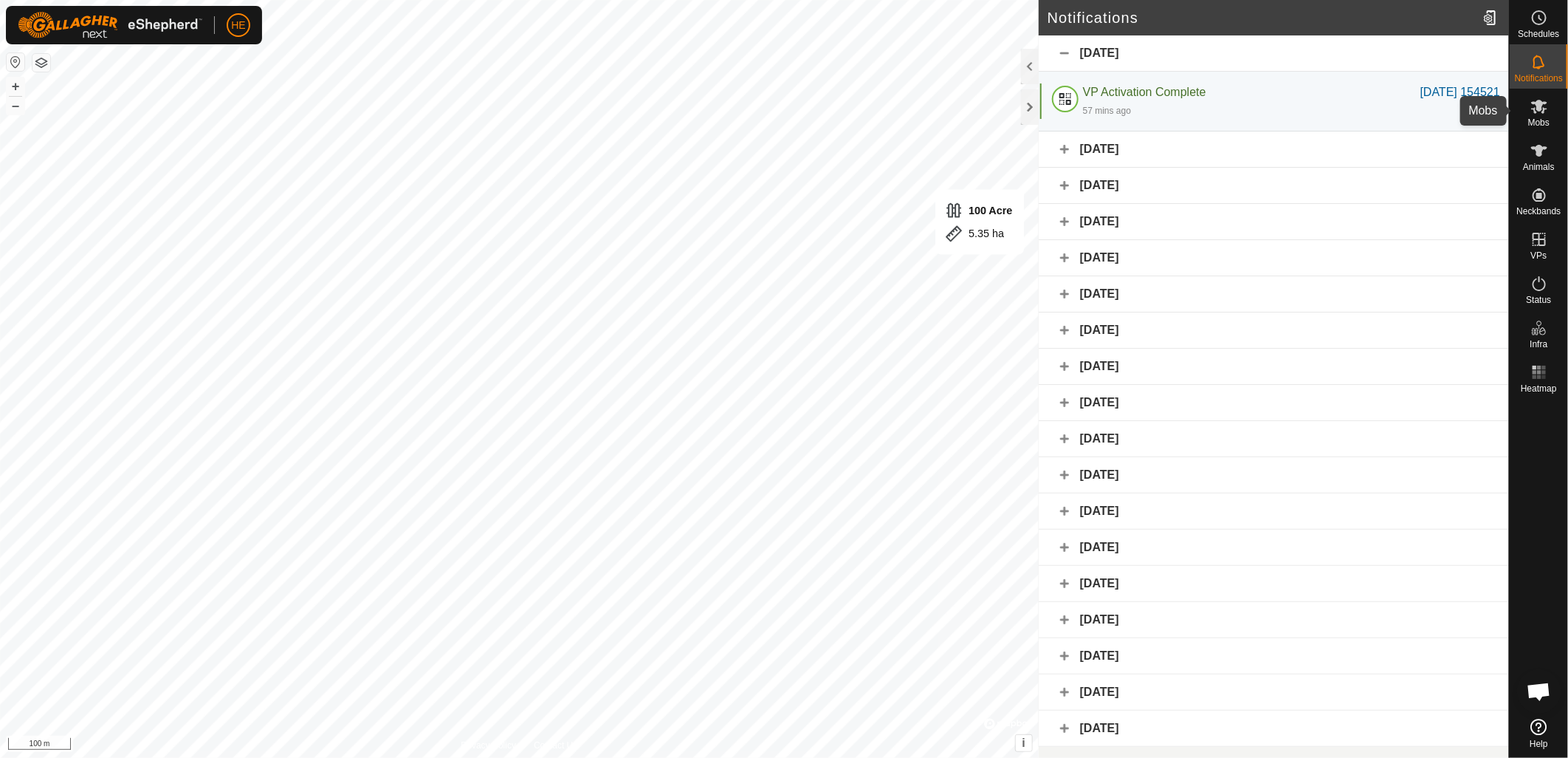
click at [1540, 119] on span "Mobs" at bounding box center [1539, 122] width 22 height 9
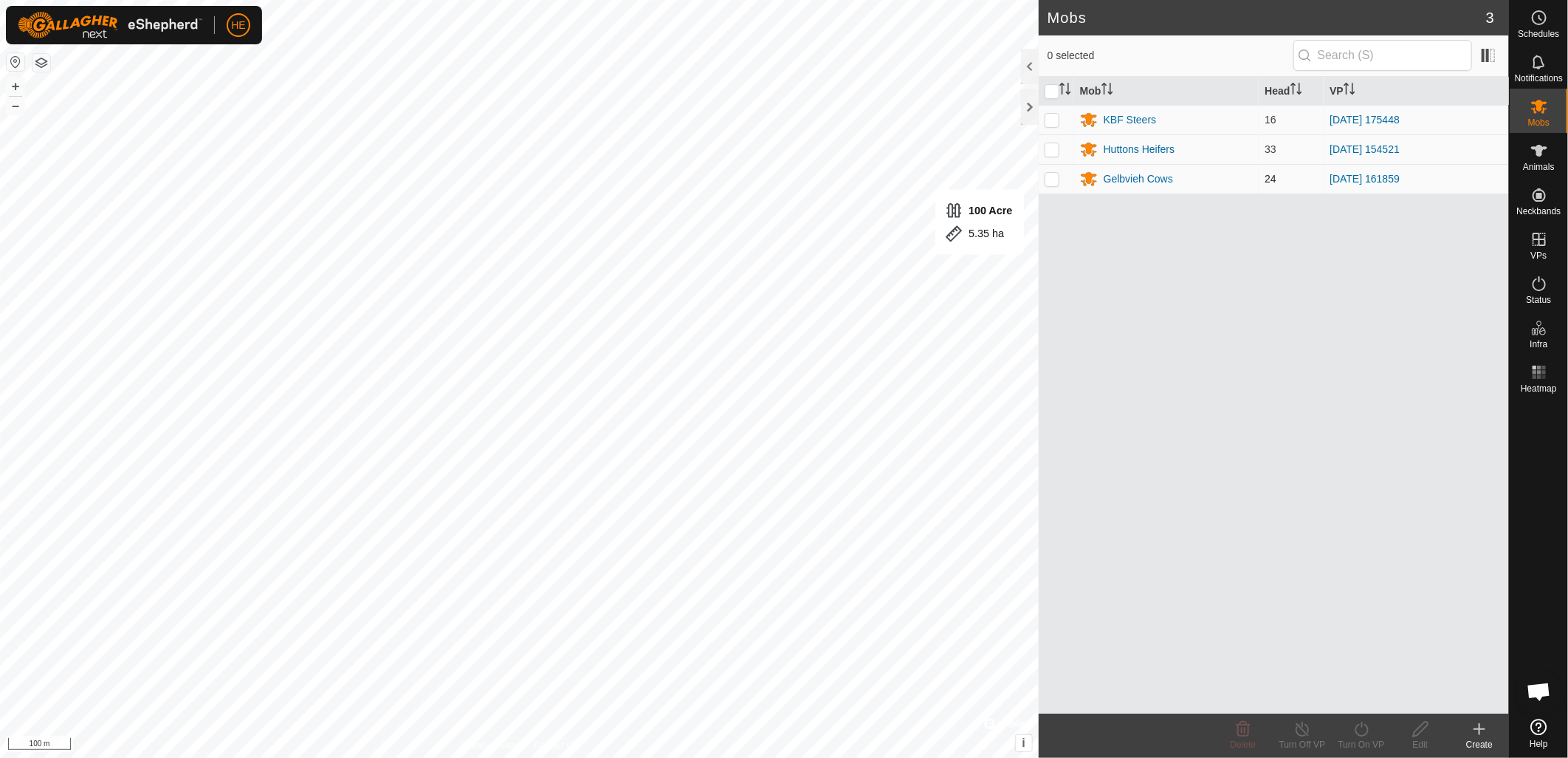
click at [1054, 179] on p-checkbox at bounding box center [1052, 178] width 15 height 12
click at [1128, 179] on div "Gelbvieh Cows" at bounding box center [1138, 179] width 70 height 15
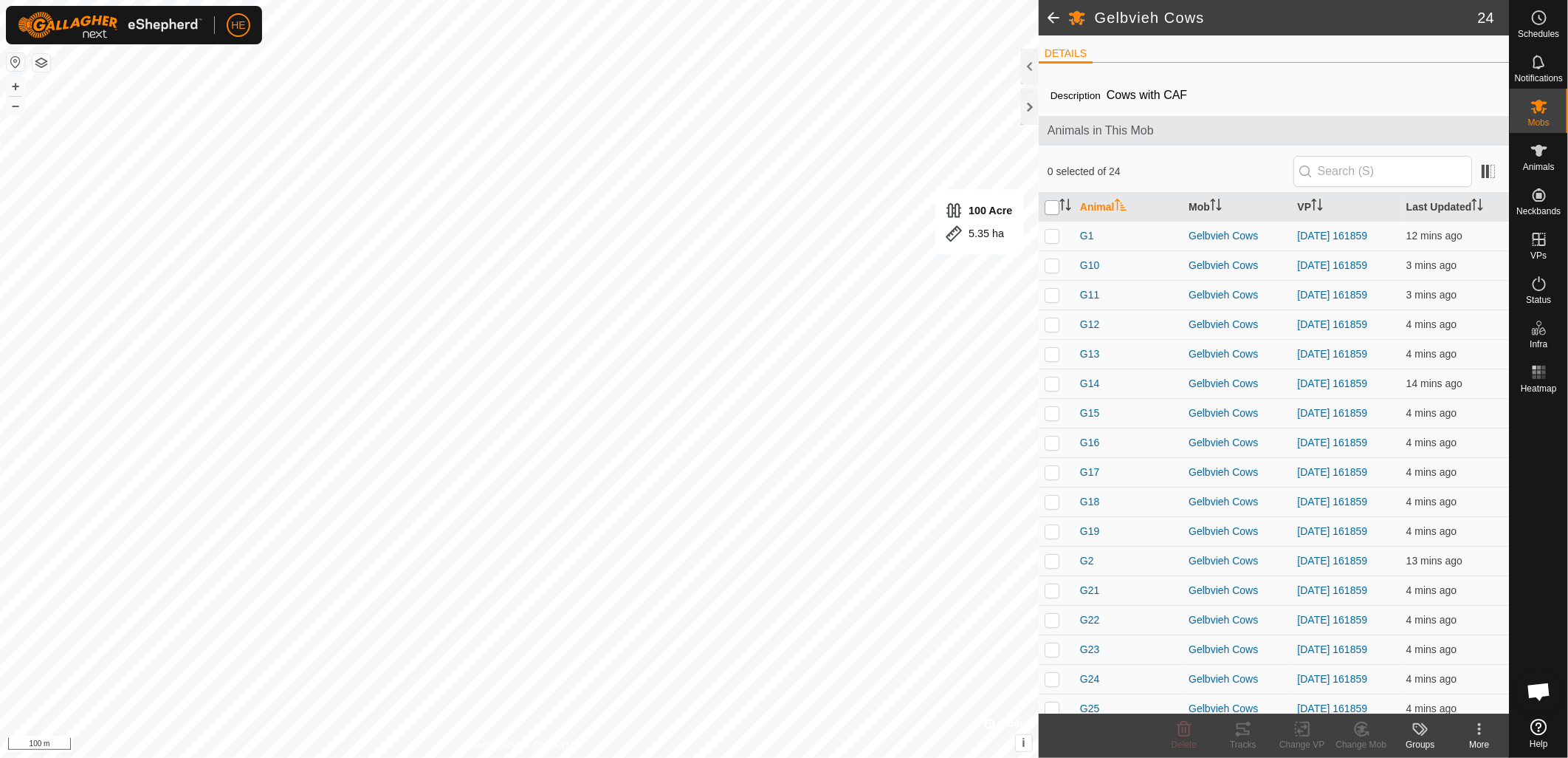
click at [1059, 208] on input "checkbox" at bounding box center [1052, 208] width 15 height 15
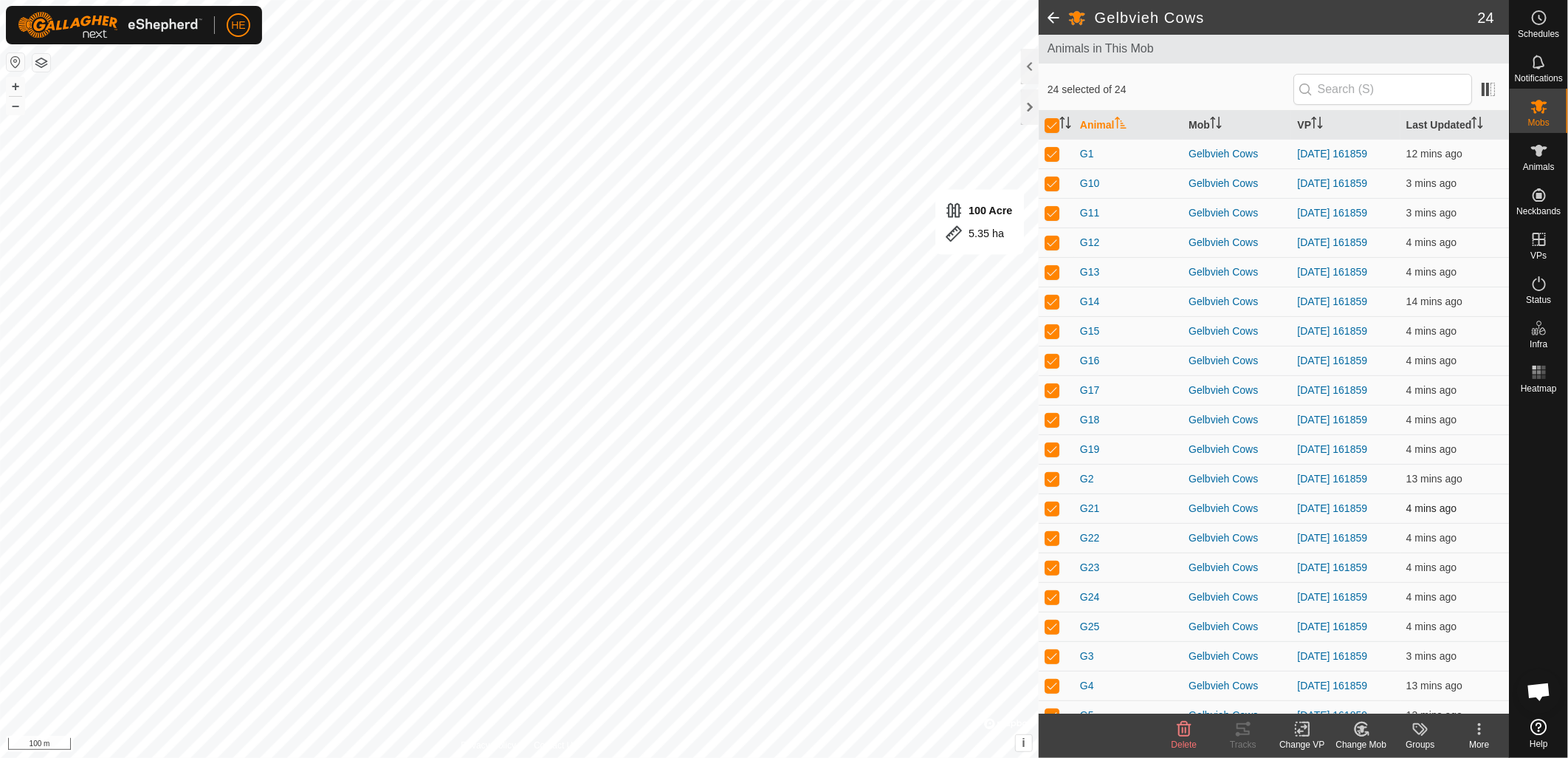
scroll to position [217, 0]
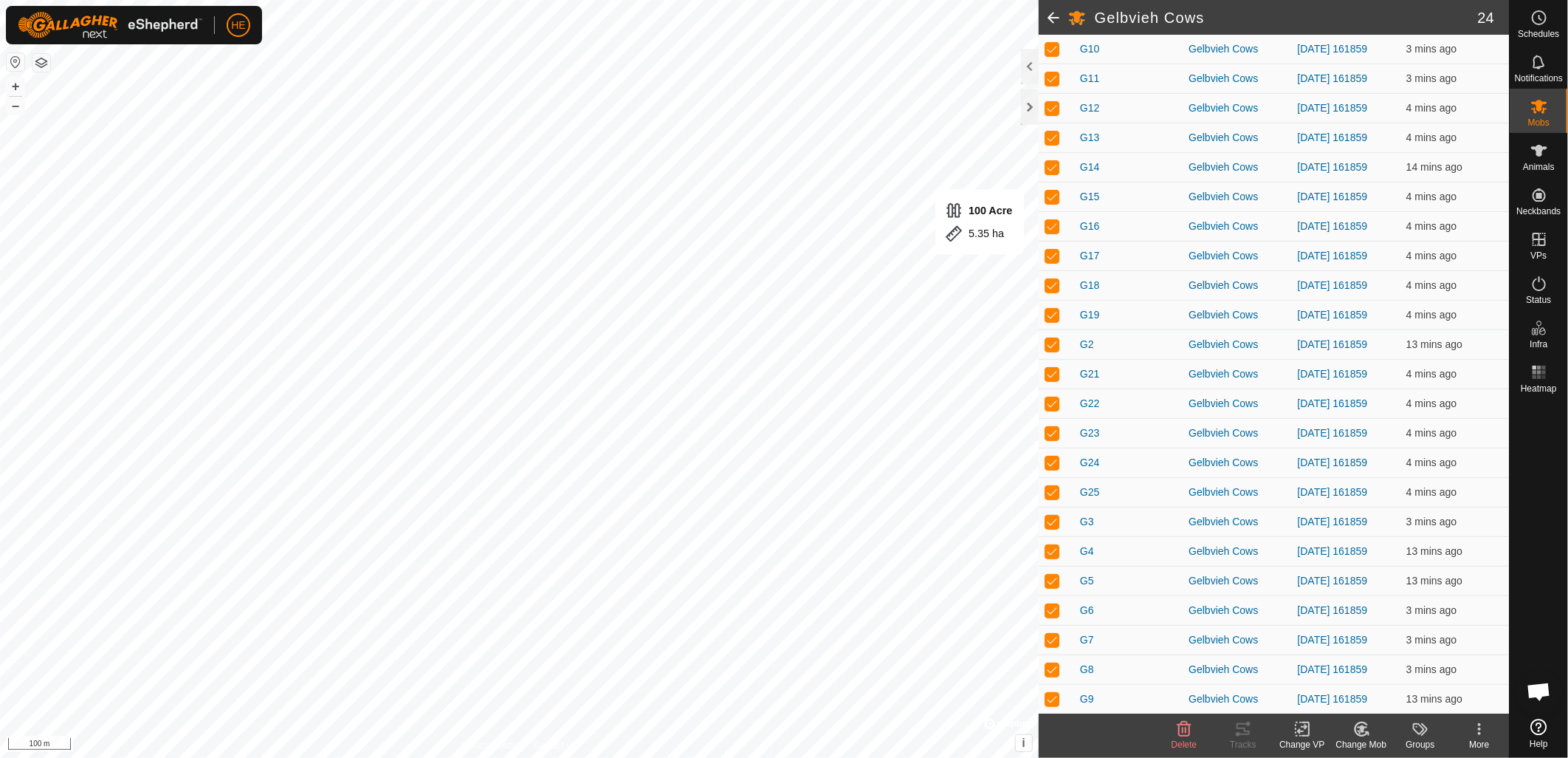
click at [1481, 732] on icon at bounding box center [1480, 729] width 18 height 18
click at [1221, 492] on div "Gelbvieh Cows" at bounding box center [1237, 492] width 97 height 15
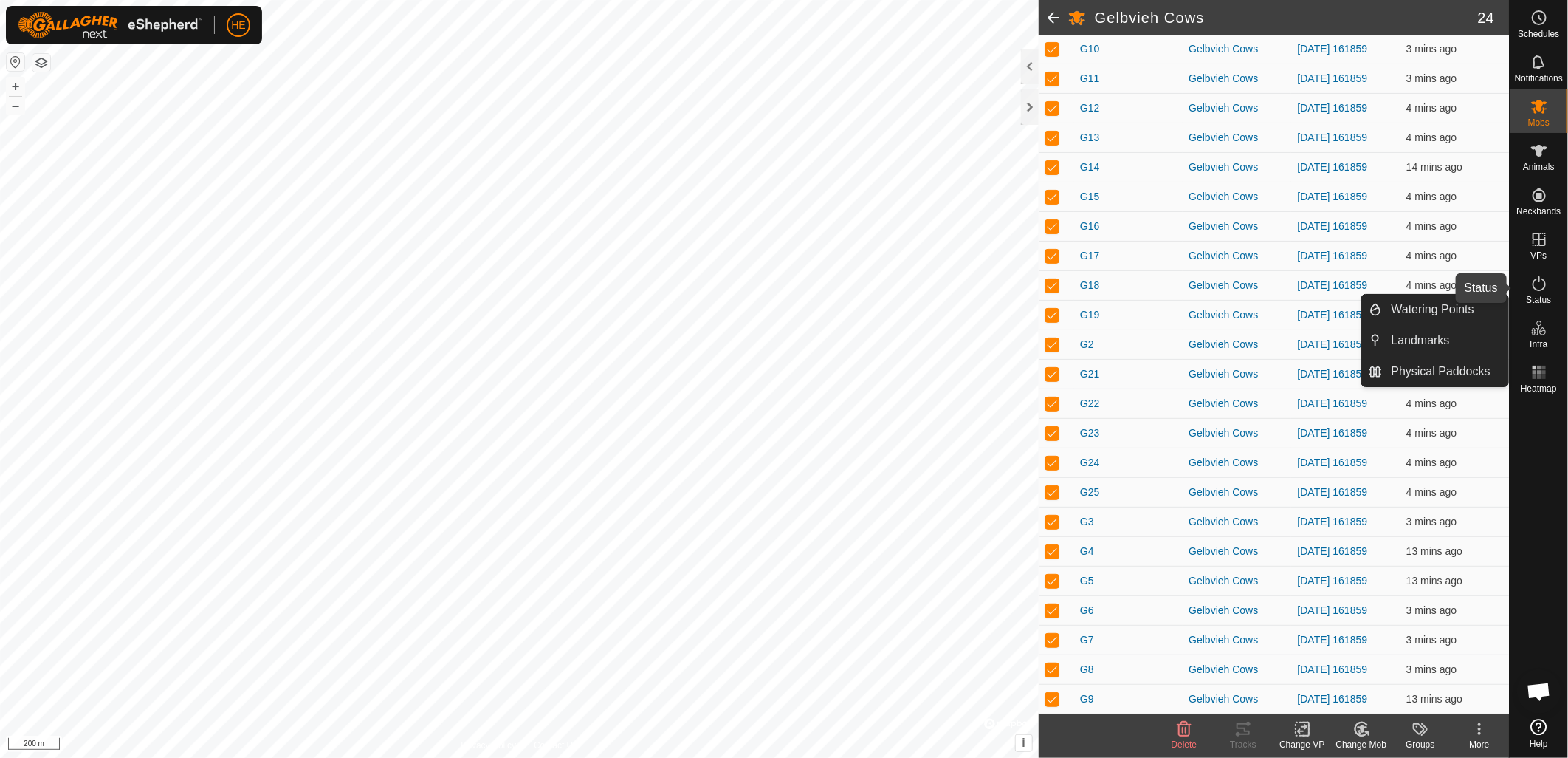
click at [1547, 288] on icon at bounding box center [1539, 283] width 18 height 18
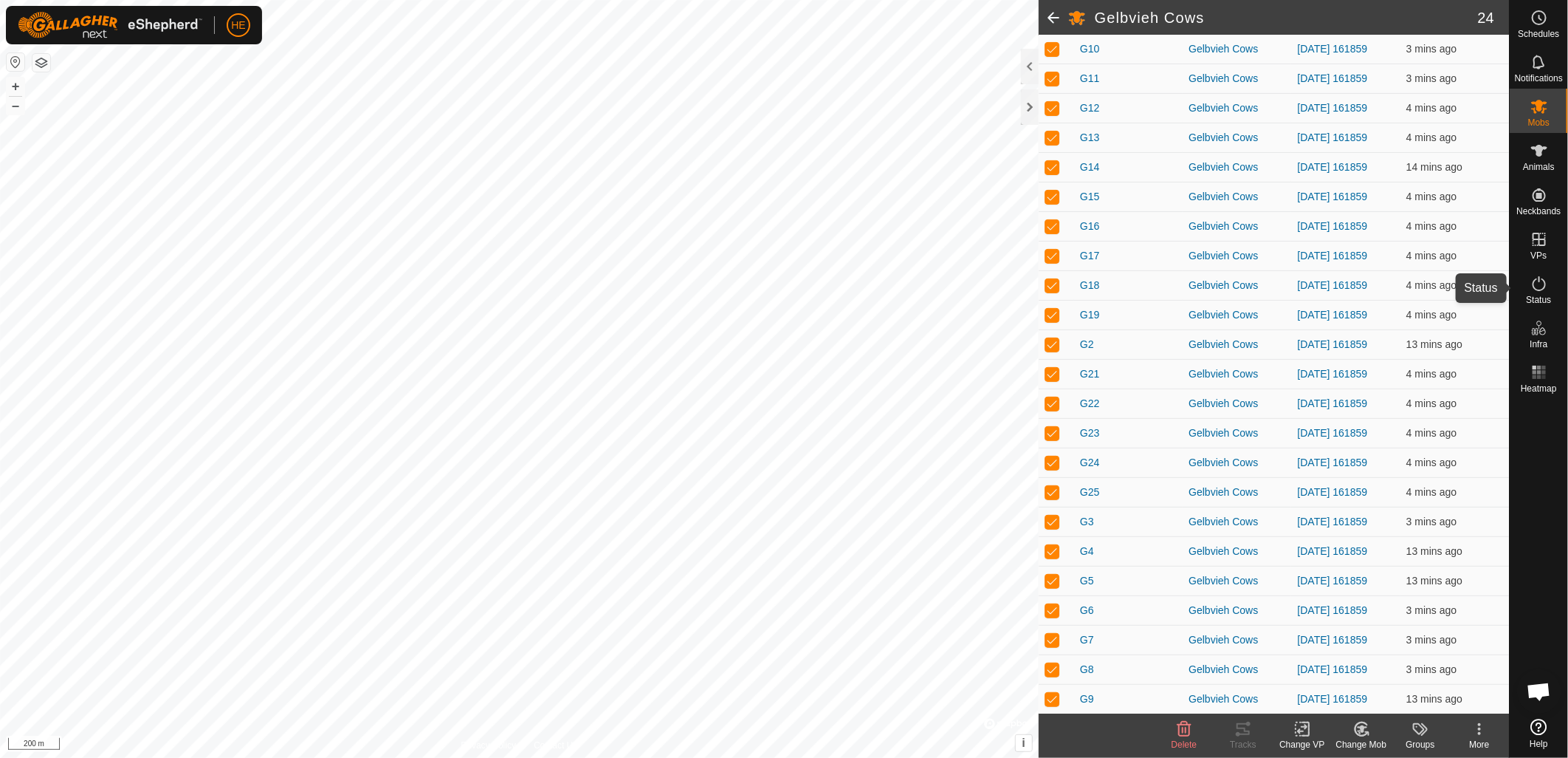
click at [1535, 286] on icon at bounding box center [1539, 283] width 13 height 15
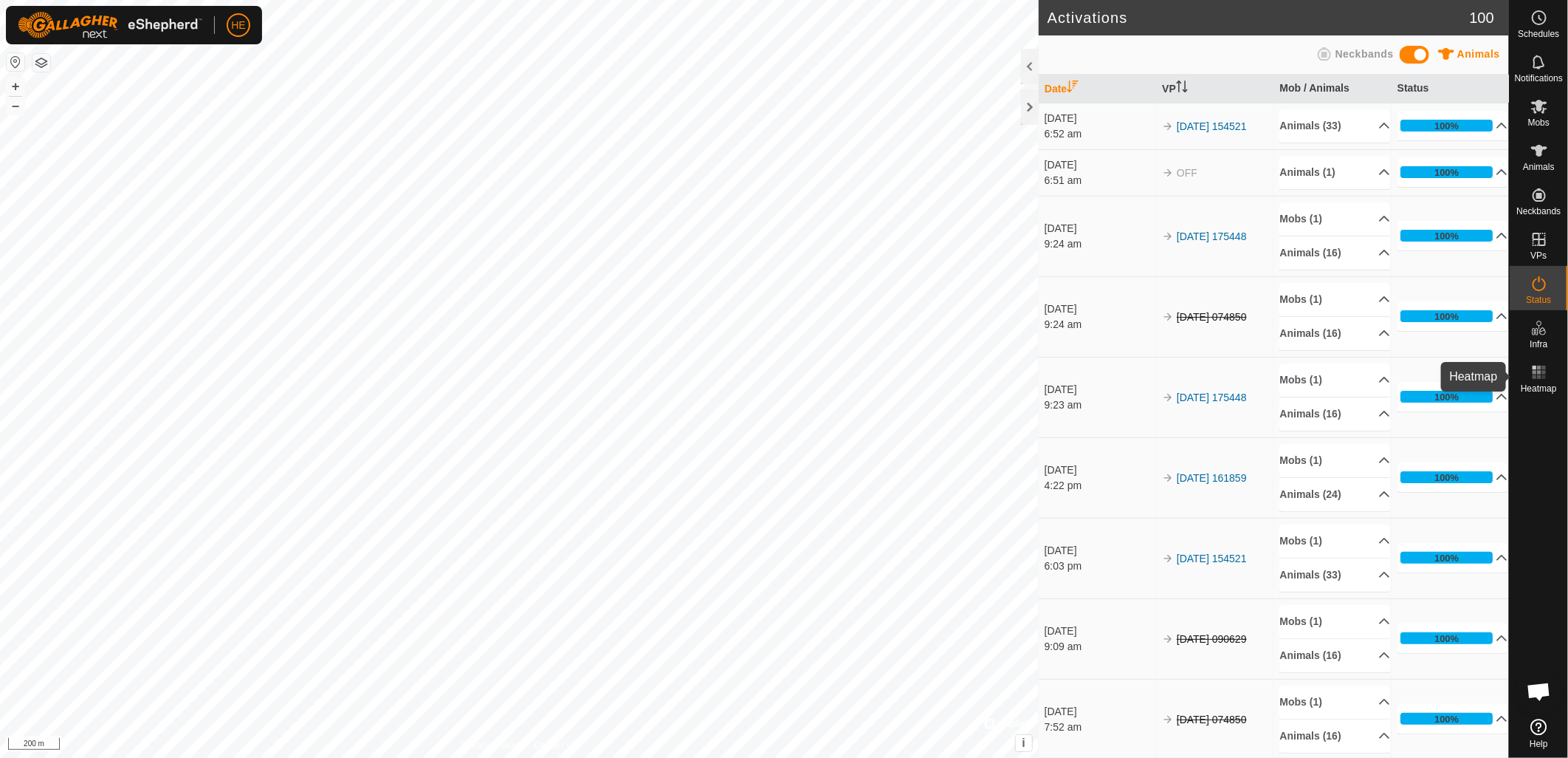
click at [1540, 384] on span "Heatmap" at bounding box center [1539, 388] width 36 height 9
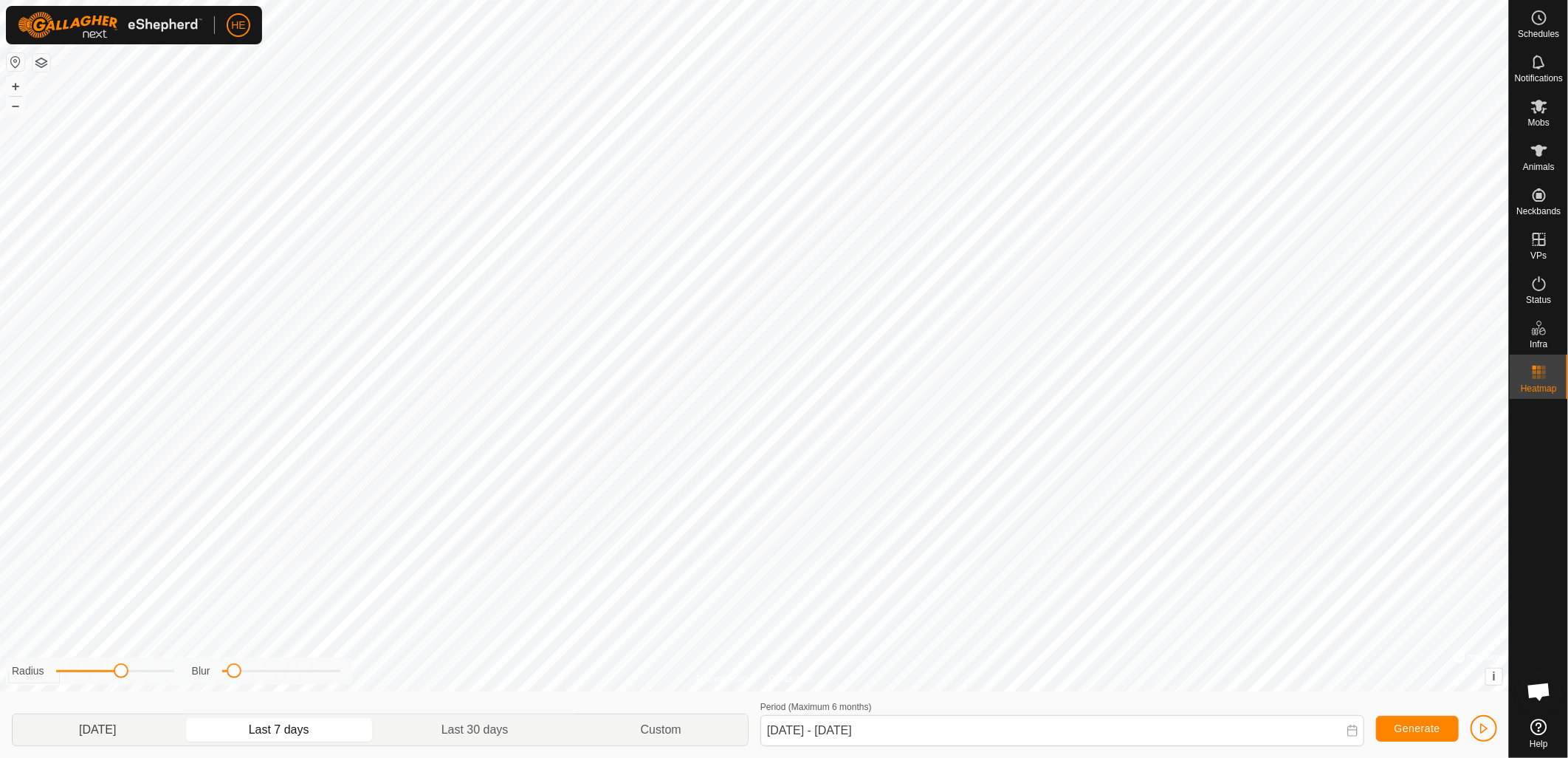
click at [142, 732] on p-togglebutton "[DATE]" at bounding box center [98, 730] width 170 height 31
click at [475, 730] on p-togglebutton "Last 30 days" at bounding box center [476, 730] width 200 height 31
click at [279, 736] on p-togglebutton "Last 7 days" at bounding box center [279, 730] width 193 height 31
click at [255, 732] on p-togglebutton "Last 7 days" at bounding box center [279, 730] width 193 height 31
click at [94, 736] on p-togglebutton "[DATE]" at bounding box center [98, 730] width 170 height 31
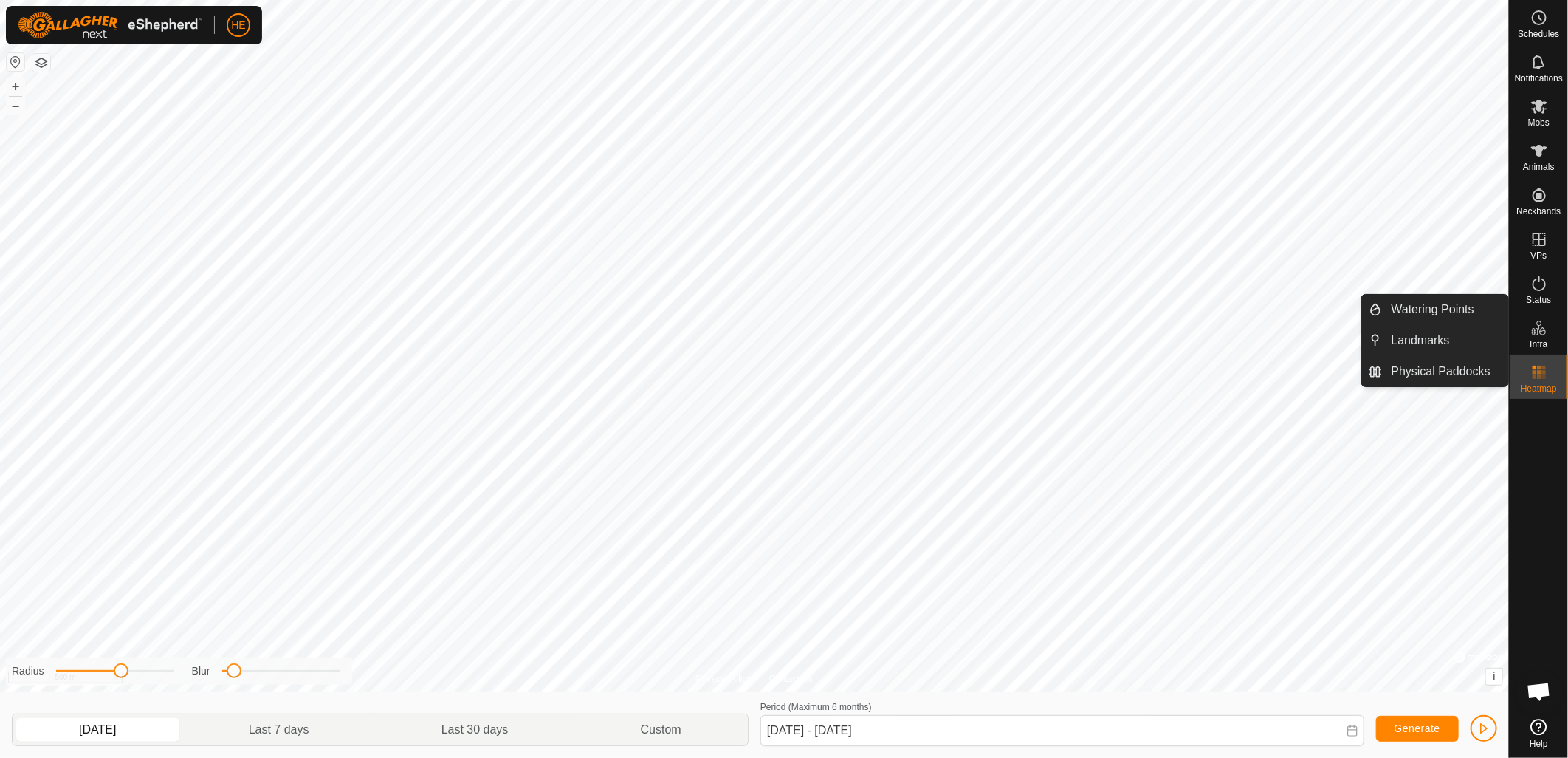
click at [1542, 334] on icon at bounding box center [1539, 328] width 18 height 18
click at [1546, 296] on span "Status" at bounding box center [1539, 300] width 25 height 9
click at [1540, 296] on span "Status" at bounding box center [1539, 300] width 25 height 9
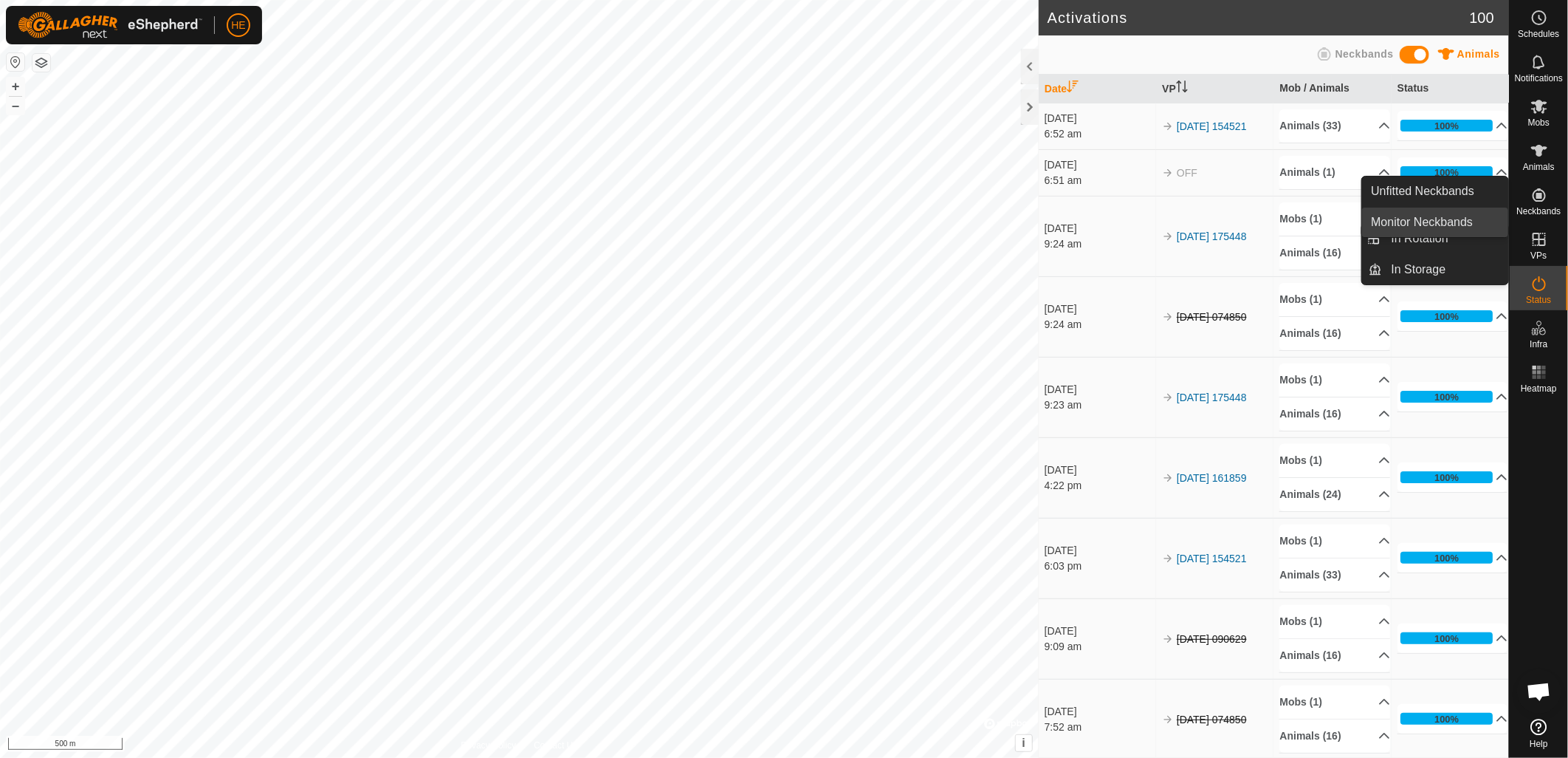
click at [1450, 223] on link "Monitor Neckbands" at bounding box center [1435, 222] width 146 height 29
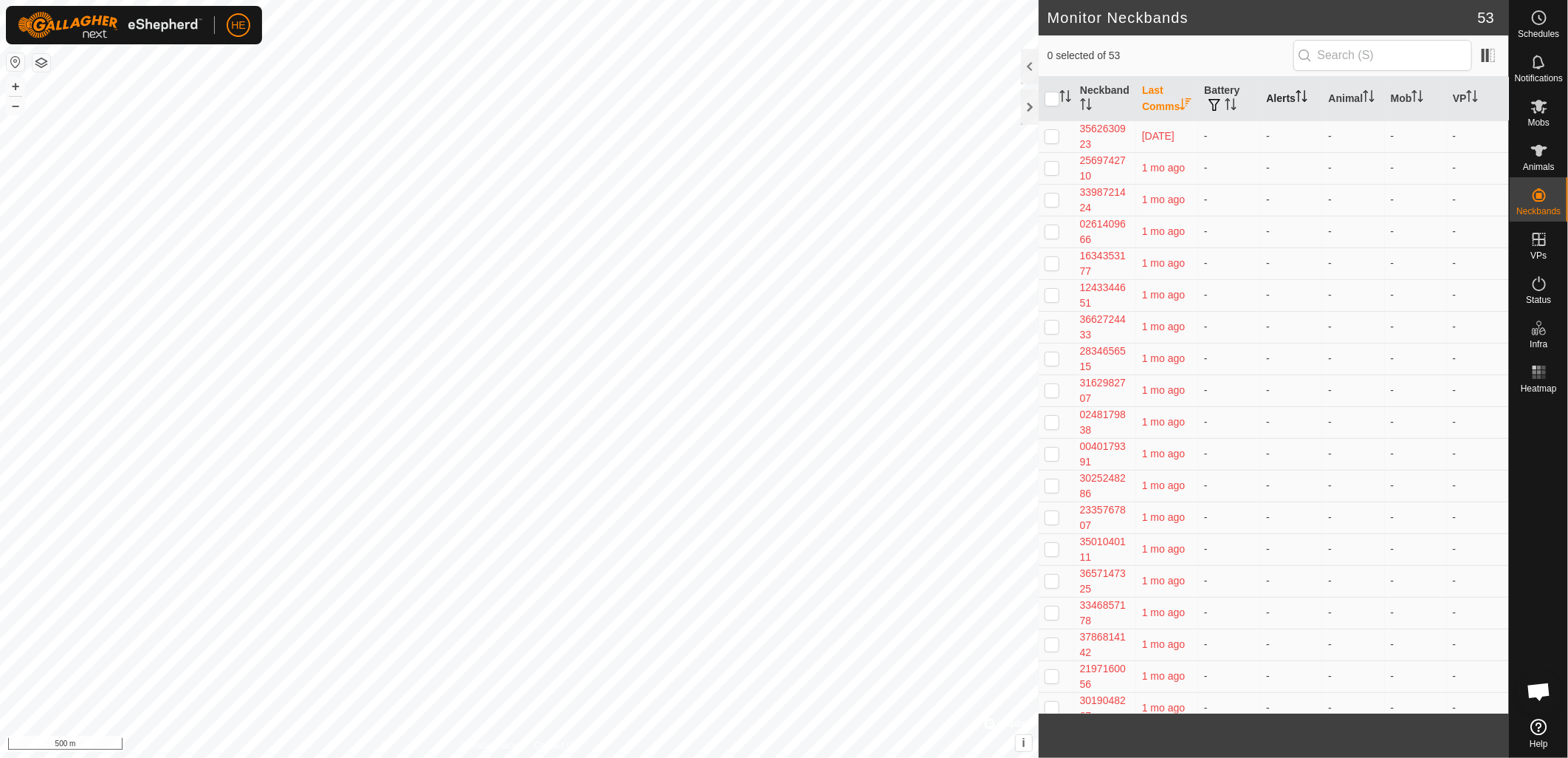
click at [1304, 101] on th "Alerts" at bounding box center [1292, 98] width 62 height 44
click at [1299, 102] on icon "Activate to sort" at bounding box center [1301, 95] width 11 height 12
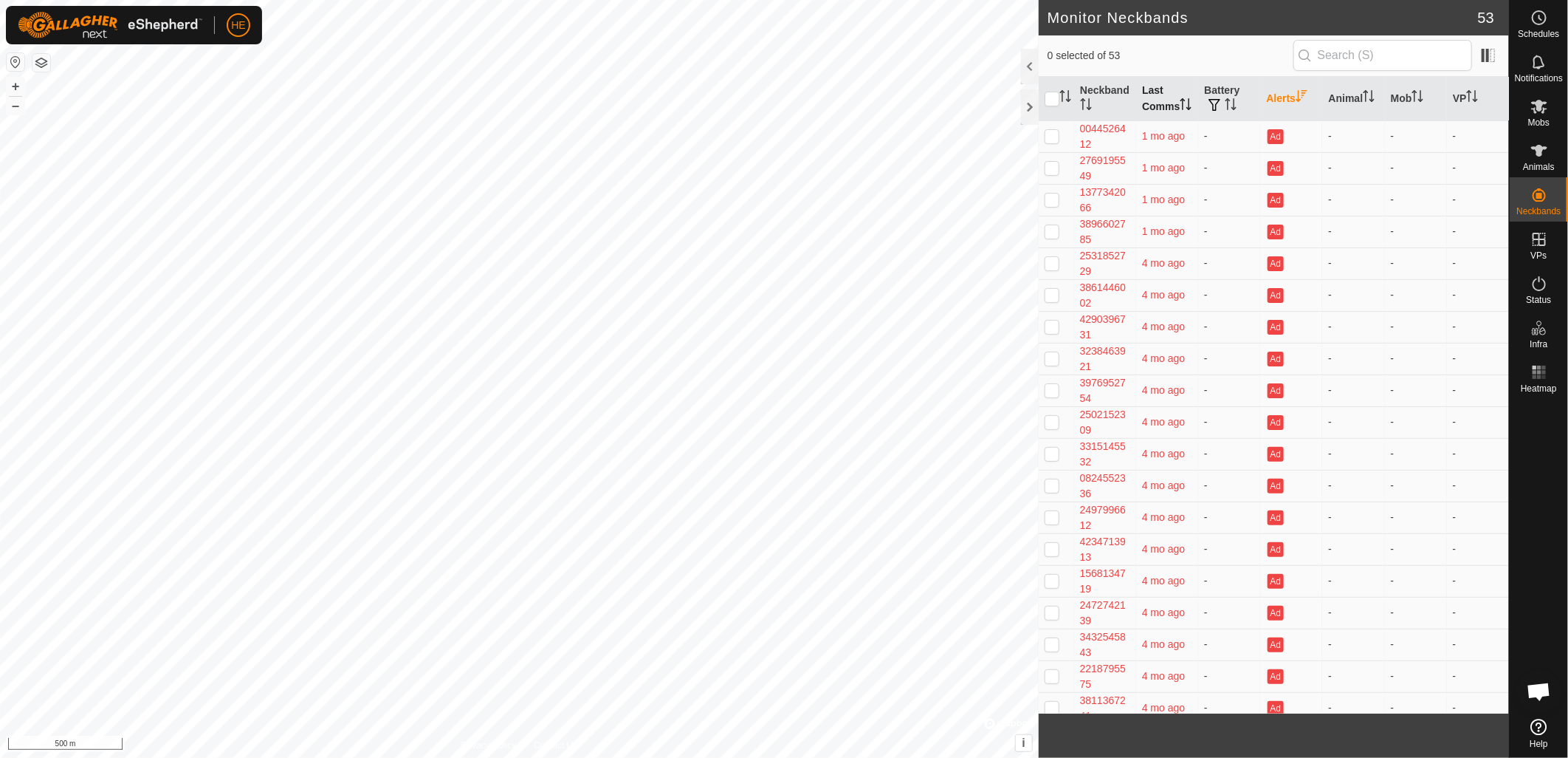
click at [1152, 118] on th "Last Comms" at bounding box center [1167, 98] width 62 height 44
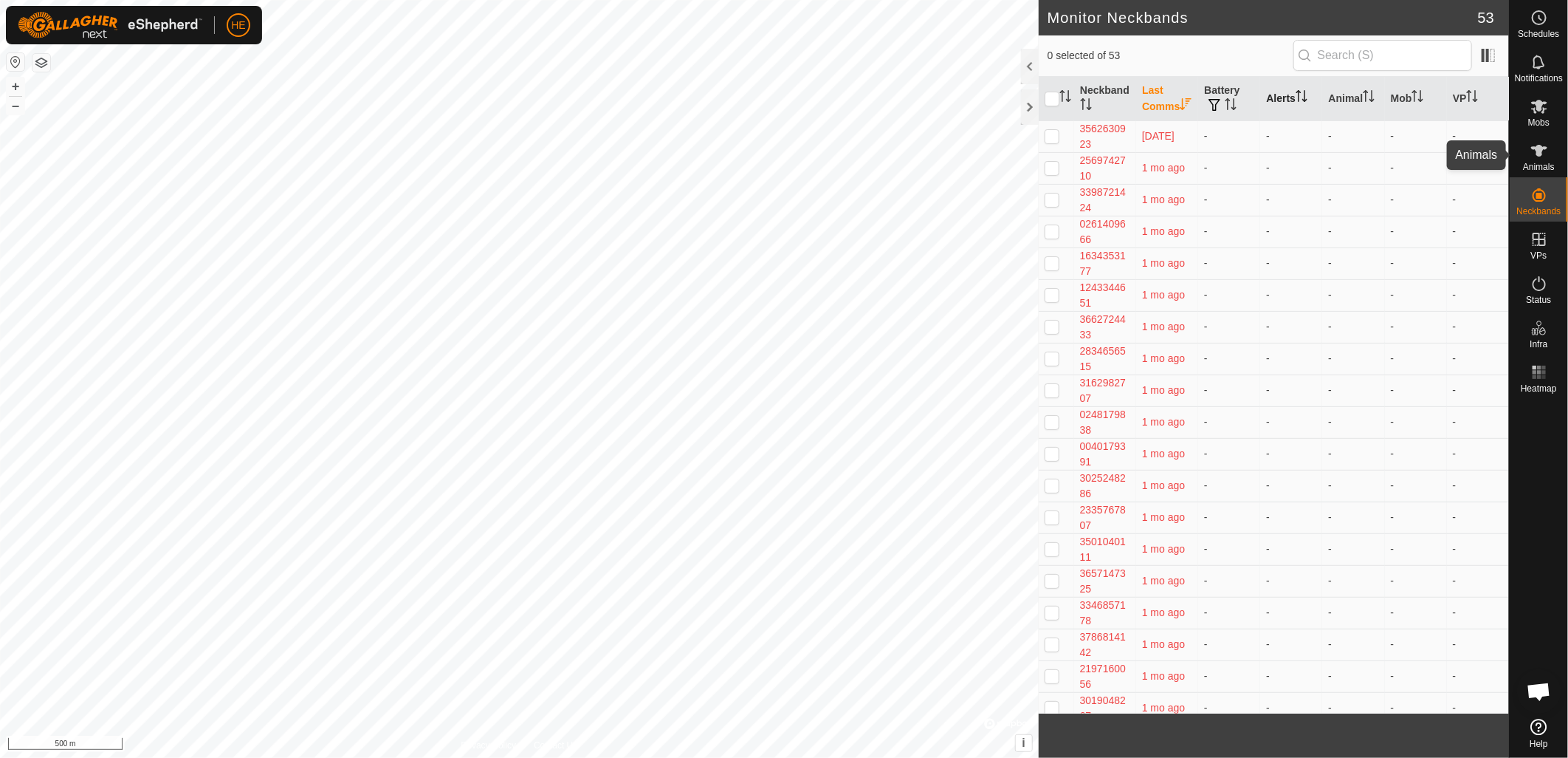
click at [1542, 159] on icon at bounding box center [1539, 150] width 18 height 18
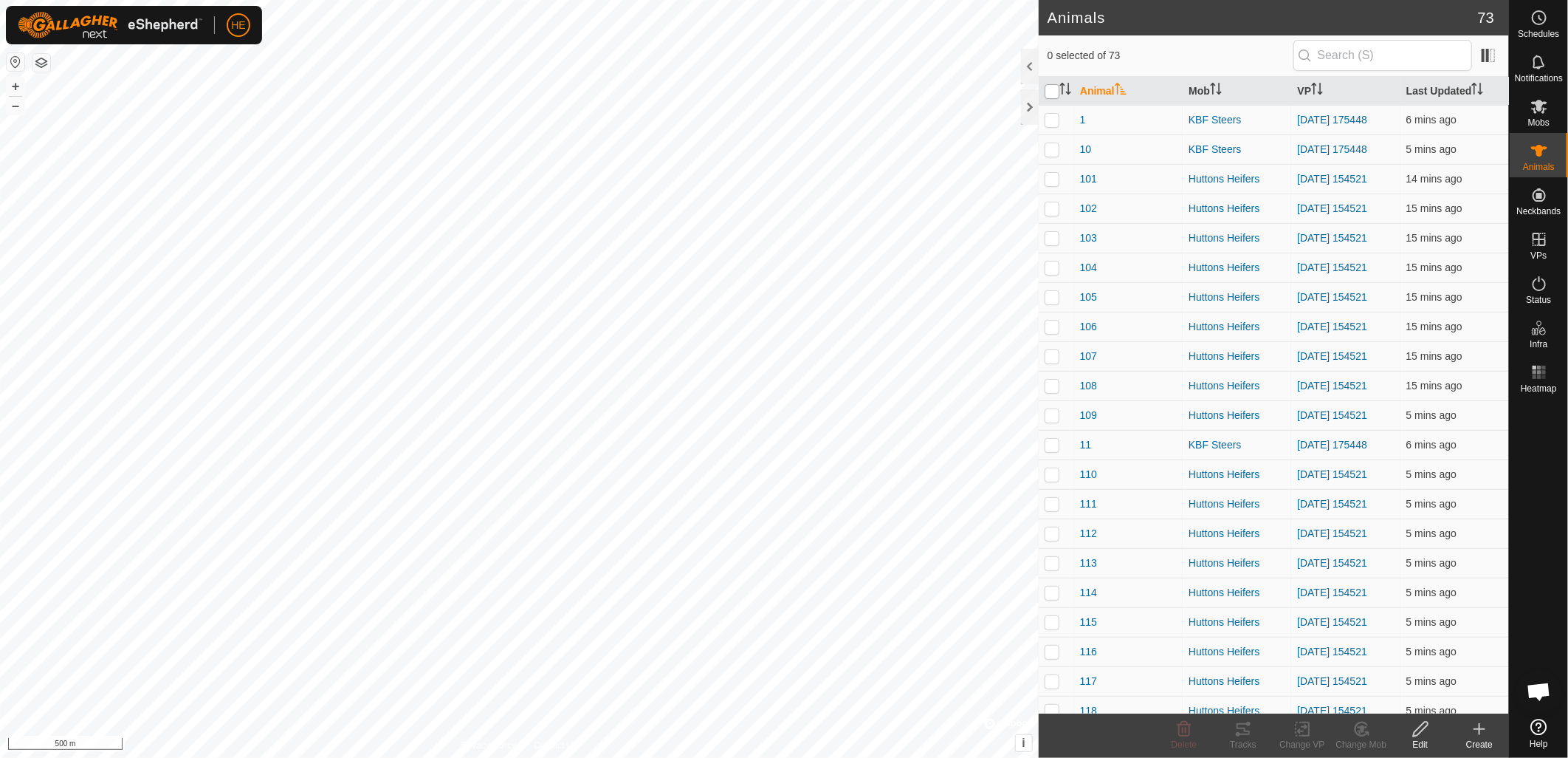
click at [1051, 94] on input "checkbox" at bounding box center [1052, 91] width 15 height 15
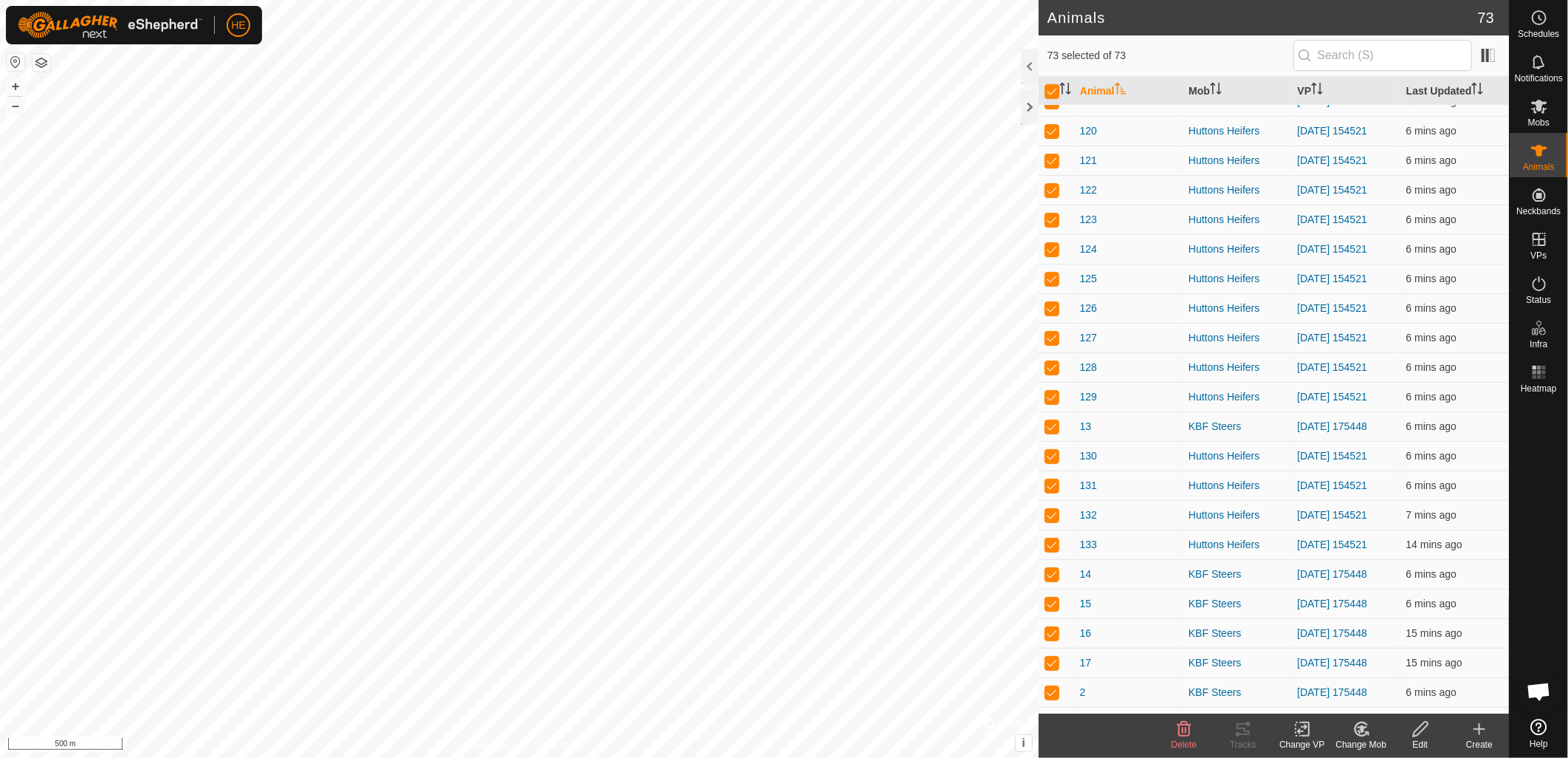
scroll to position [400, 0]
click at [1457, 82] on th "Last Updated" at bounding box center [1455, 91] width 108 height 29
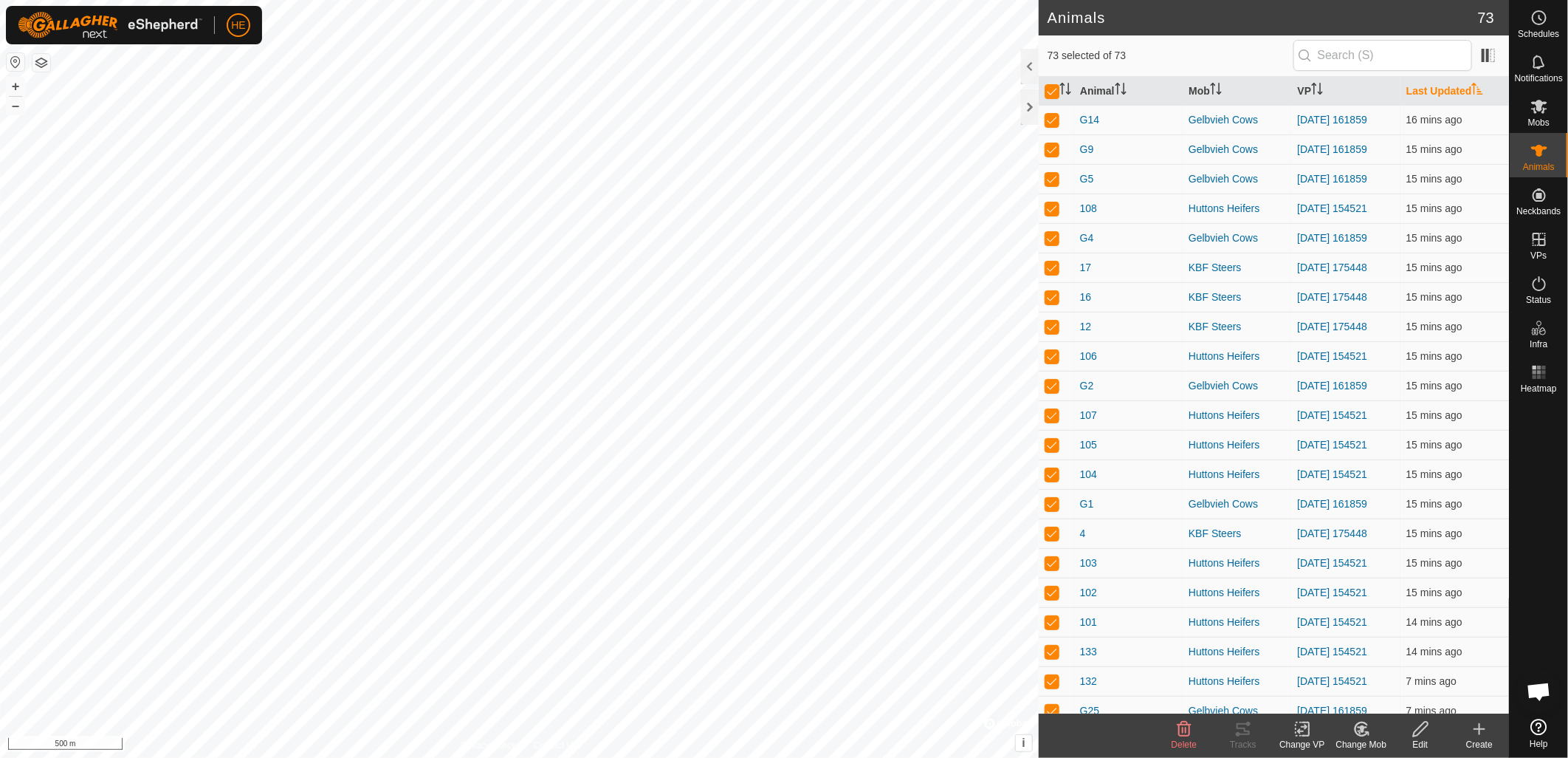
click at [1433, 97] on th "Last Updated" at bounding box center [1455, 91] width 108 height 29
click at [1540, 74] on span "Notifications" at bounding box center [1539, 77] width 48 height 9
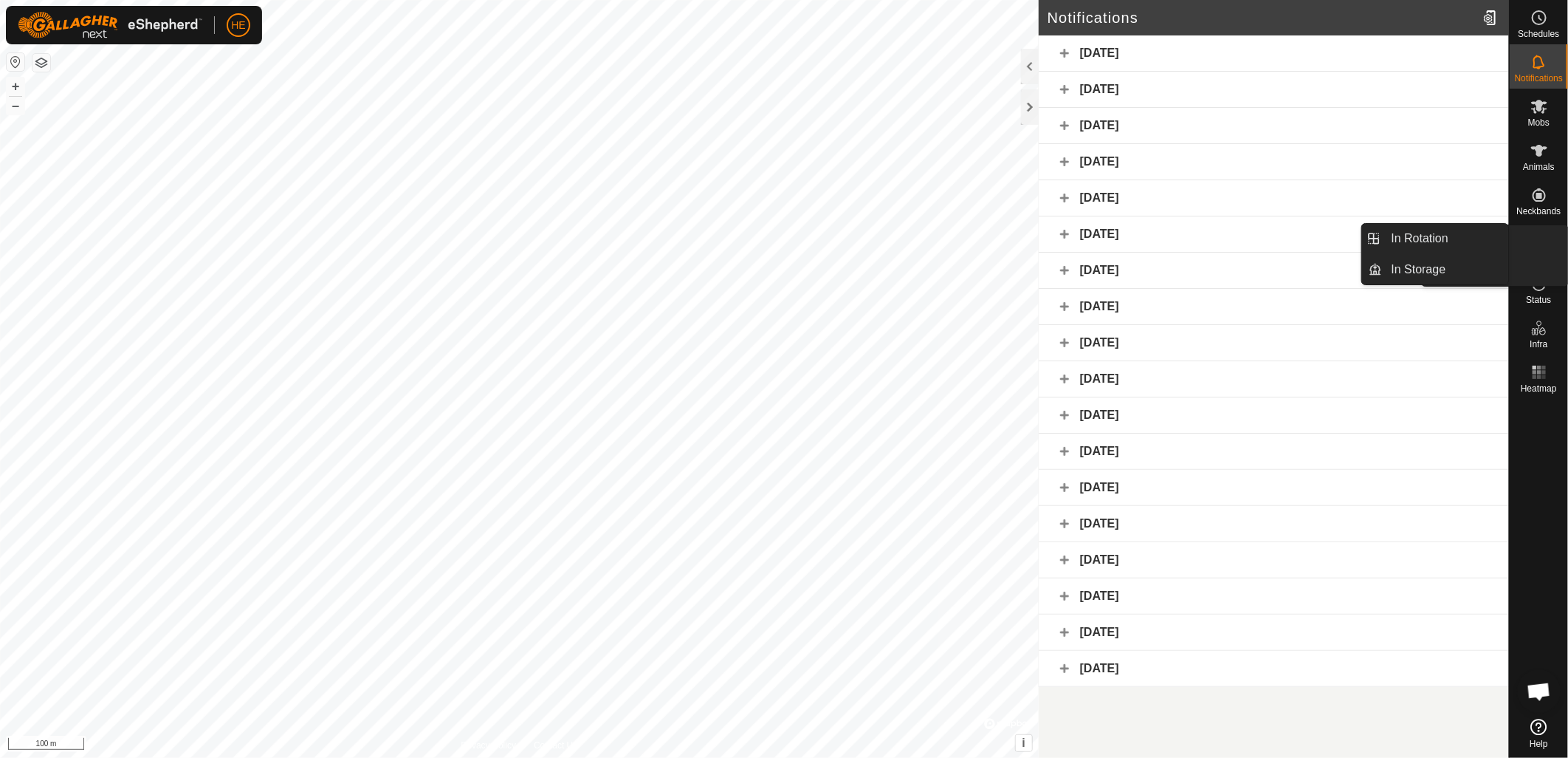
click at [1539, 251] on span "VPs" at bounding box center [1539, 255] width 16 height 9
click at [1405, 238] on link "In Rotation" at bounding box center [1446, 238] width 126 height 29
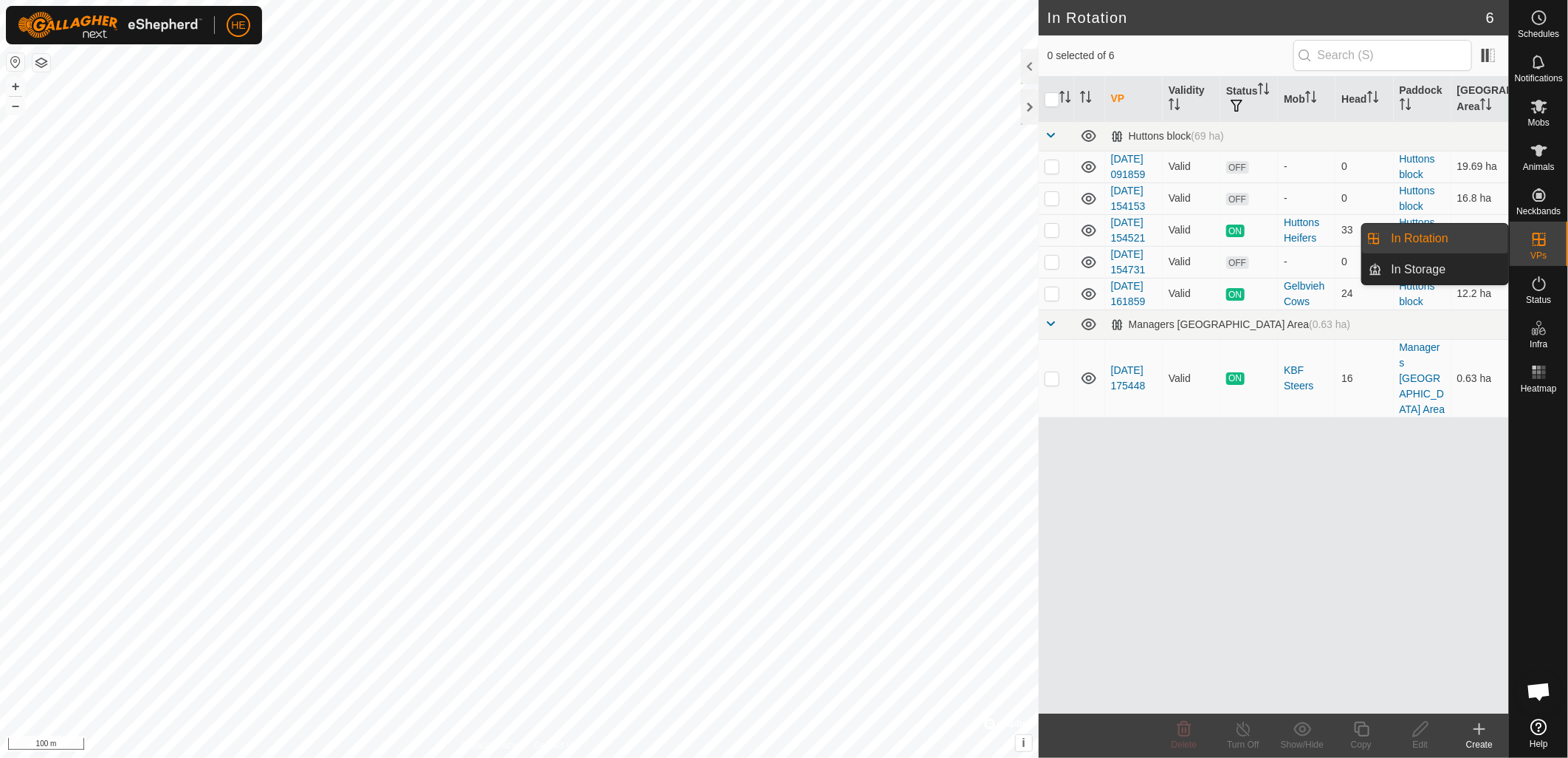
click at [1549, 252] on div "VPs" at bounding box center [1539, 243] width 58 height 44
click at [1450, 272] on link "In Storage" at bounding box center [1446, 269] width 126 height 29
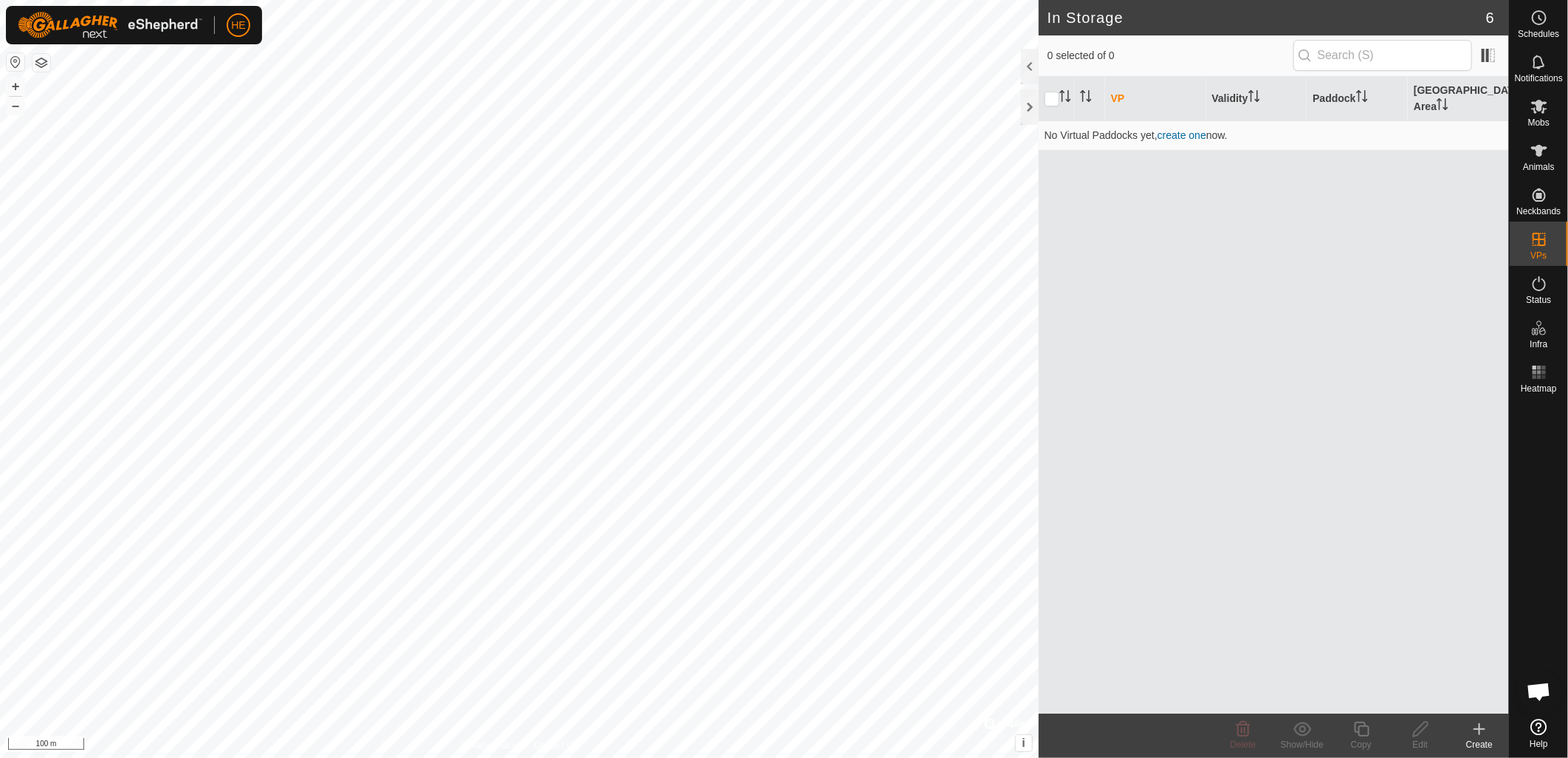
click at [1481, 734] on icon at bounding box center [1480, 729] width 18 height 18
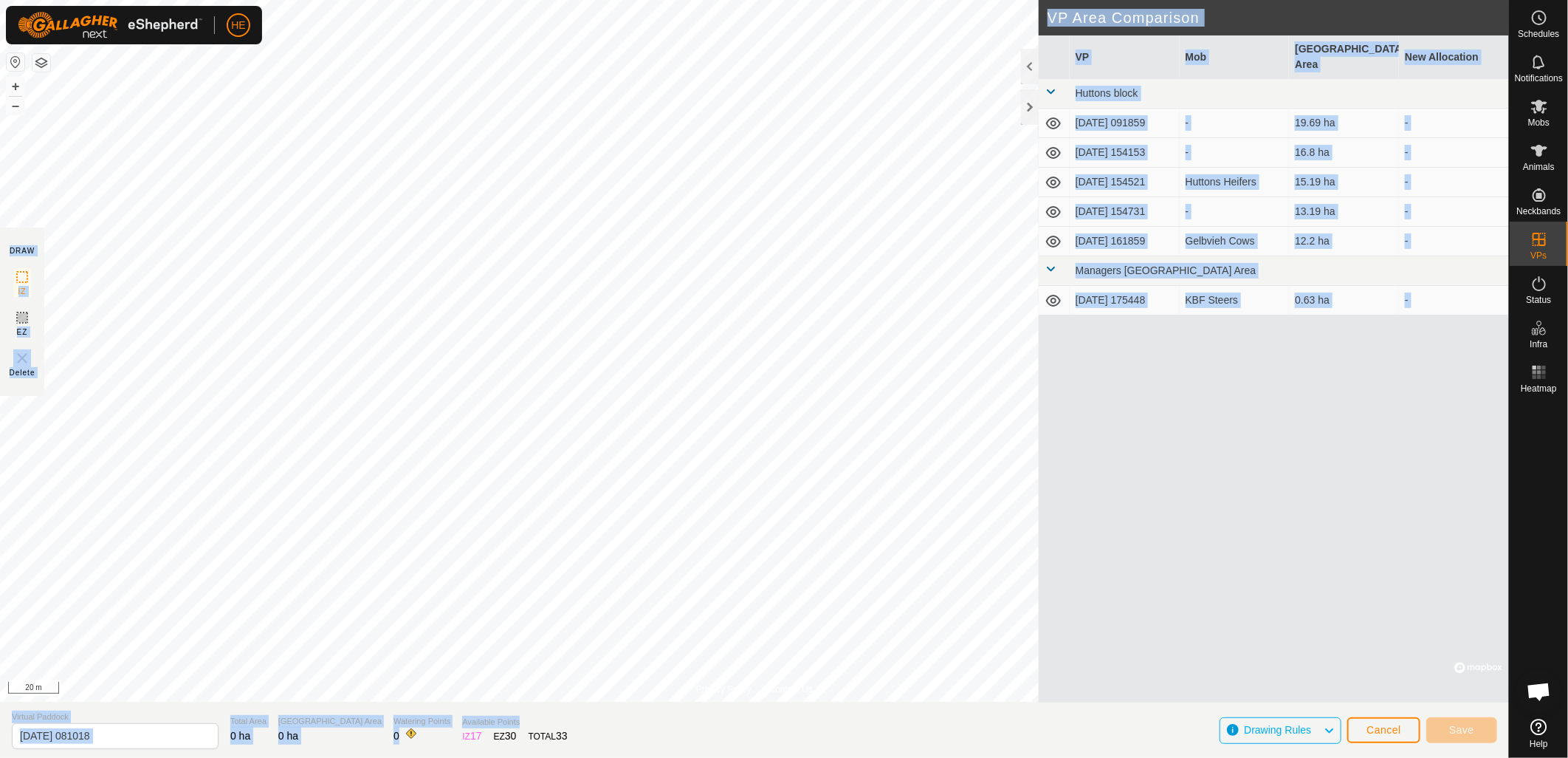
click at [665, 655] on div "Privacy Policy Contact Us WP 41 Type: trough Capacity: 1000L Water Level: 100% …" at bounding box center [755, 379] width 1509 height 758
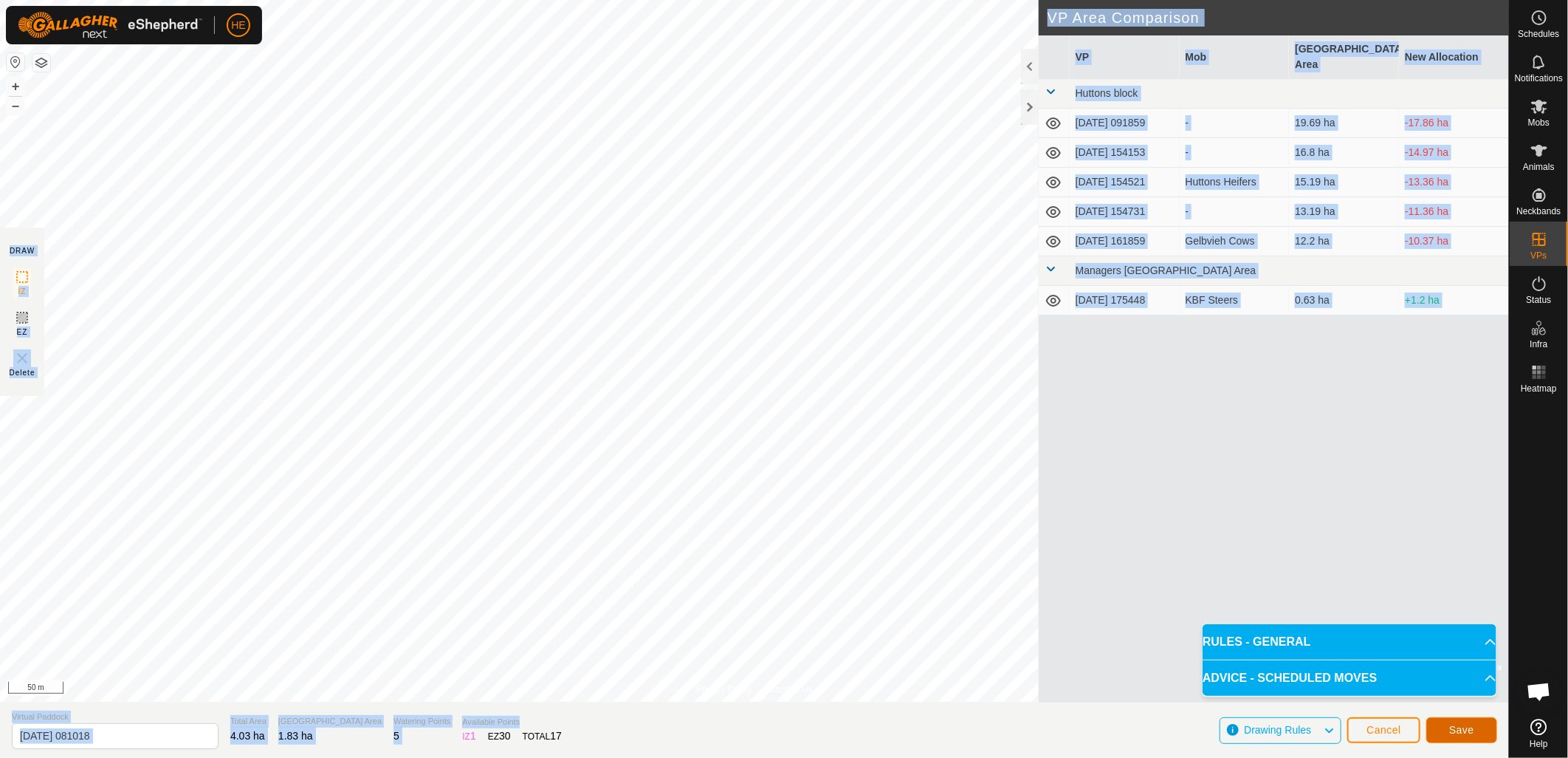
click at [1451, 729] on span "Save" at bounding box center [1462, 729] width 25 height 12
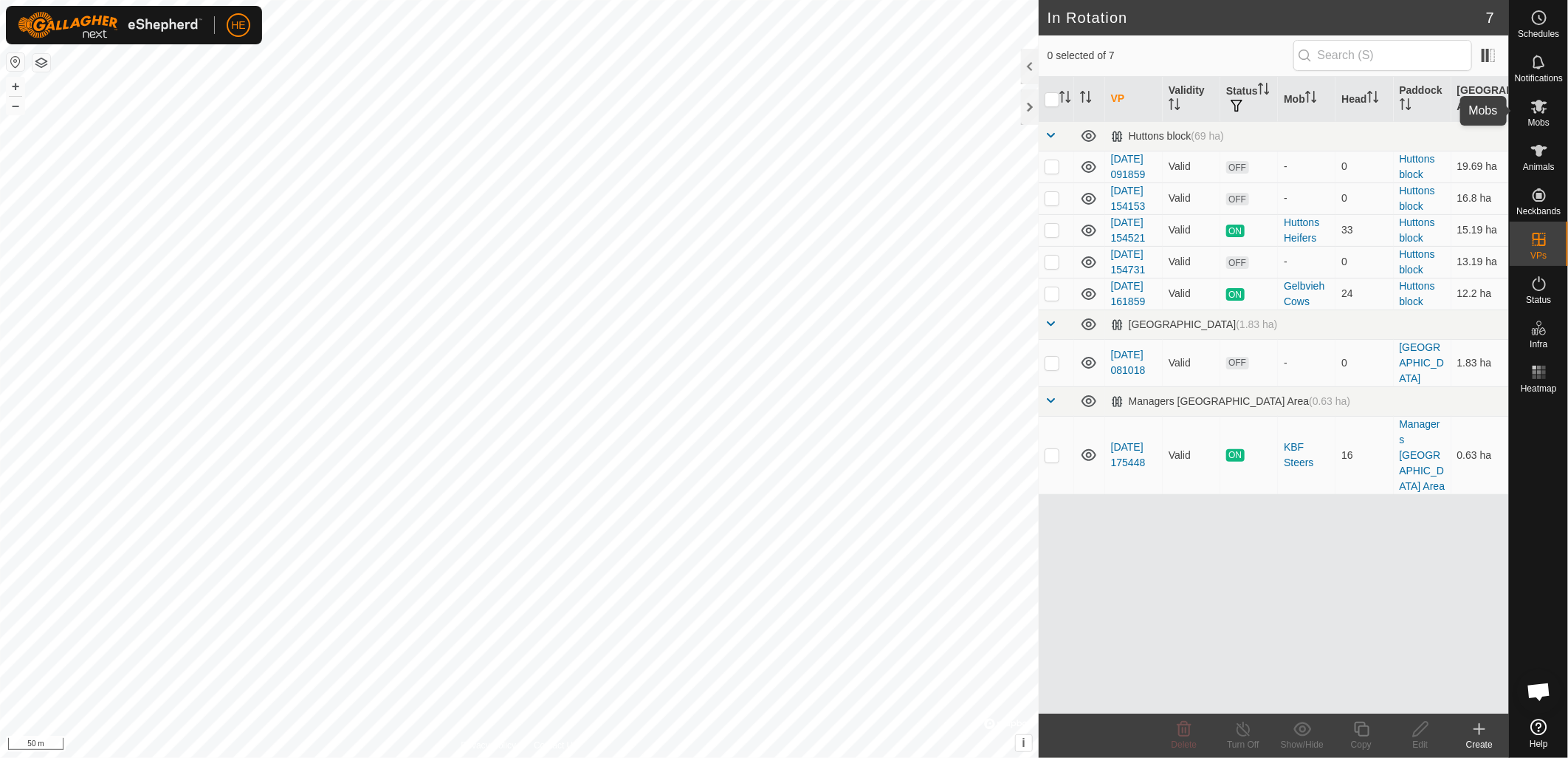
click at [1546, 101] on icon at bounding box center [1539, 106] width 18 height 18
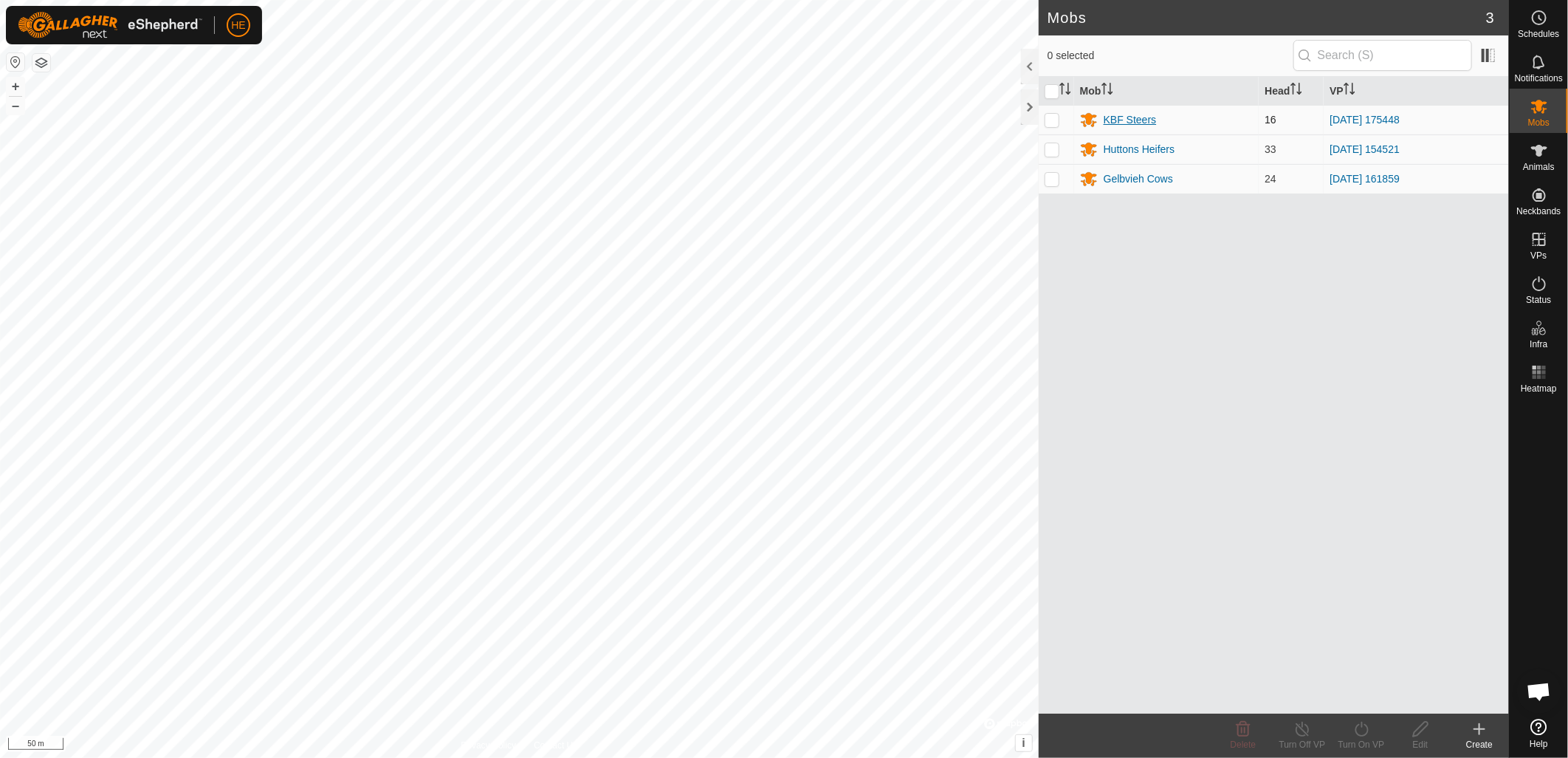
click at [1120, 122] on div "KBF Steers" at bounding box center [1130, 120] width 53 height 15
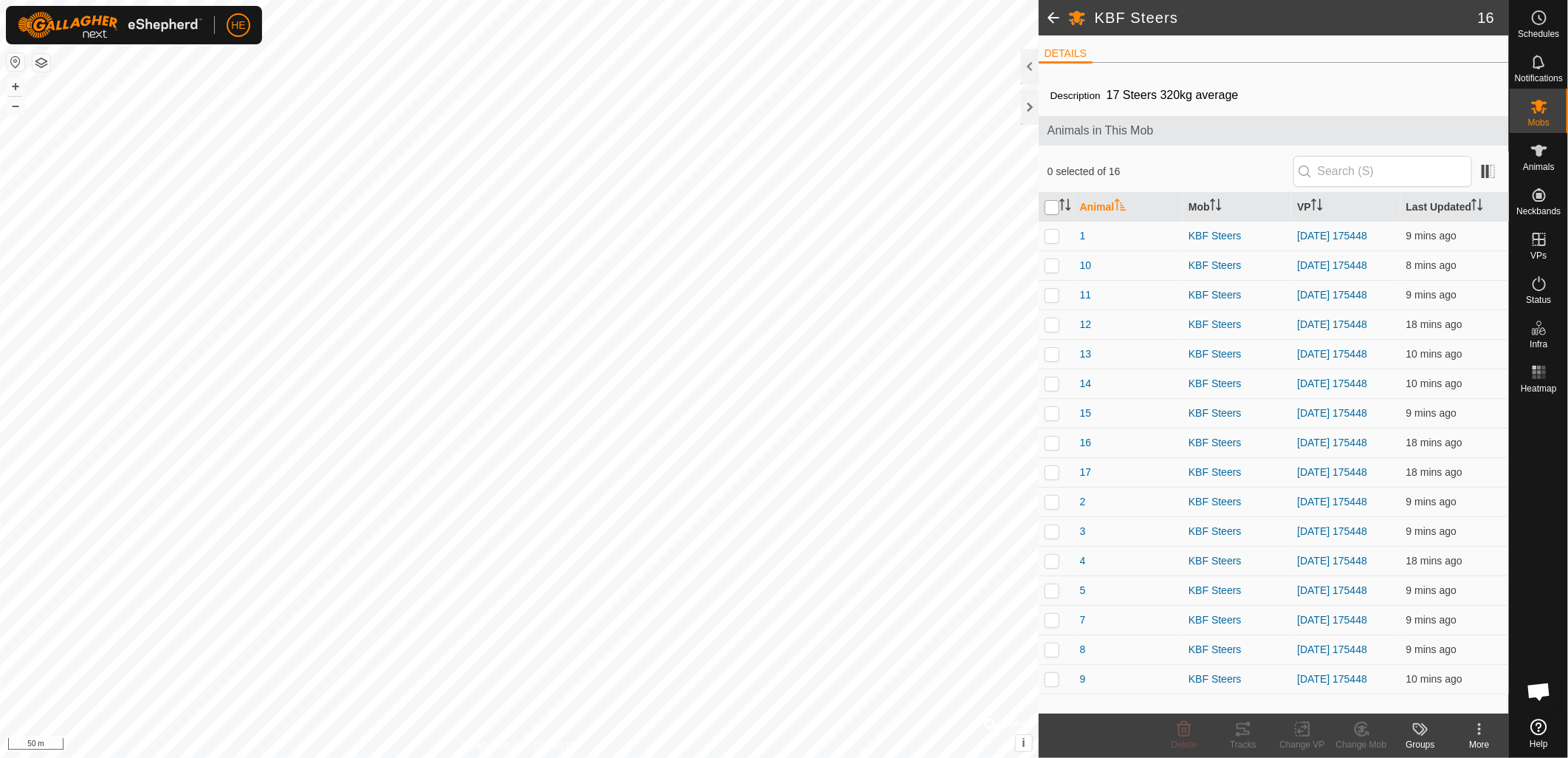
click at [1057, 208] on input "checkbox" at bounding box center [1052, 208] width 15 height 15
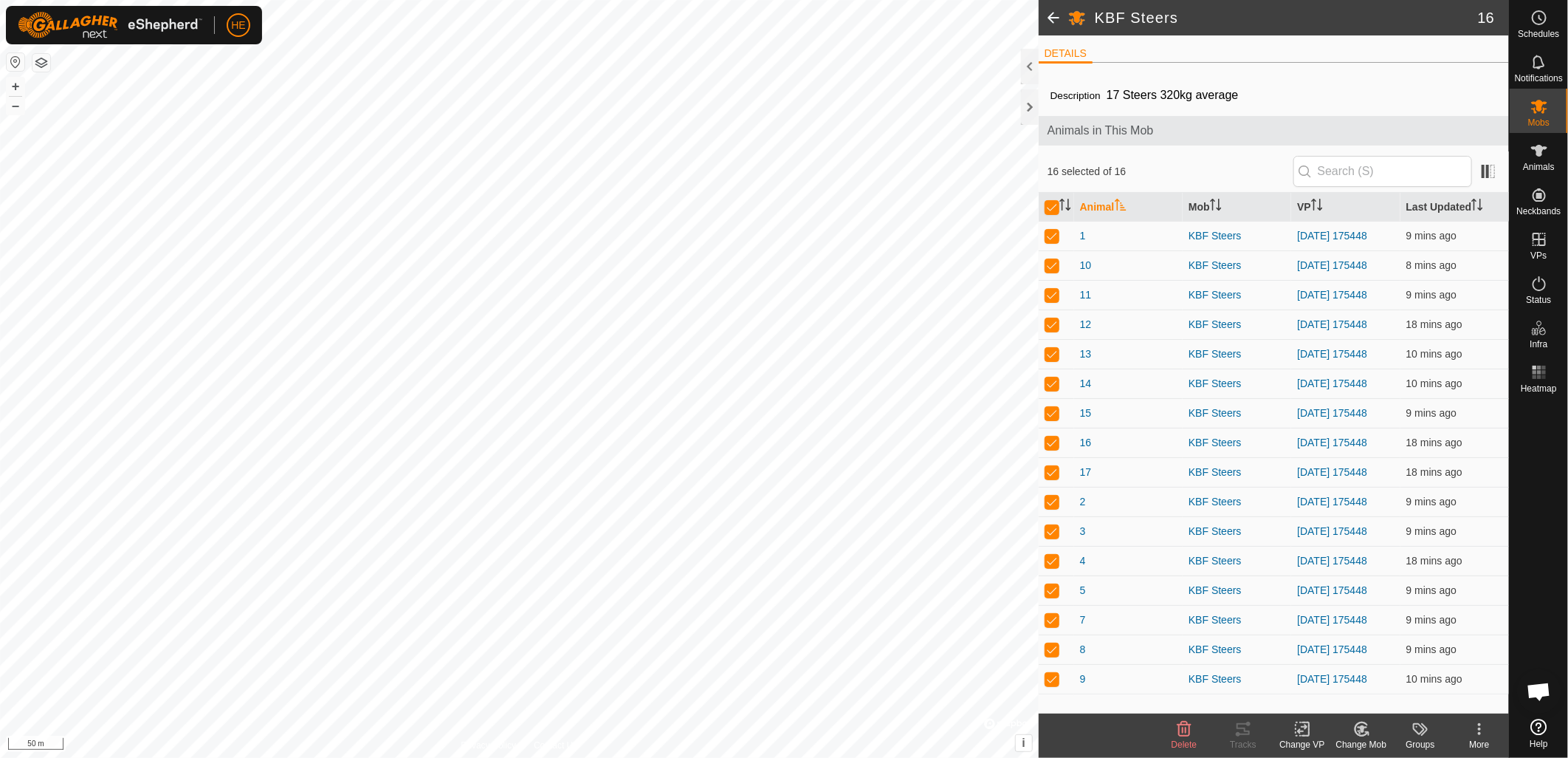
click at [1308, 742] on div "Change VP" at bounding box center [1303, 744] width 59 height 13
click at [1308, 677] on link "Choose VP..." at bounding box center [1347, 667] width 146 height 29
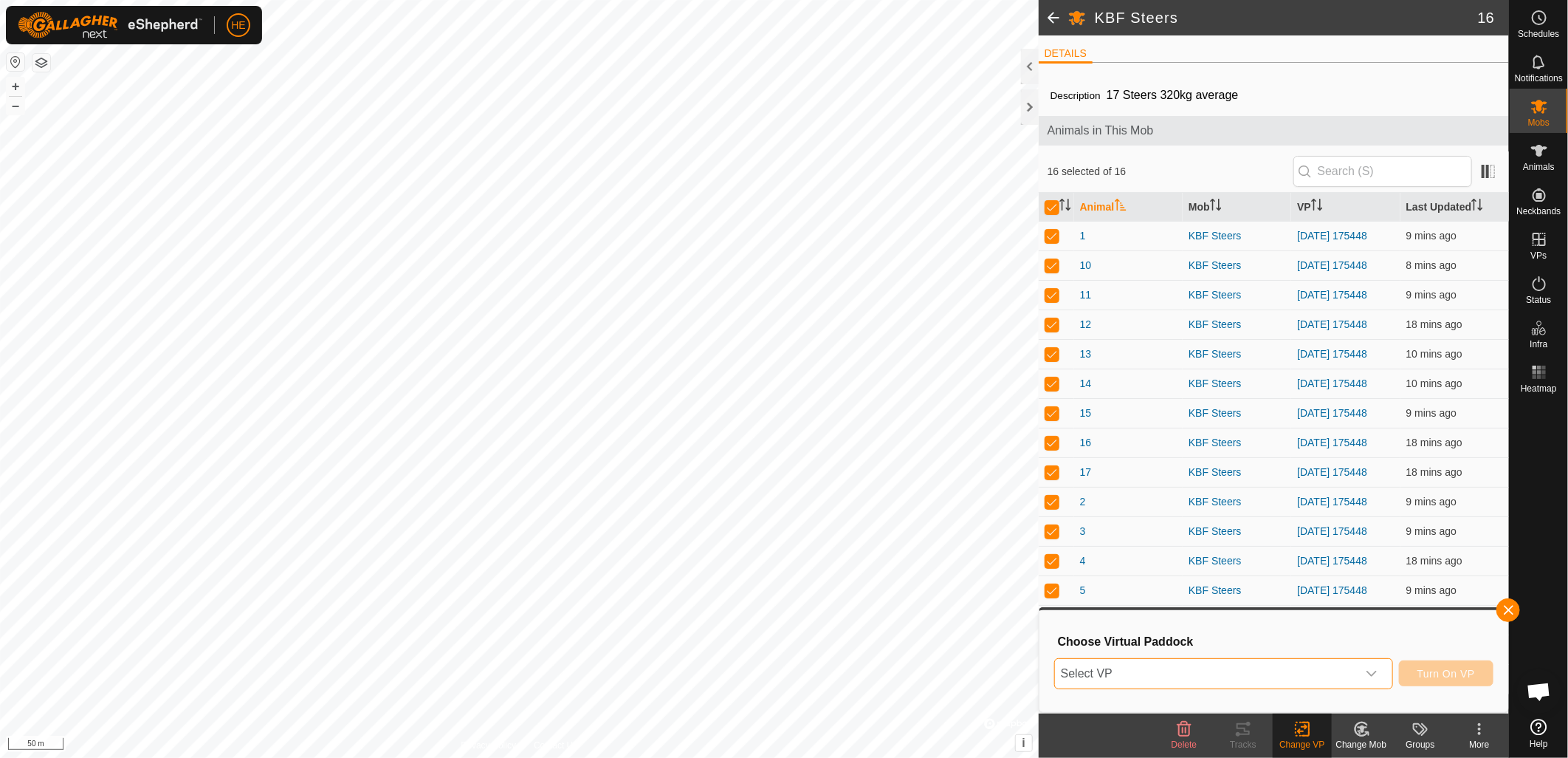
click at [1323, 674] on span "Select VP" at bounding box center [1206, 674] width 302 height 29
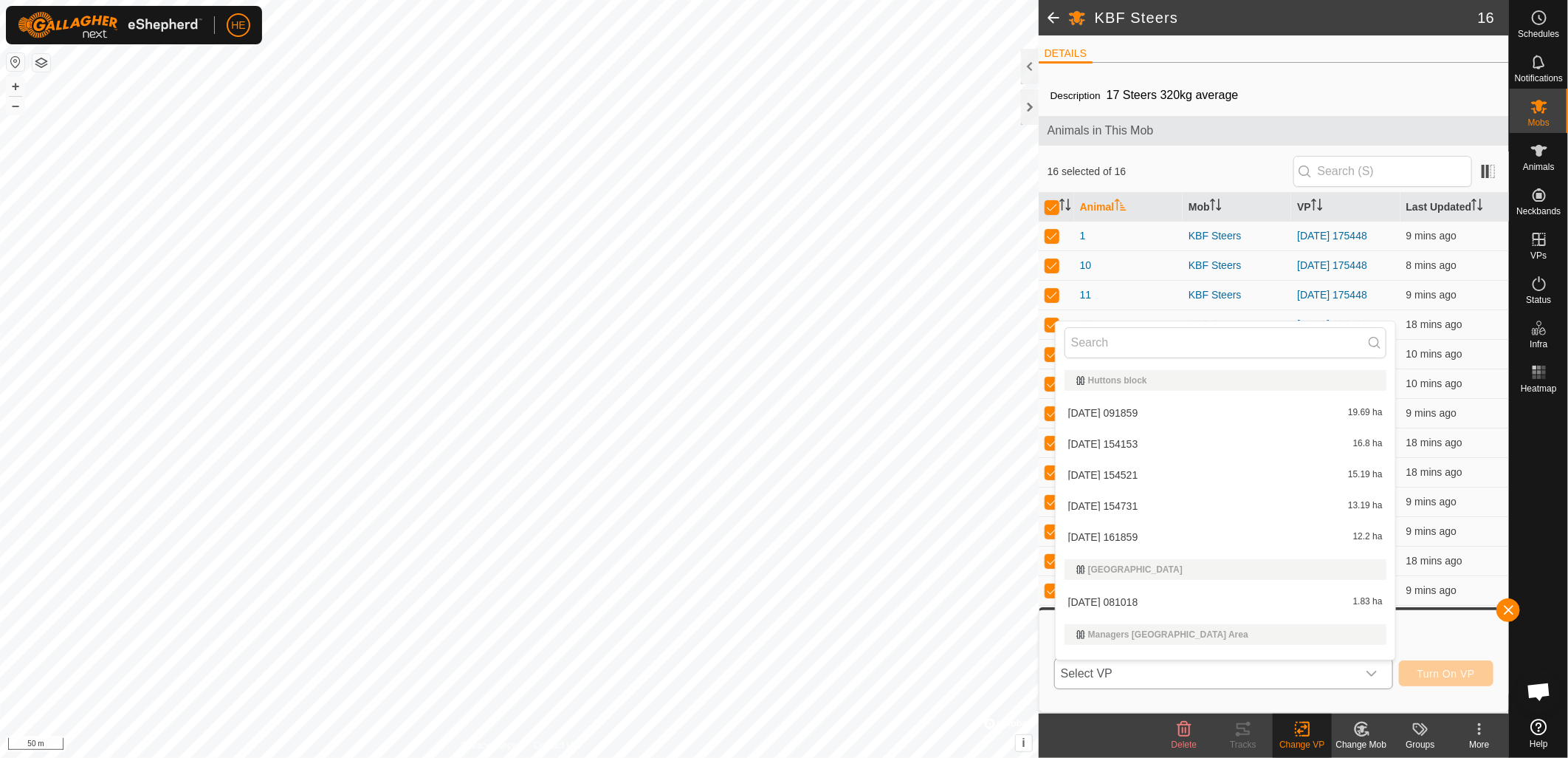
scroll to position [22, 0]
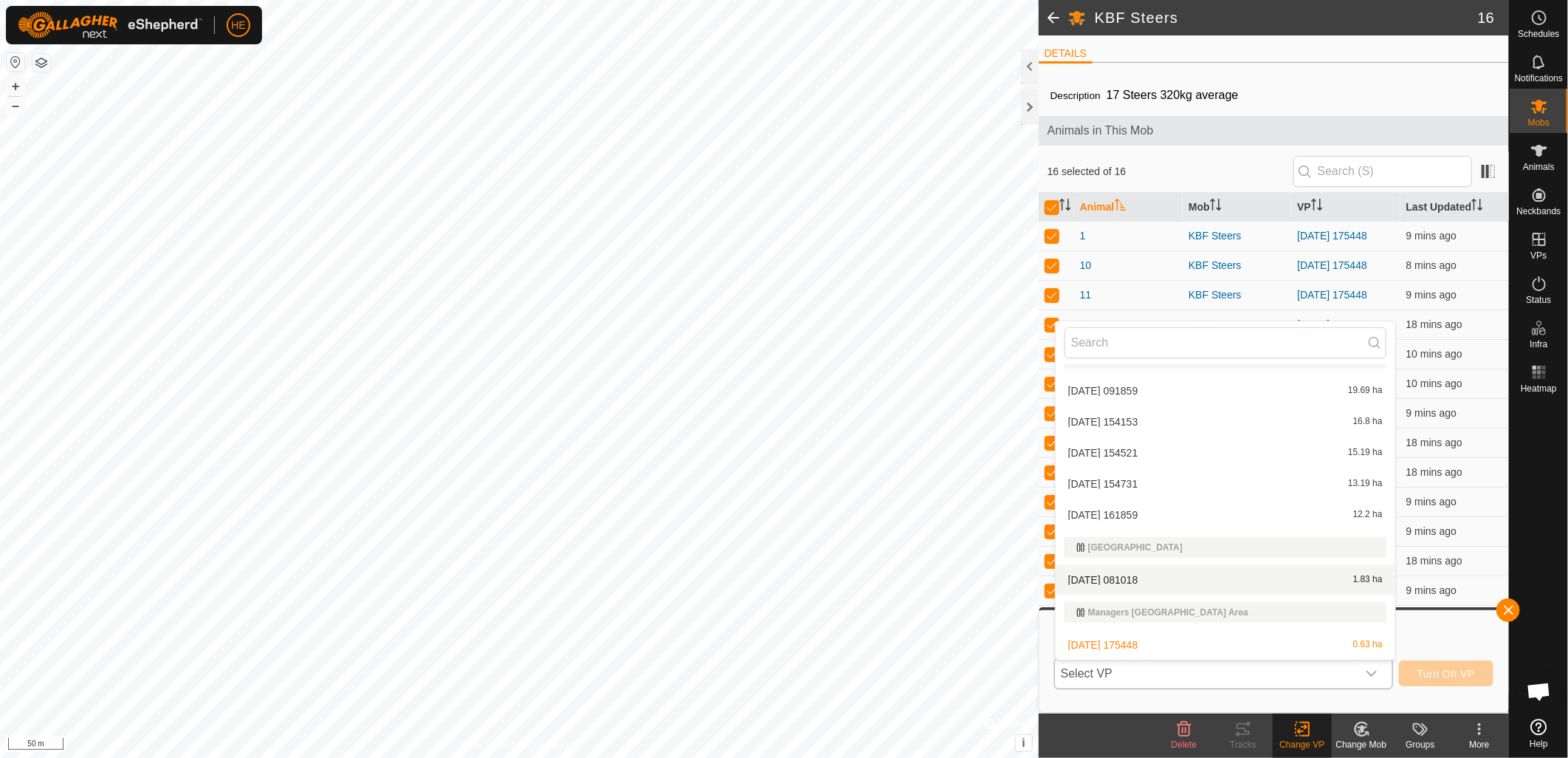
click at [1155, 581] on li "[DATE] 081018 1.83 ha" at bounding box center [1225, 580] width 340 height 29
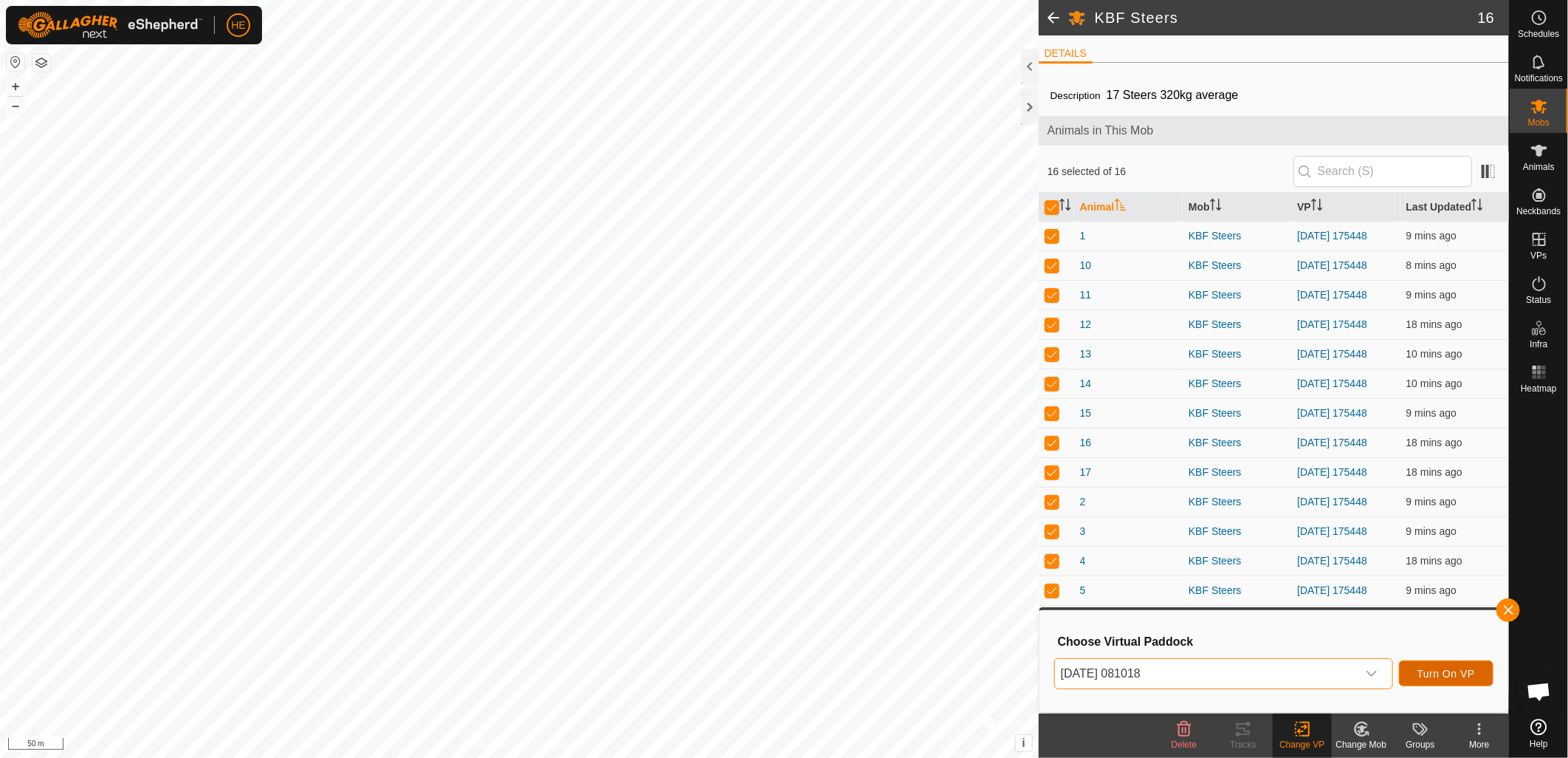
click at [1460, 673] on span "Turn On VP" at bounding box center [1446, 673] width 57 height 12
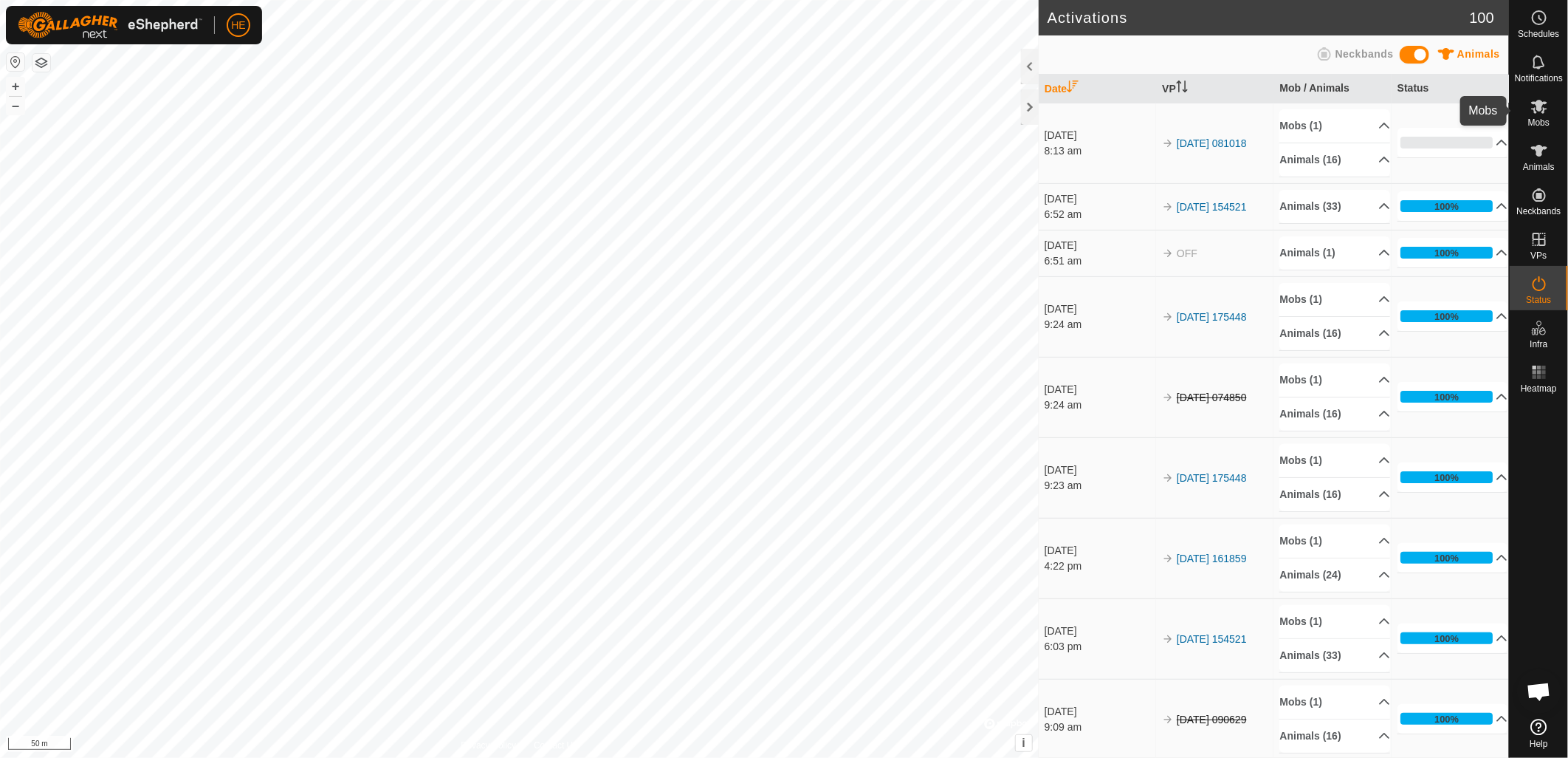
click at [1540, 105] on icon at bounding box center [1539, 107] width 16 height 14
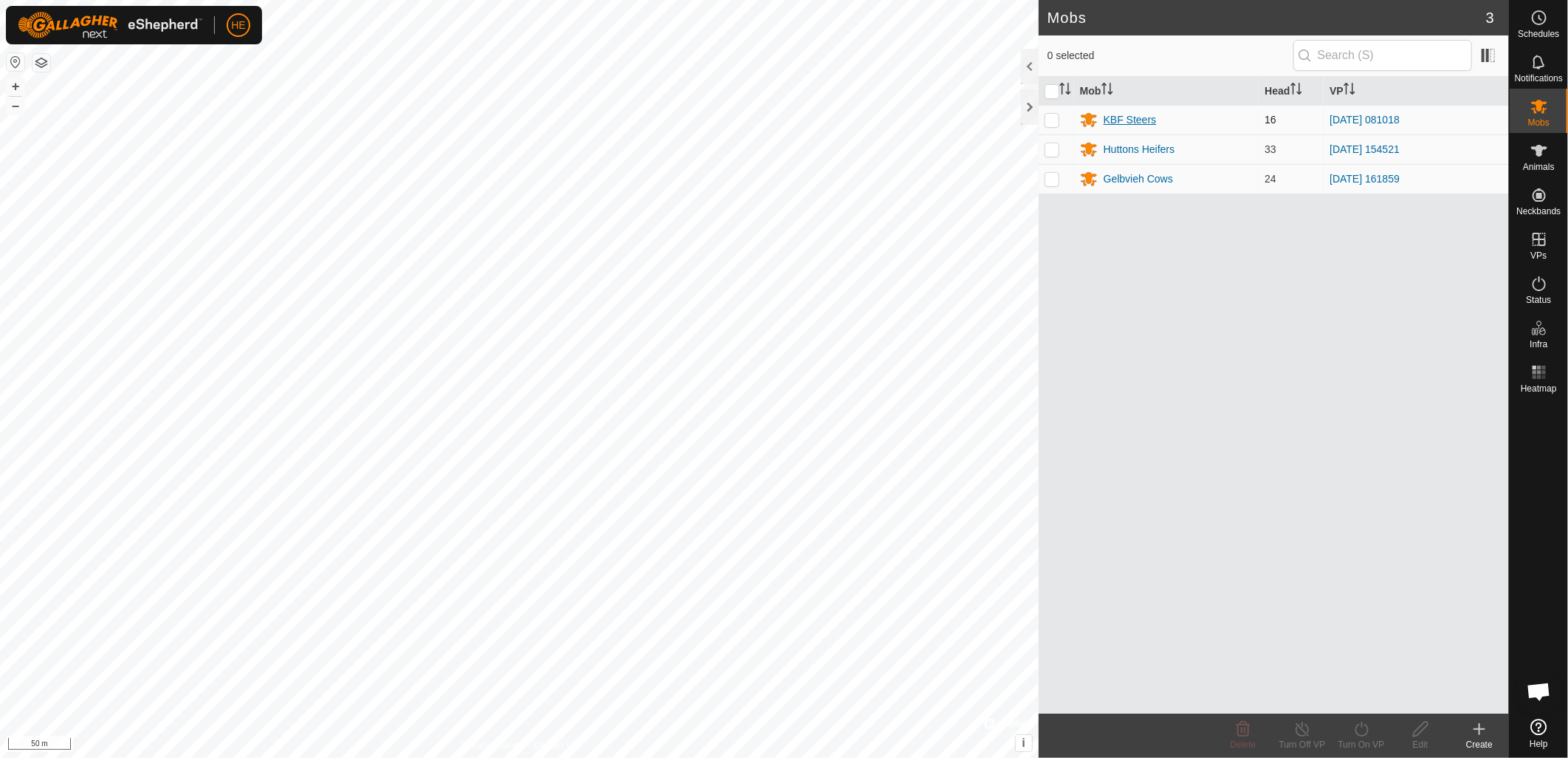
click at [1134, 123] on div "KBF Steers" at bounding box center [1130, 120] width 53 height 15
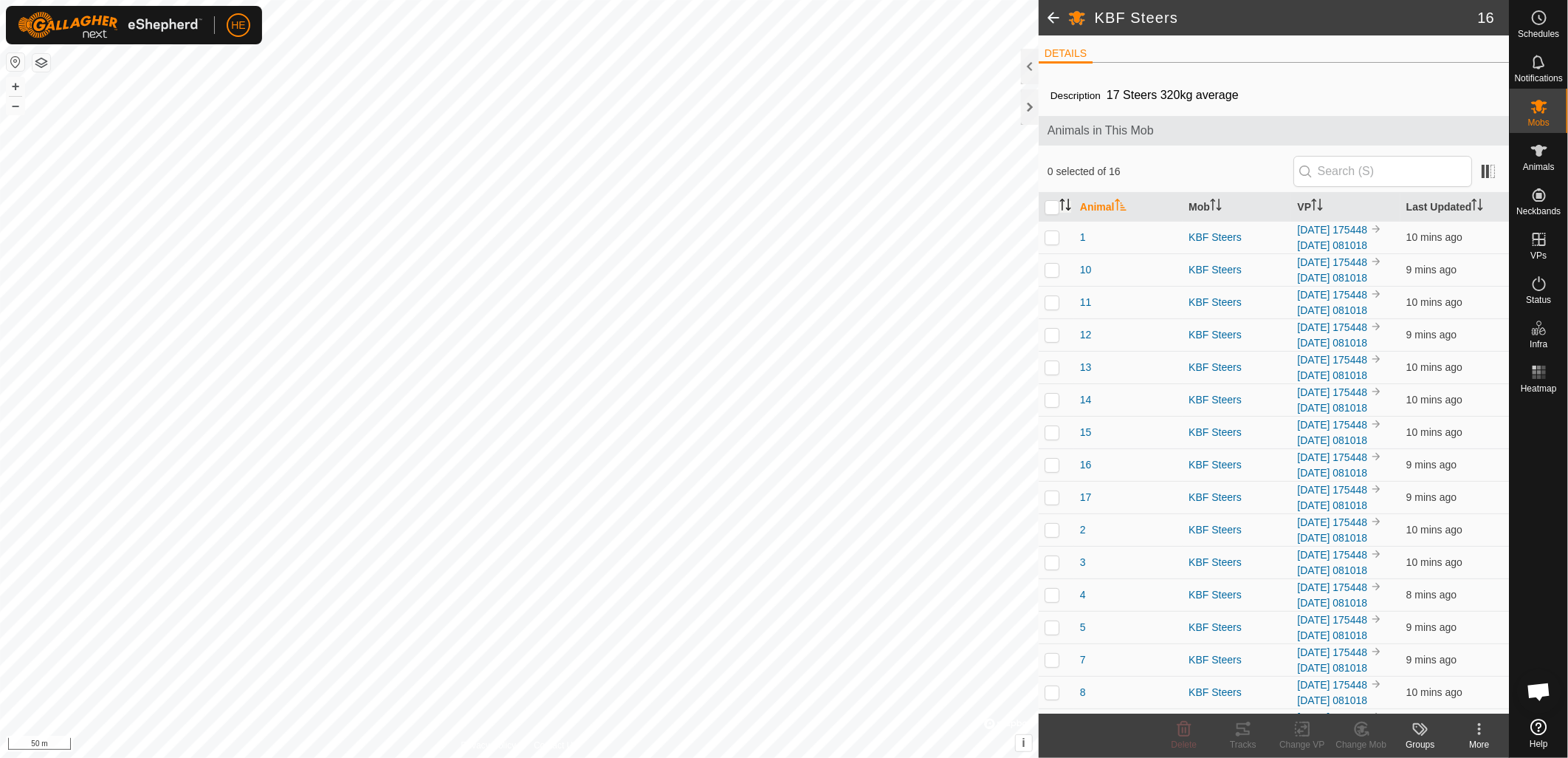
click at [1060, 204] on icon "Activate to sort" at bounding box center [1065, 204] width 12 height 12
click at [1056, 213] on input "checkbox" at bounding box center [1052, 208] width 15 height 15
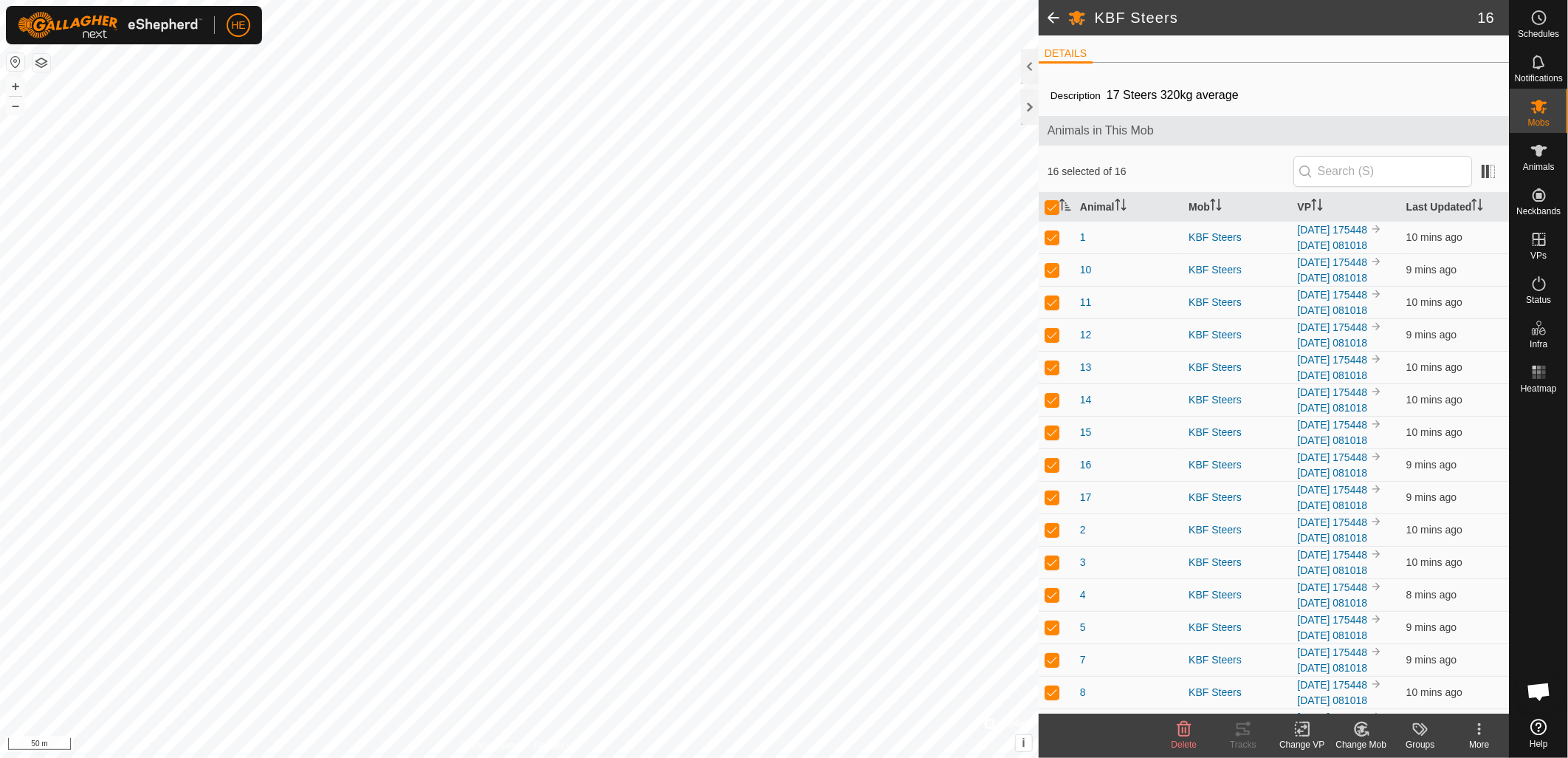
click at [1303, 739] on div "Change VP" at bounding box center [1303, 744] width 59 height 13
click at [1325, 670] on link "Choose VP..." at bounding box center [1347, 667] width 146 height 29
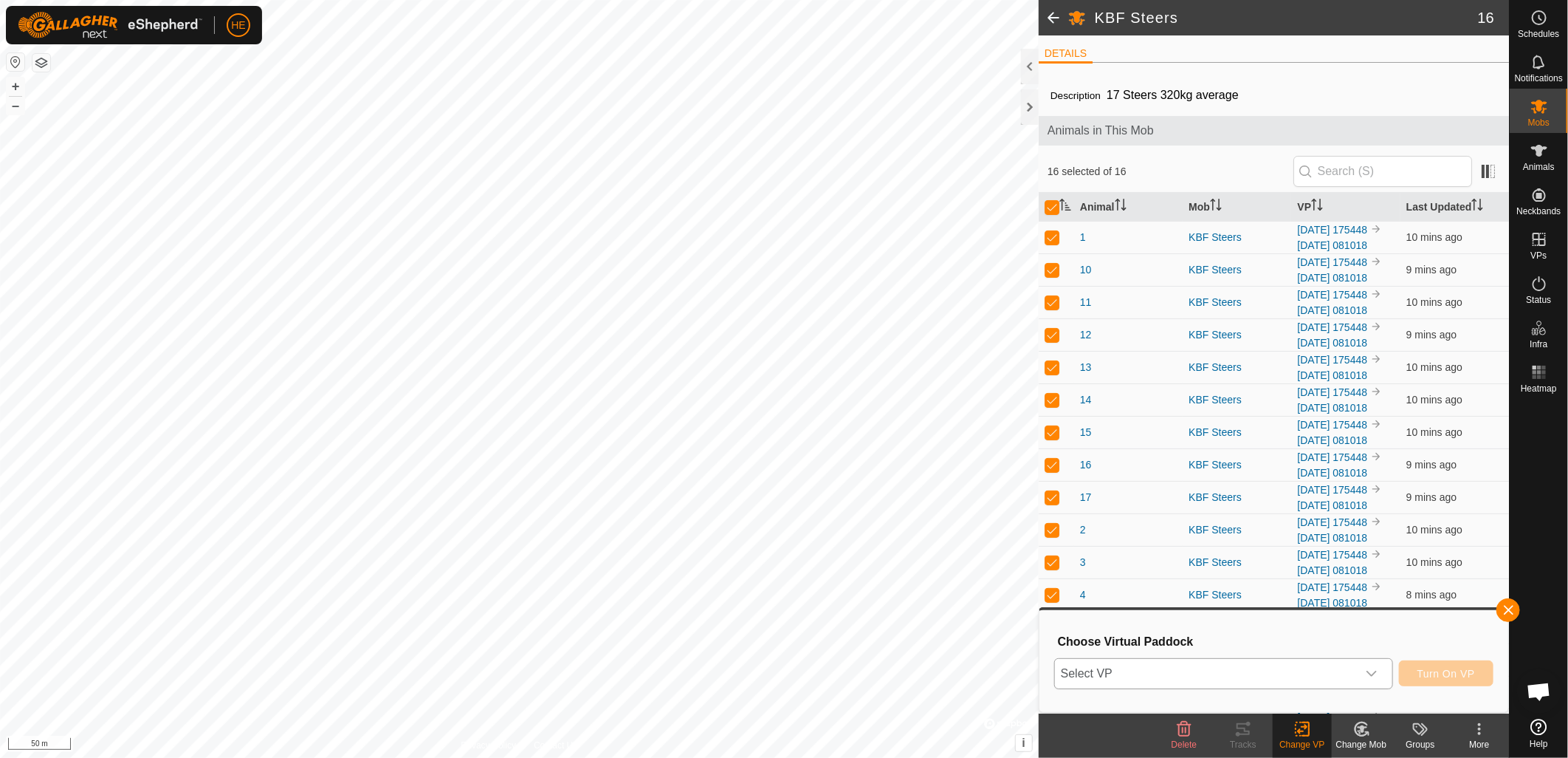
click at [1285, 667] on span "Select VP" at bounding box center [1206, 674] width 302 height 29
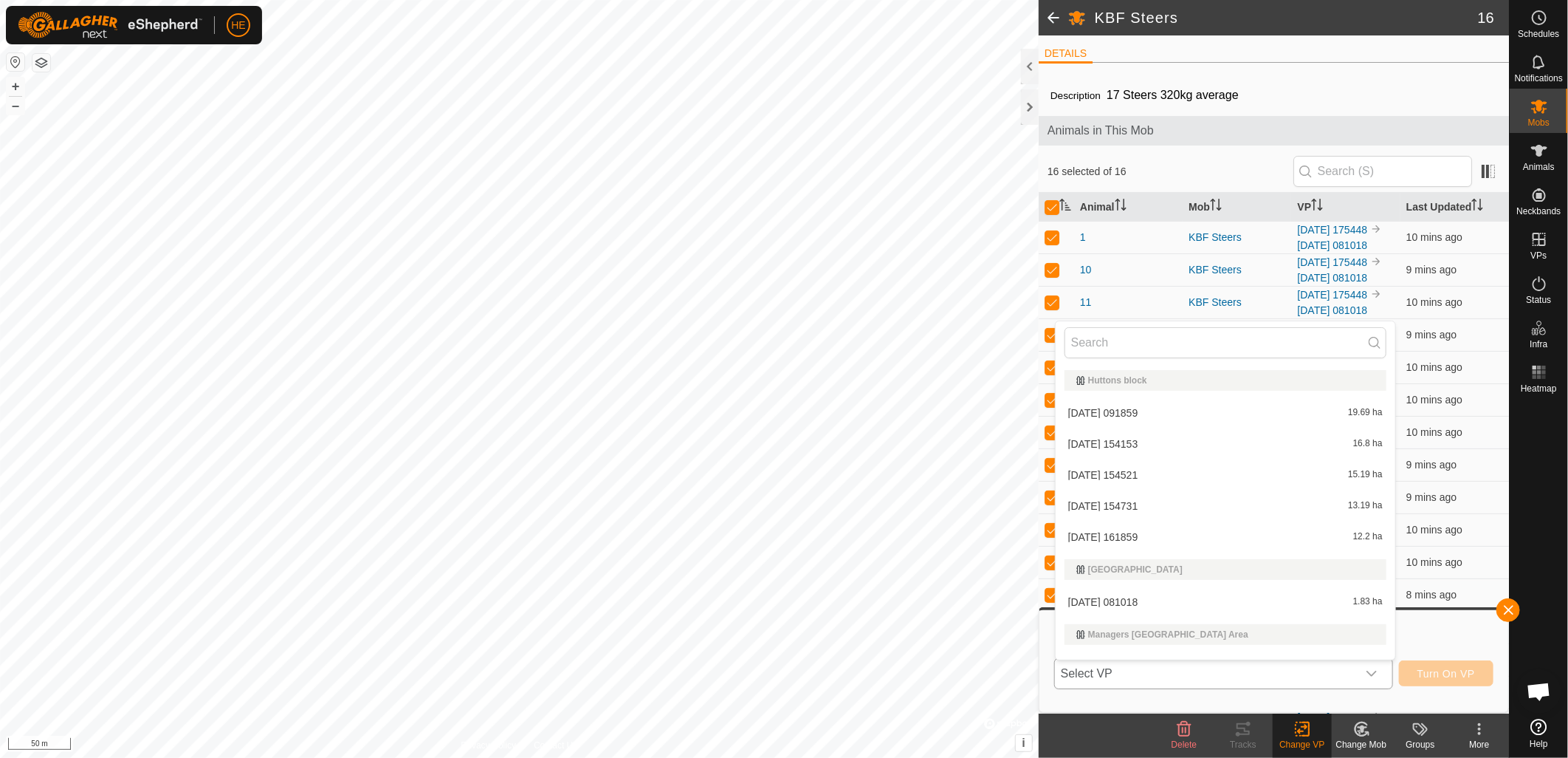
scroll to position [22, 0]
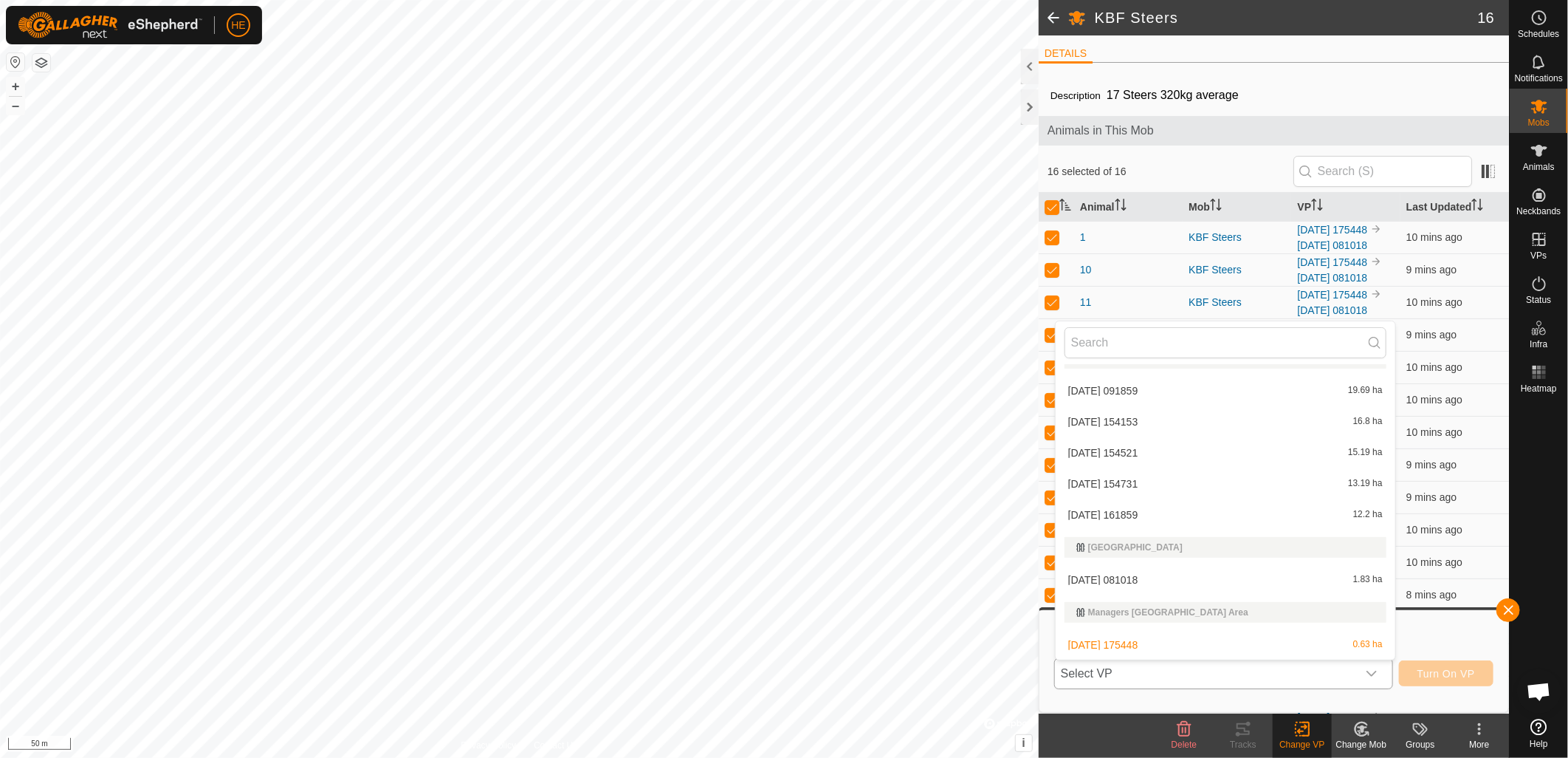
click at [1118, 641] on li "[DATE] 175448 0.63 ha" at bounding box center [1225, 645] width 340 height 29
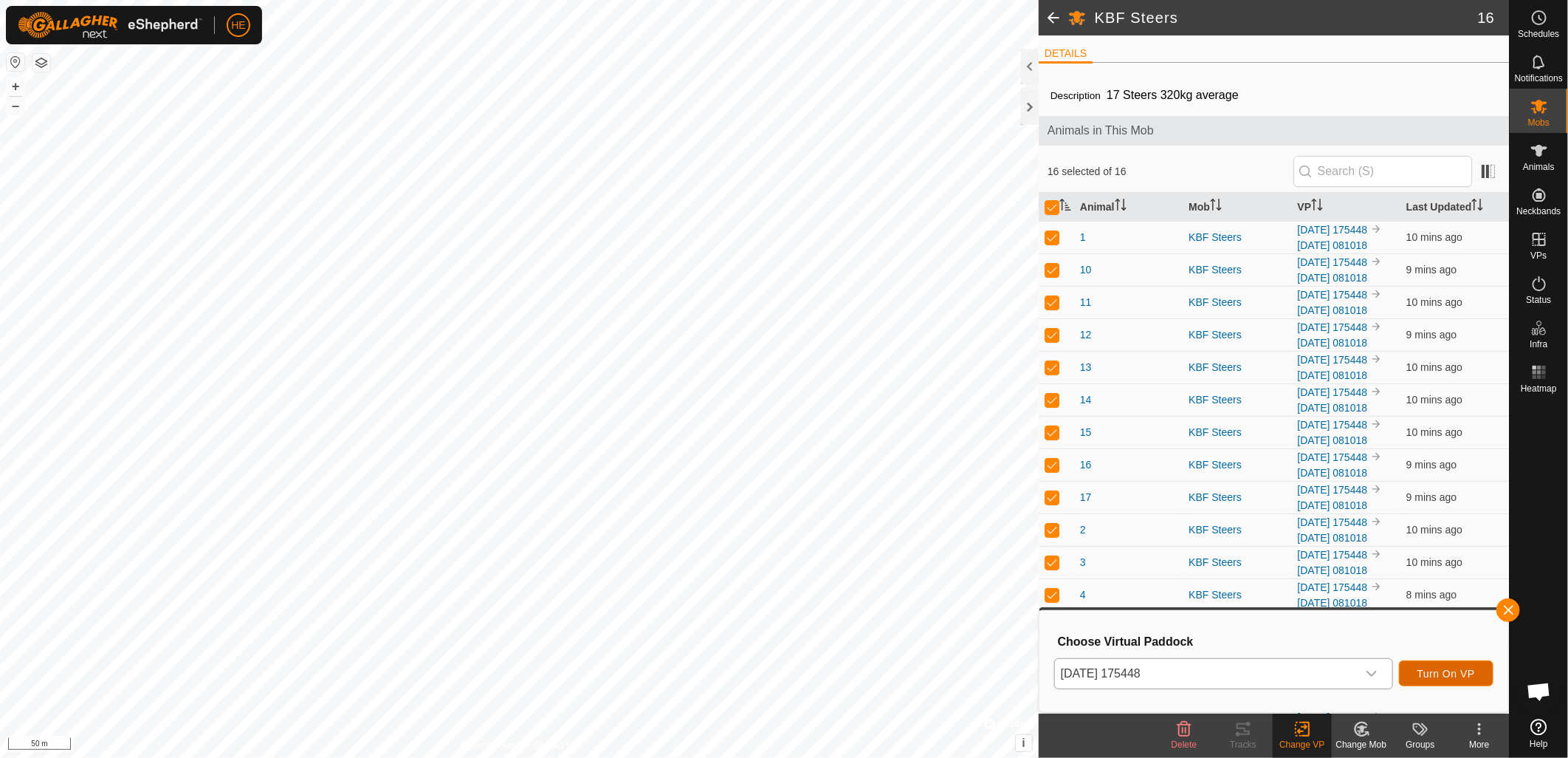
click at [1430, 674] on span "Turn On VP" at bounding box center [1446, 673] width 57 height 12
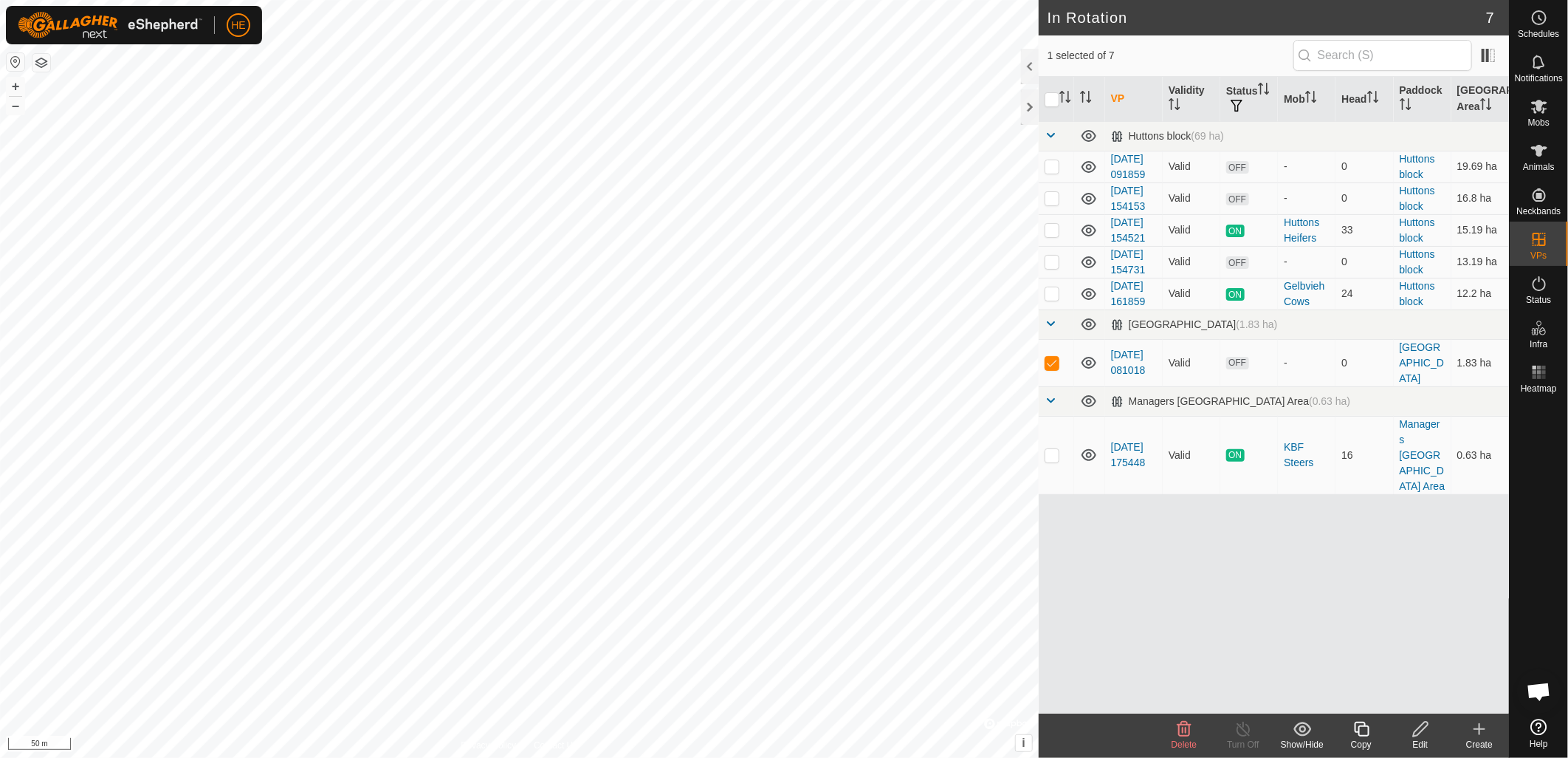
click at [1421, 732] on icon at bounding box center [1420, 729] width 15 height 15
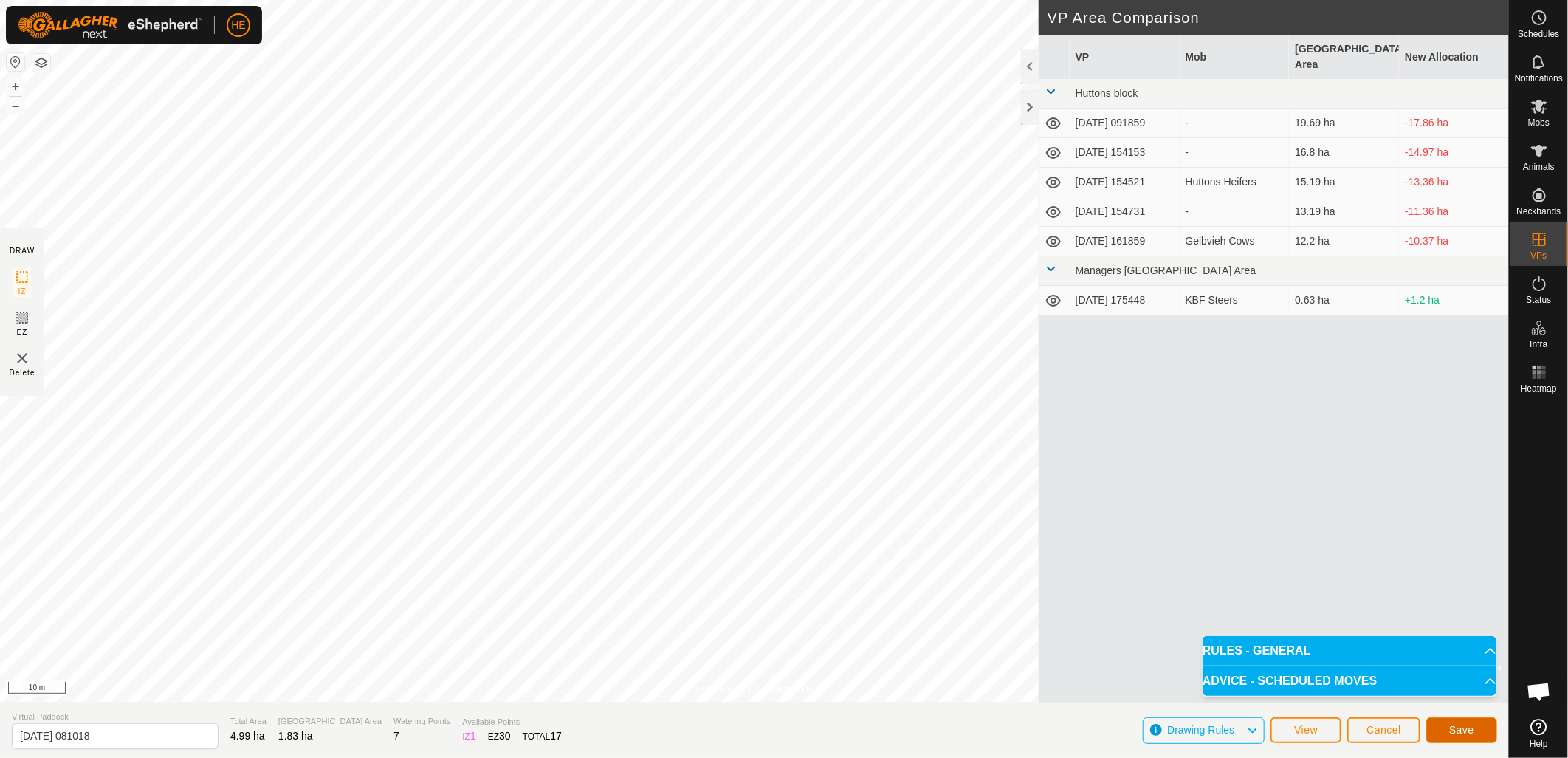
click at [1481, 732] on button "Save" at bounding box center [1462, 729] width 71 height 26
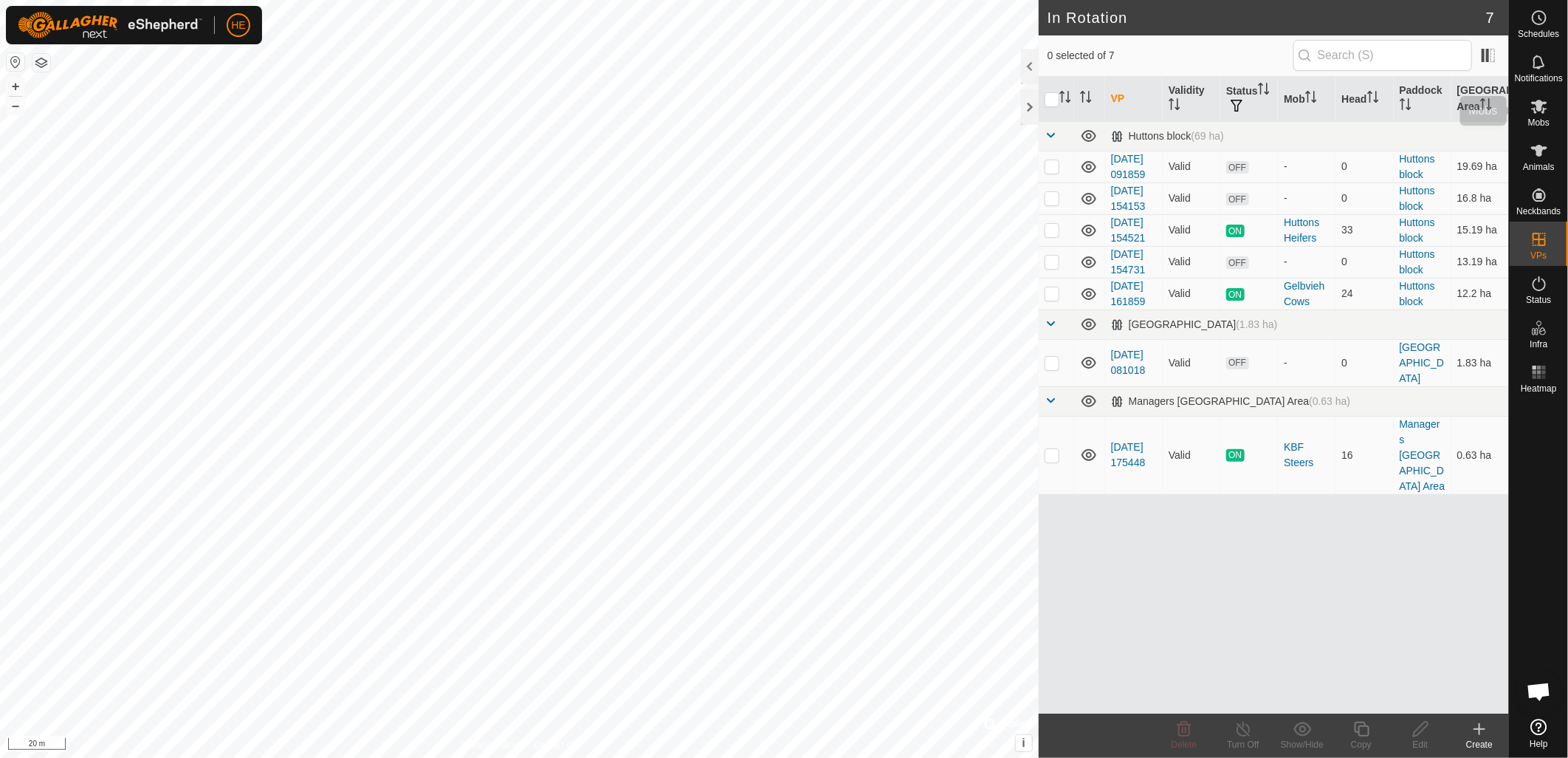
click at [1535, 119] on span "Mobs" at bounding box center [1539, 122] width 22 height 9
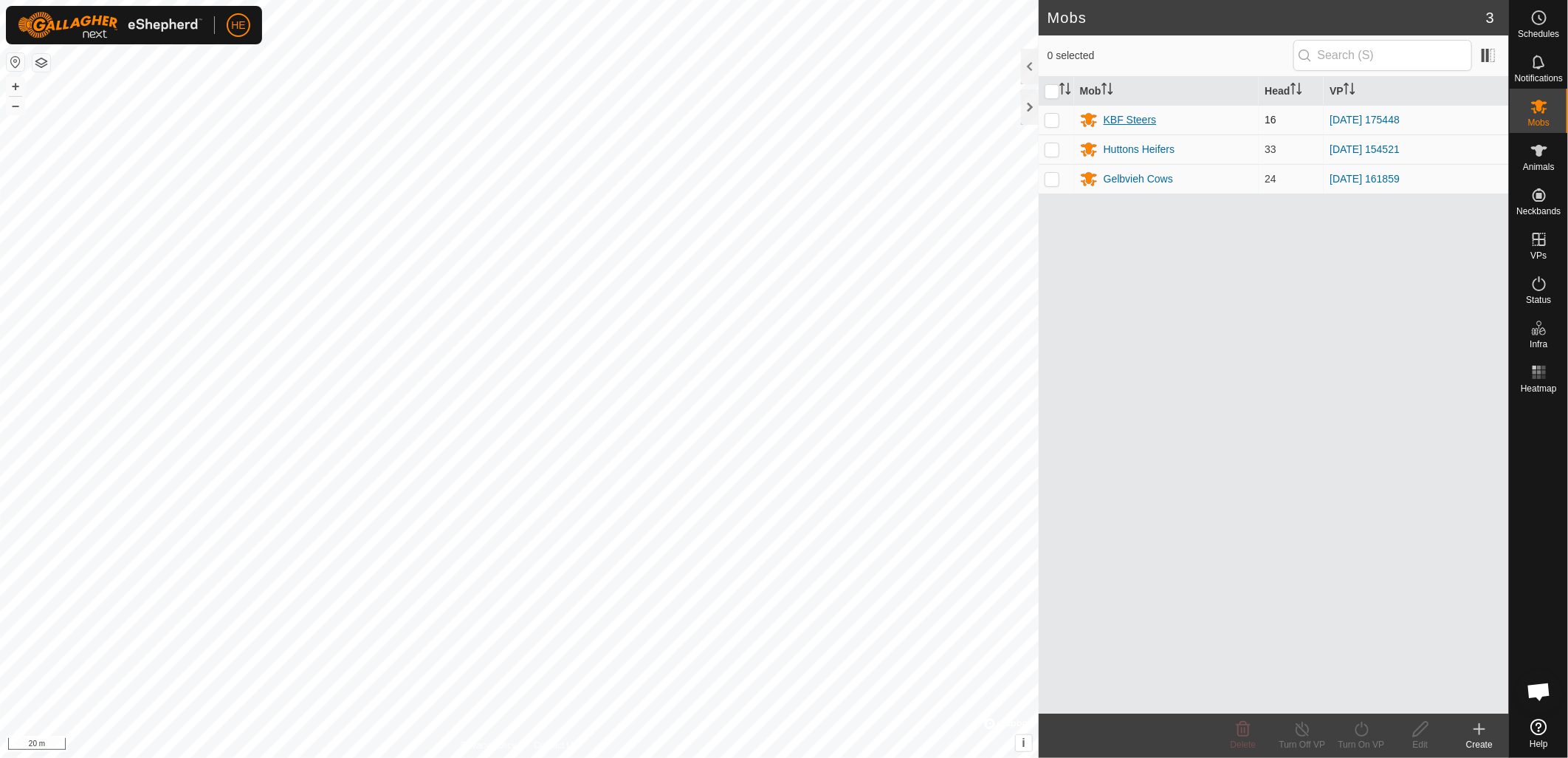
click at [1118, 118] on div "KBF Steers" at bounding box center [1130, 120] width 53 height 15
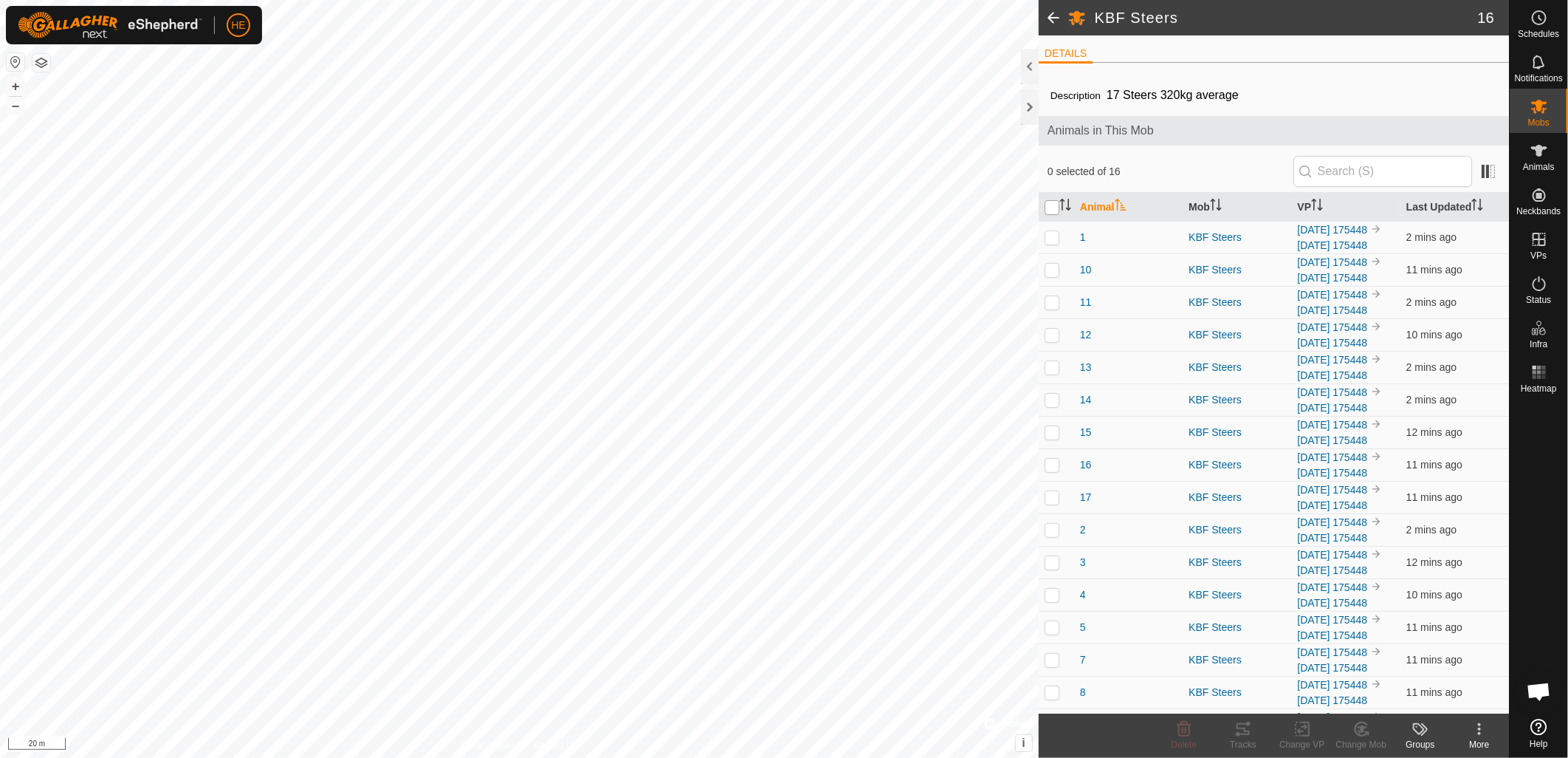
click at [1051, 211] on input "checkbox" at bounding box center [1052, 208] width 15 height 15
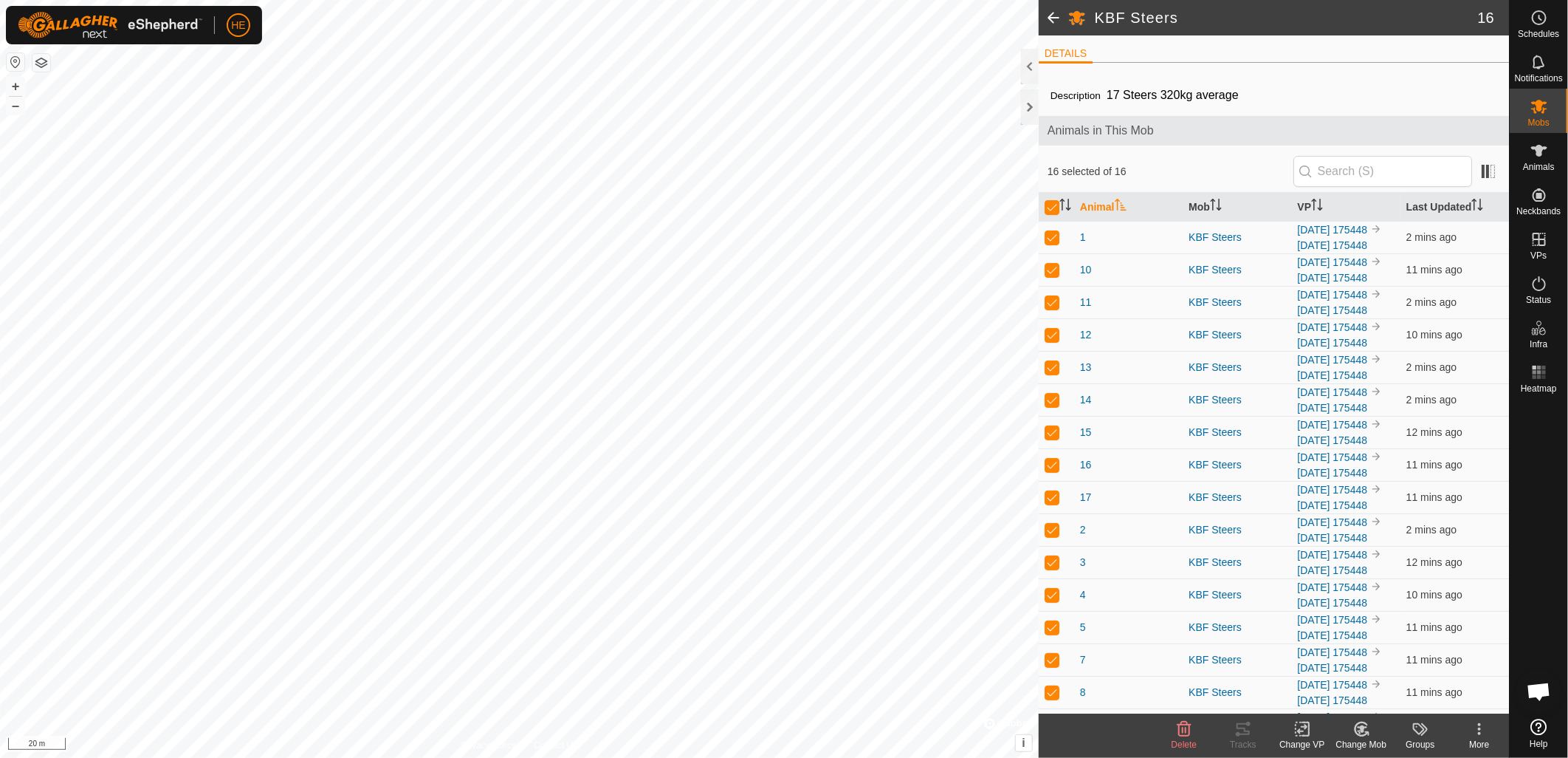
click at [1303, 732] on icon at bounding box center [1302, 729] width 10 height 9
click at [1323, 666] on link "Choose VP..." at bounding box center [1347, 667] width 146 height 29
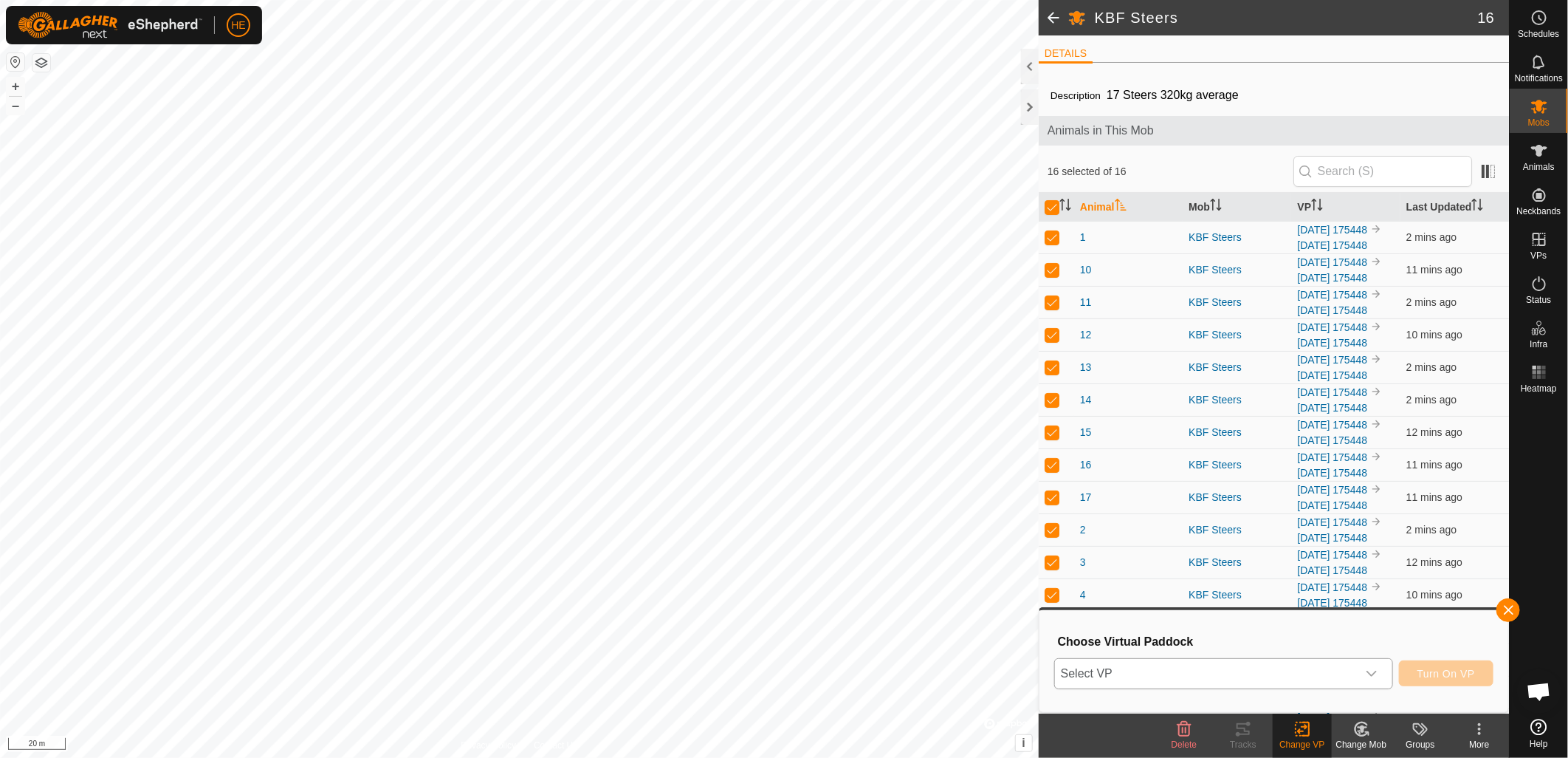
click at [1268, 662] on span "Select VP" at bounding box center [1206, 674] width 302 height 29
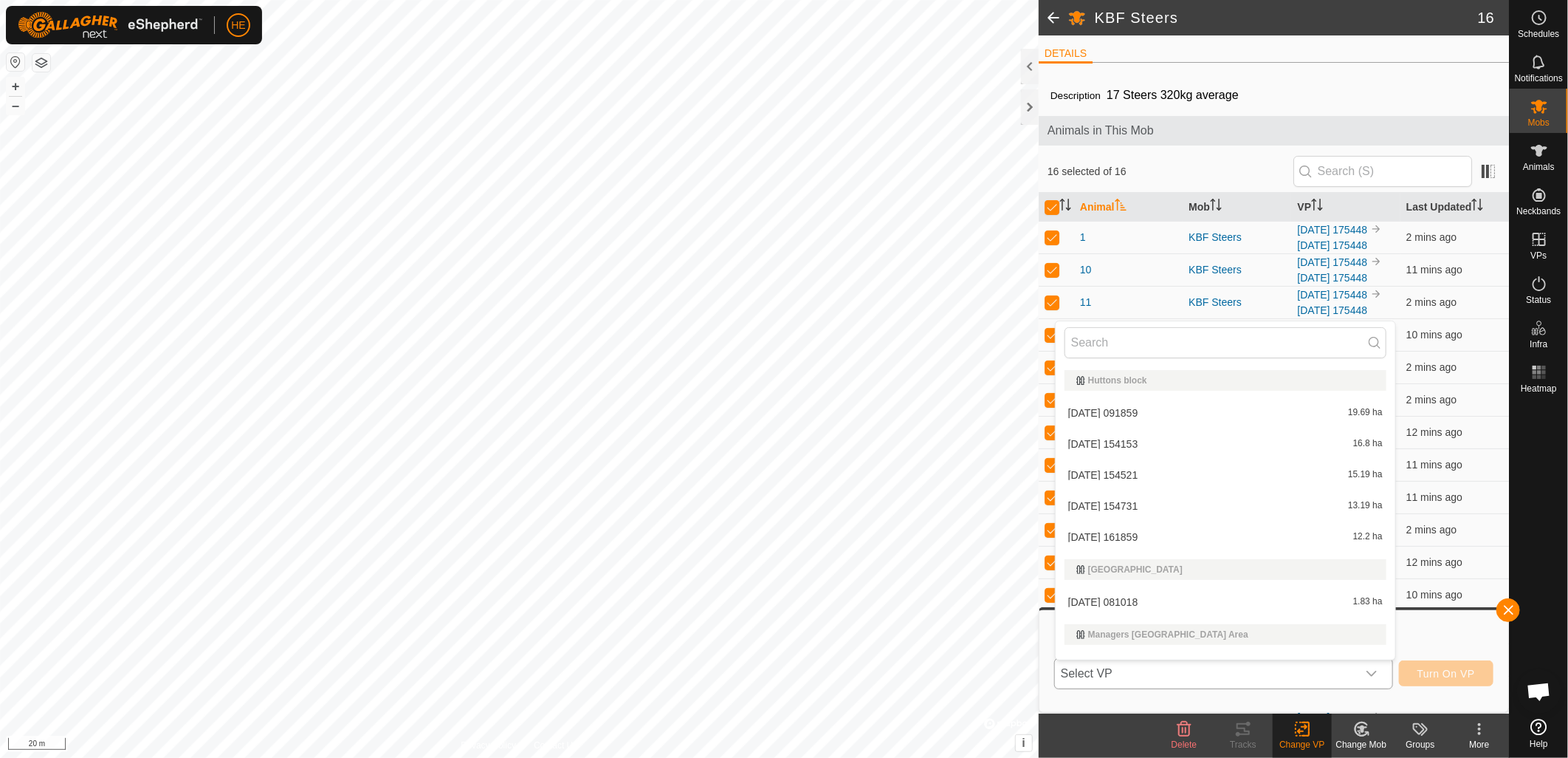
scroll to position [22, 0]
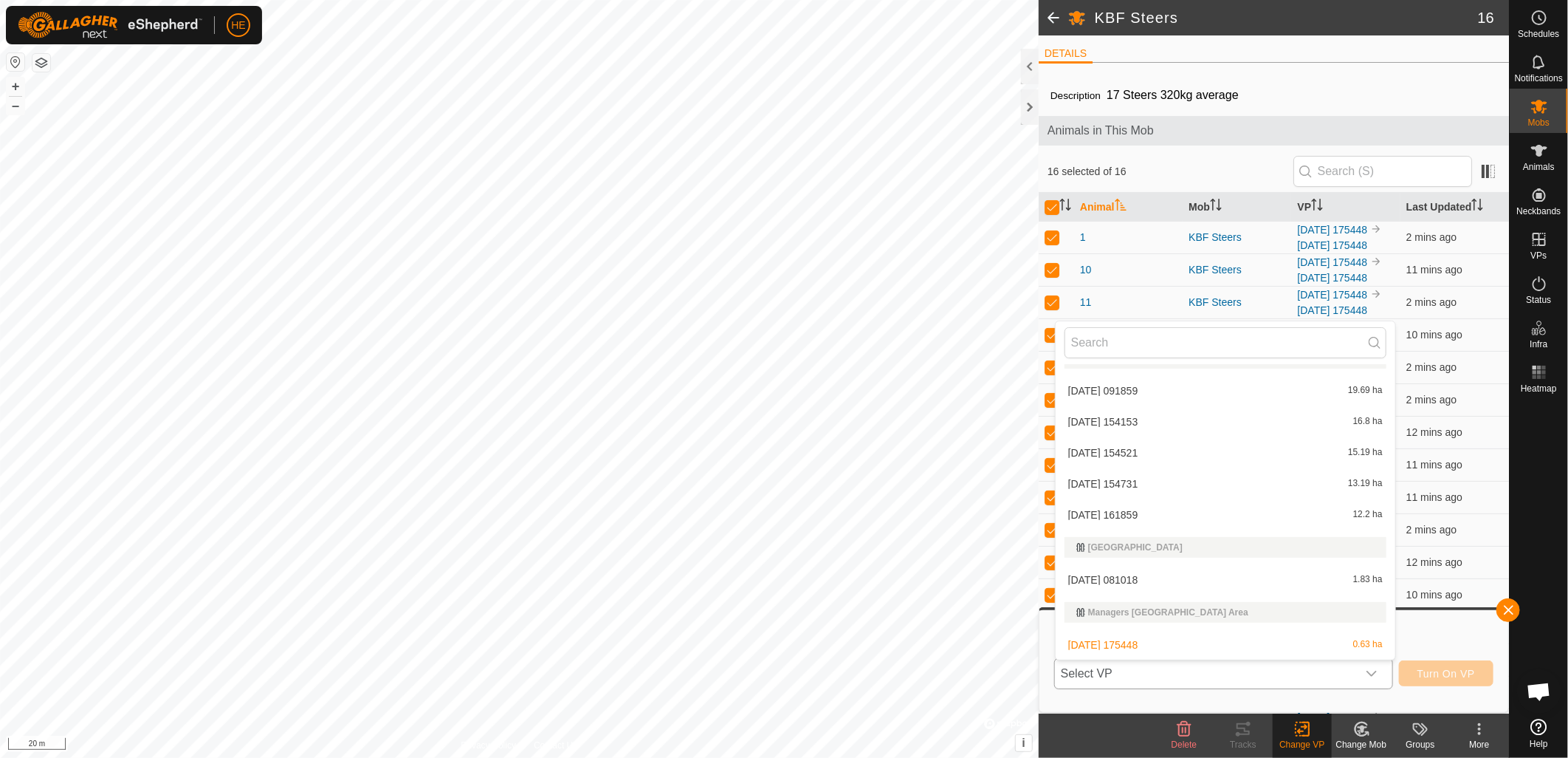
click at [1244, 581] on li "[DATE] 081018 1.83 ha" at bounding box center [1225, 580] width 340 height 29
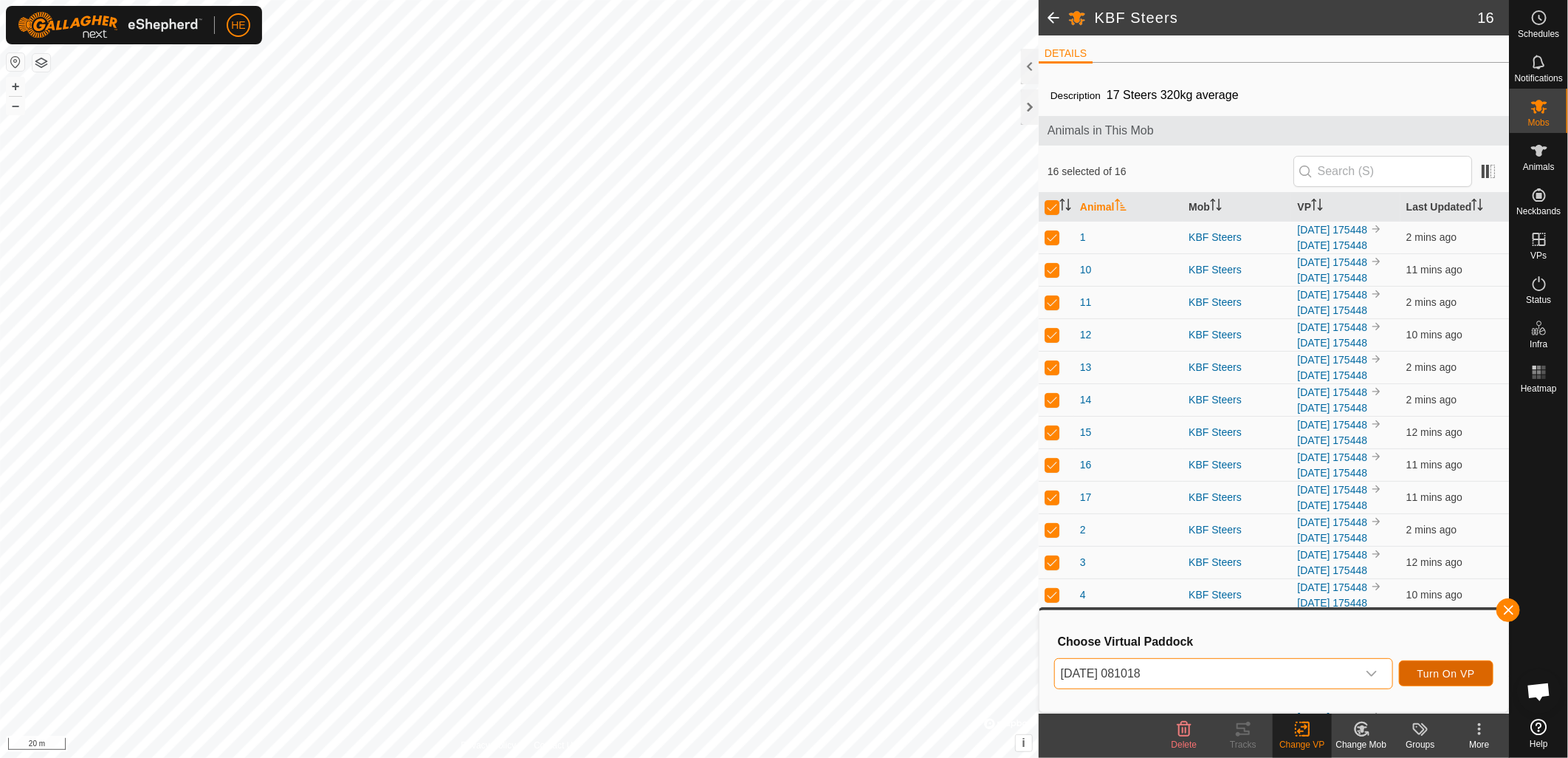
click at [1448, 674] on span "Turn On VP" at bounding box center [1446, 673] width 57 height 12
